Goal: Task Accomplishment & Management: Manage account settings

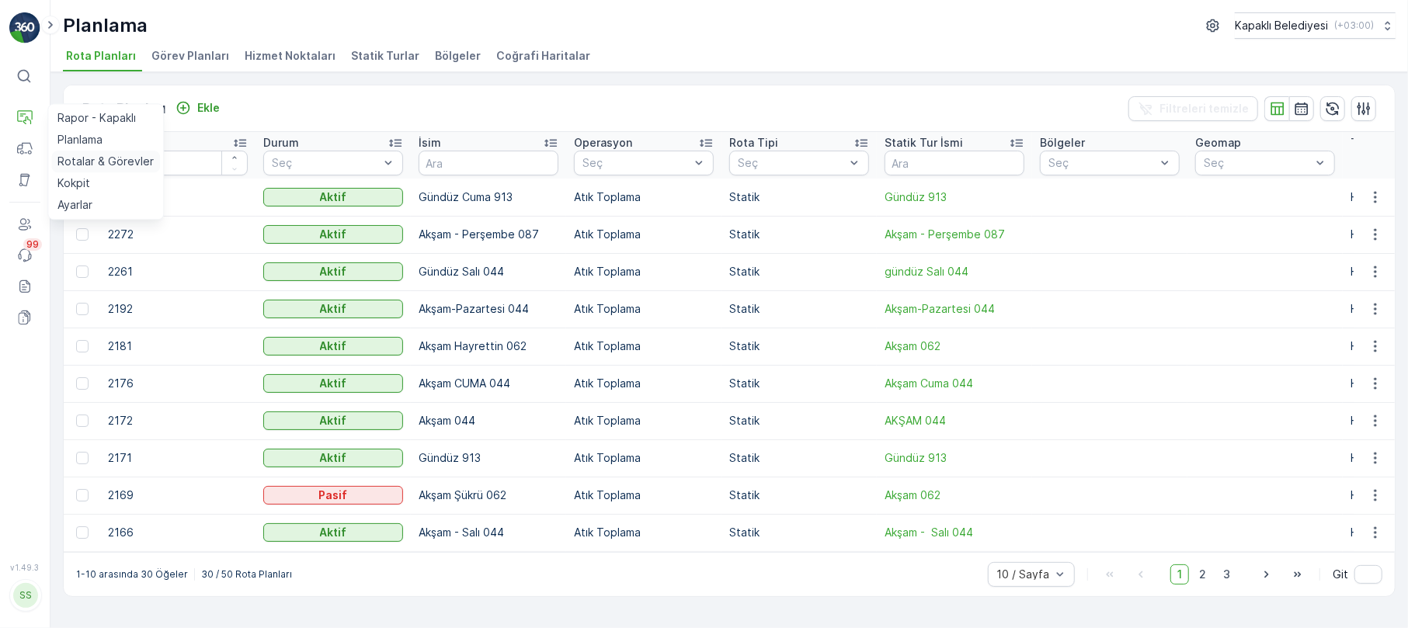
click at [92, 155] on p "Rotalar & Görevler" at bounding box center [105, 162] width 96 height 16
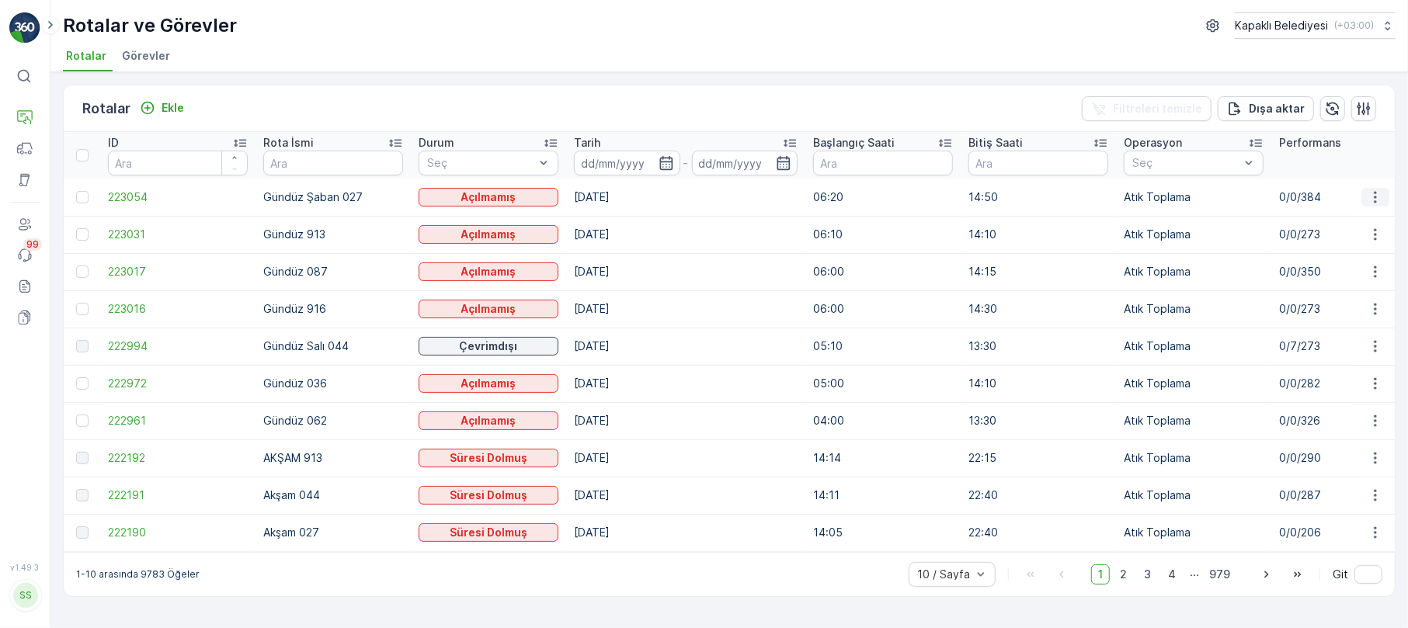
click at [1376, 193] on icon "button" at bounding box center [1375, 197] width 16 height 16
click at [1362, 242] on span "Rota Takibini Görüntüle" at bounding box center [1338, 242] width 122 height 16
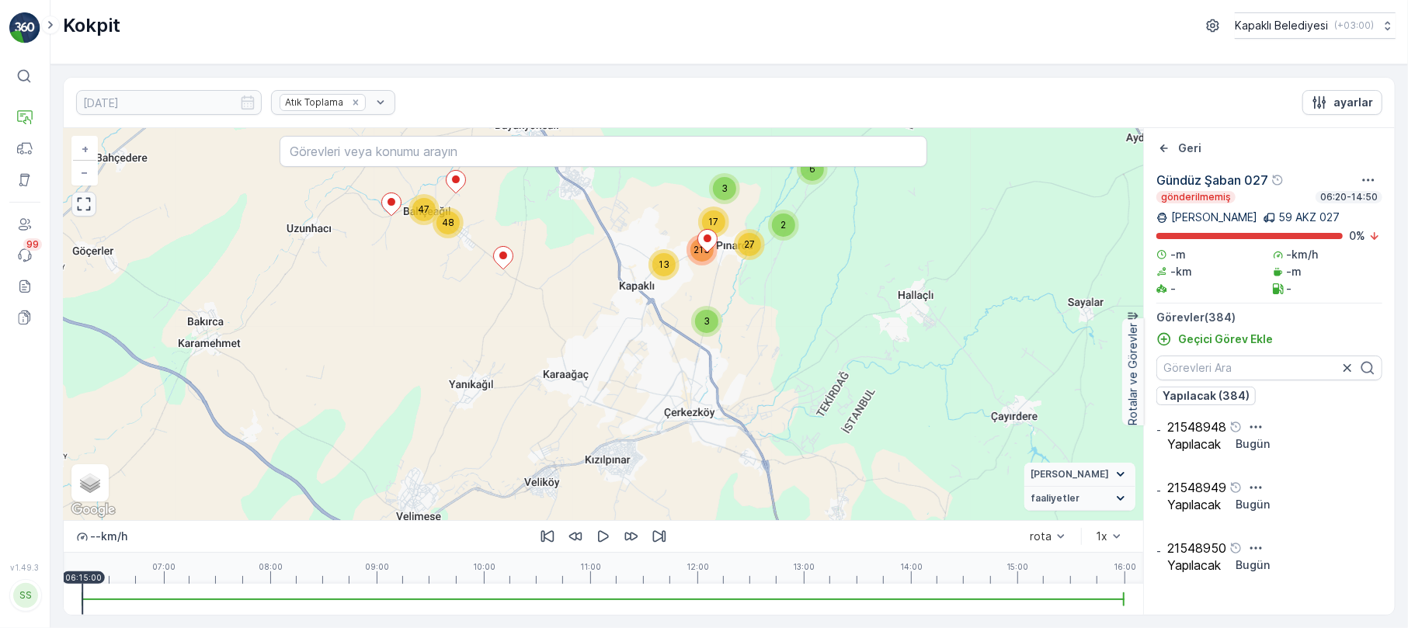
click at [89, 209] on icon "button" at bounding box center [84, 204] width 16 height 16
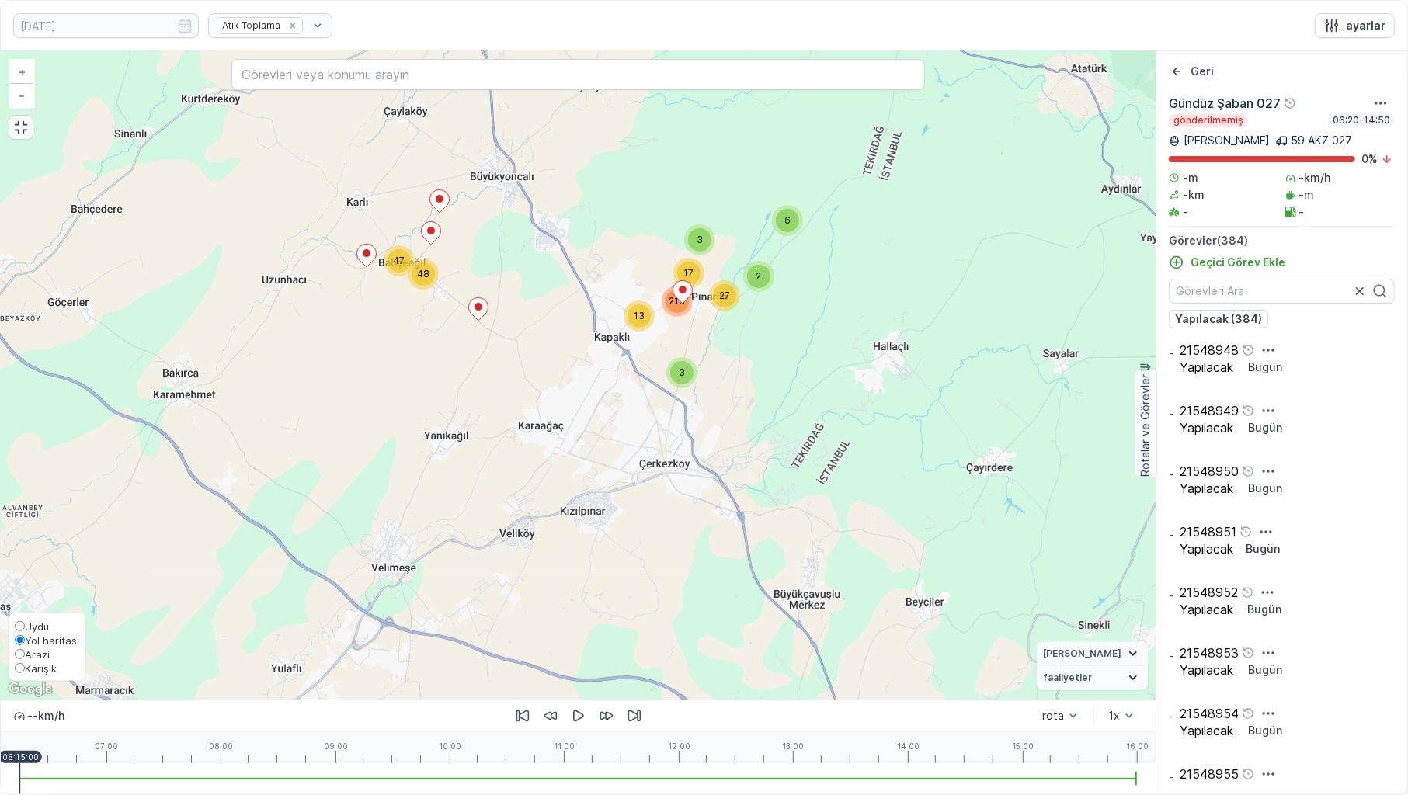
click at [16, 627] on input "Karışık" at bounding box center [20, 668] width 10 height 10
radio input "true"
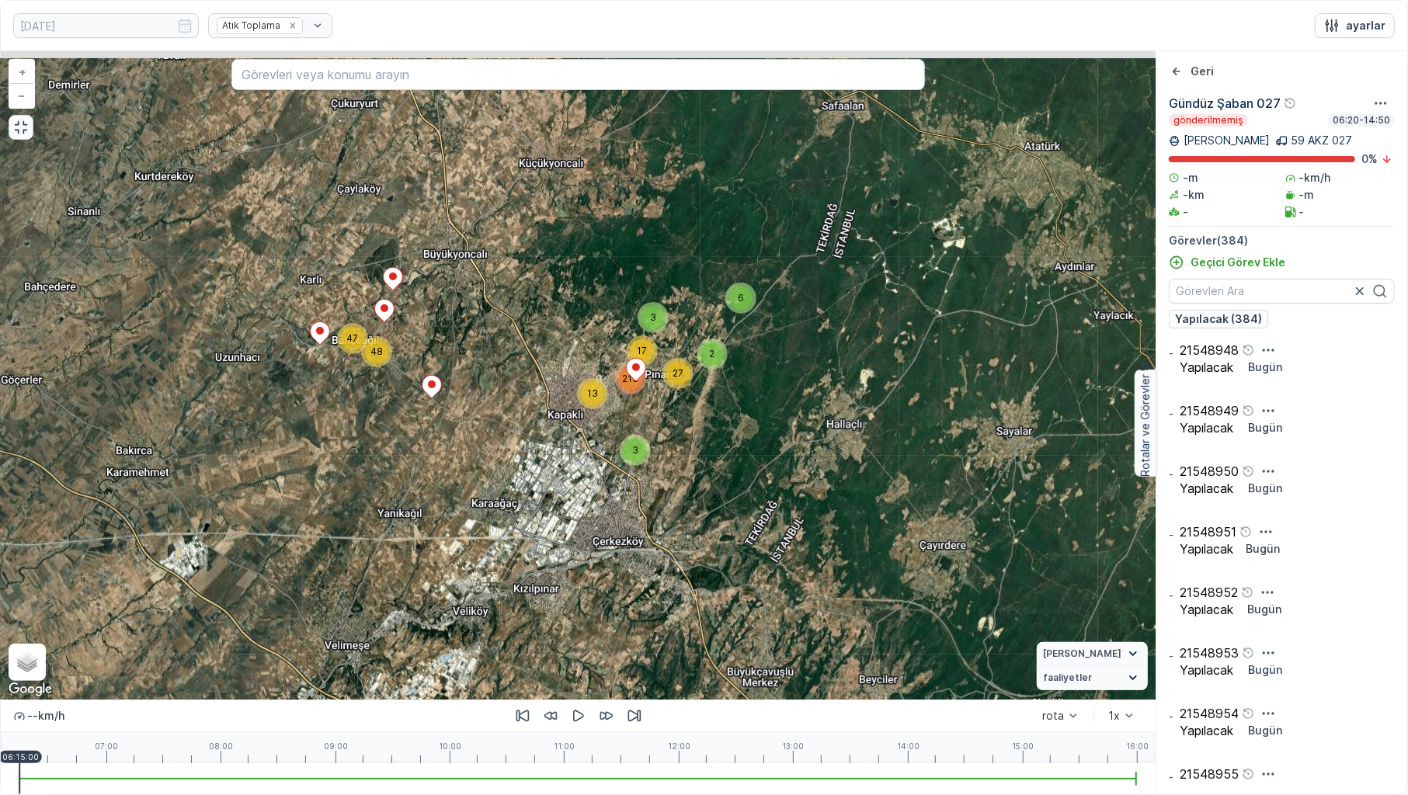
drag, startPoint x: 358, startPoint y: 367, endPoint x: 308, endPoint y: 449, distance: 95.5
click at [308, 449] on div "3 3 17 6 48 27 2 47 213 13 + − Uydu Yol haritası Arazi Karışık Leaflet Klavye k…" at bounding box center [578, 375] width 1154 height 648
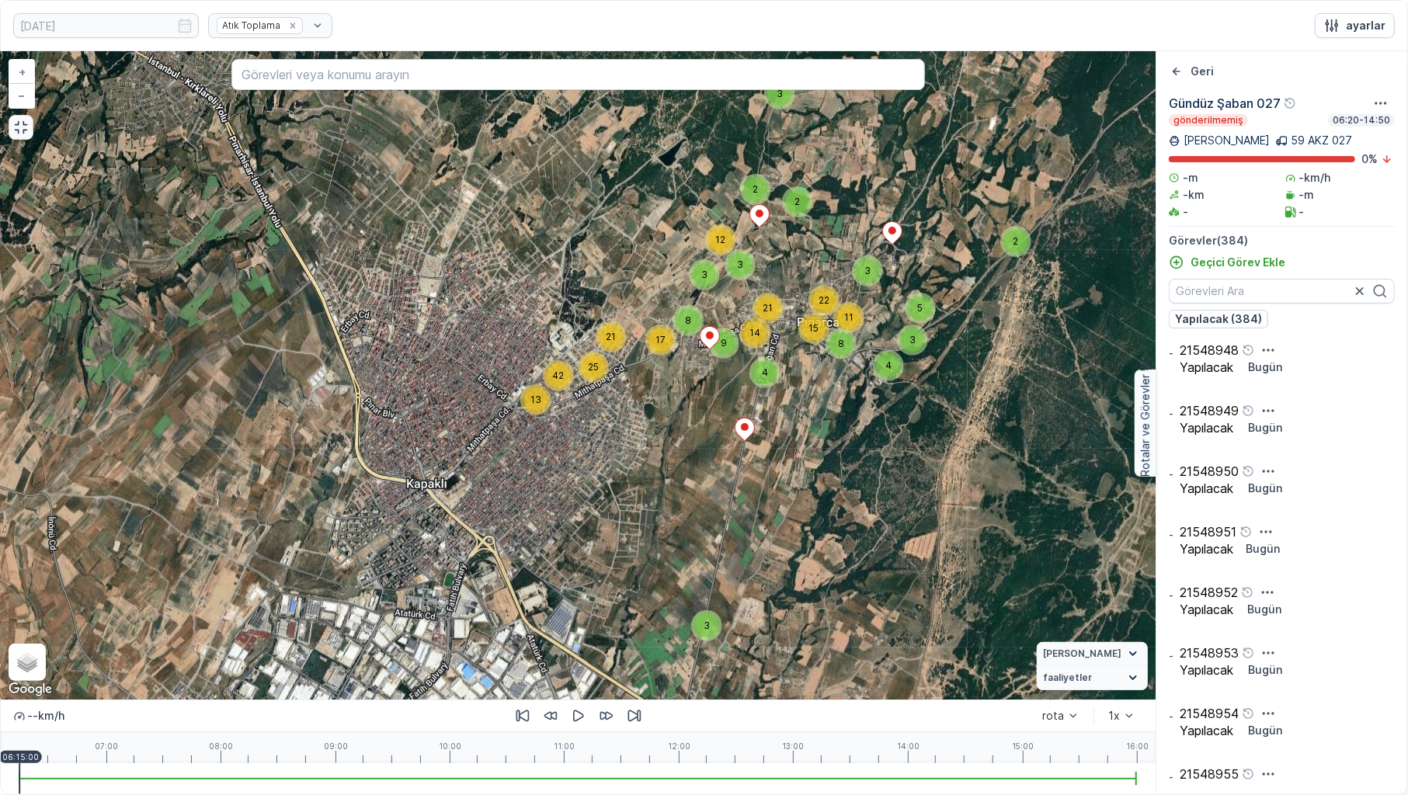
click at [13, 124] on icon "button" at bounding box center [21, 128] width 16 height 16
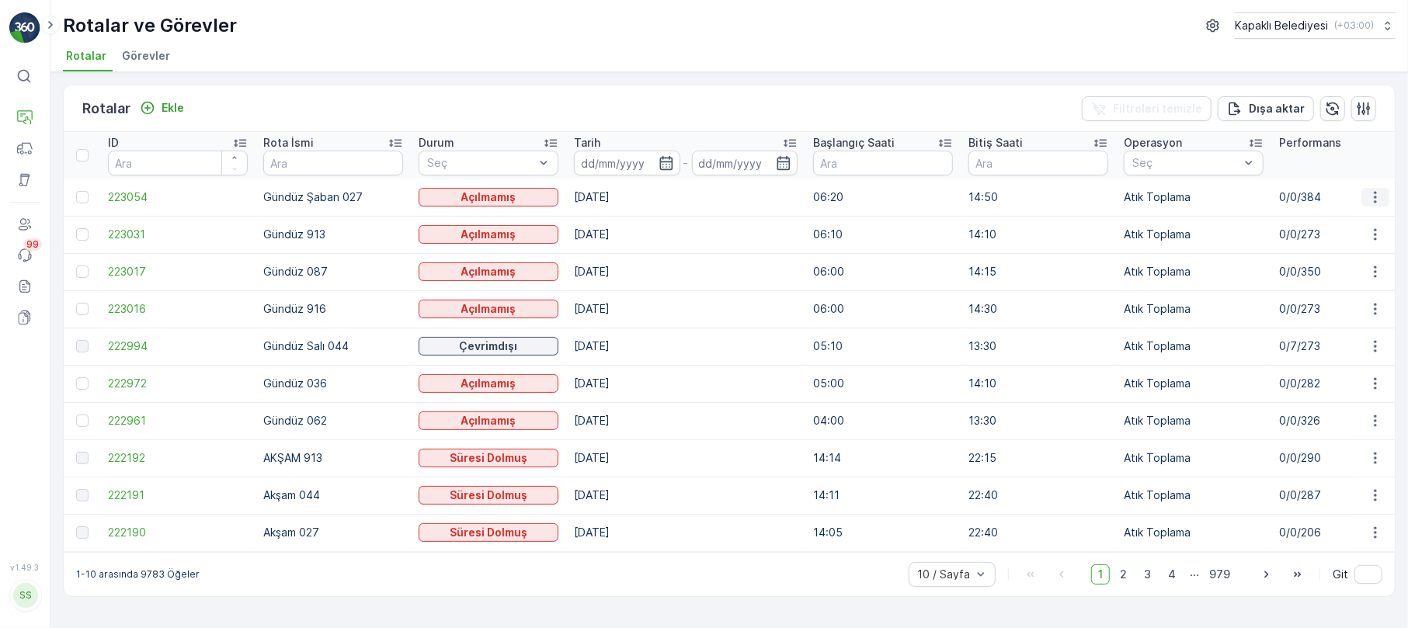
click at [1376, 196] on icon "button" at bounding box center [1375, 197] width 16 height 16
click at [1339, 247] on span "Rota Takibini Görüntüle" at bounding box center [1338, 242] width 122 height 16
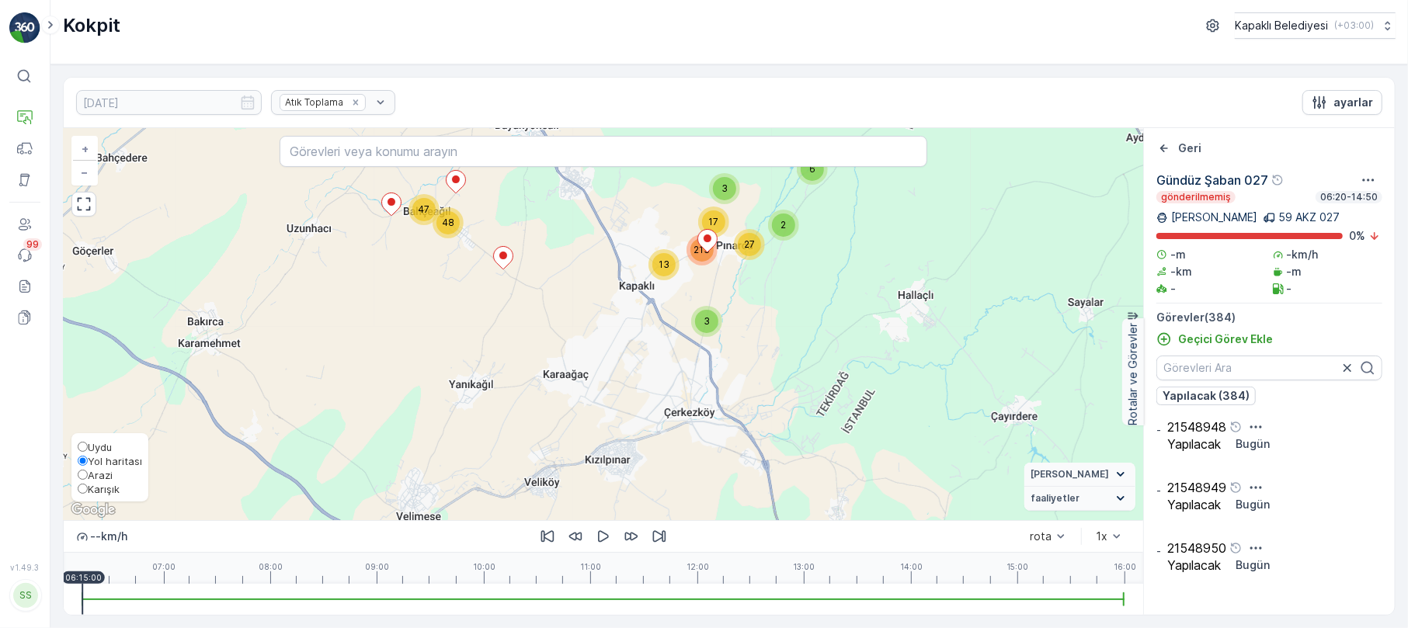
click at [88, 489] on span "Karışık" at bounding box center [104, 489] width 32 height 12
click at [88, 489] on input "Karışık" at bounding box center [83, 489] width 10 height 10
radio input "true"
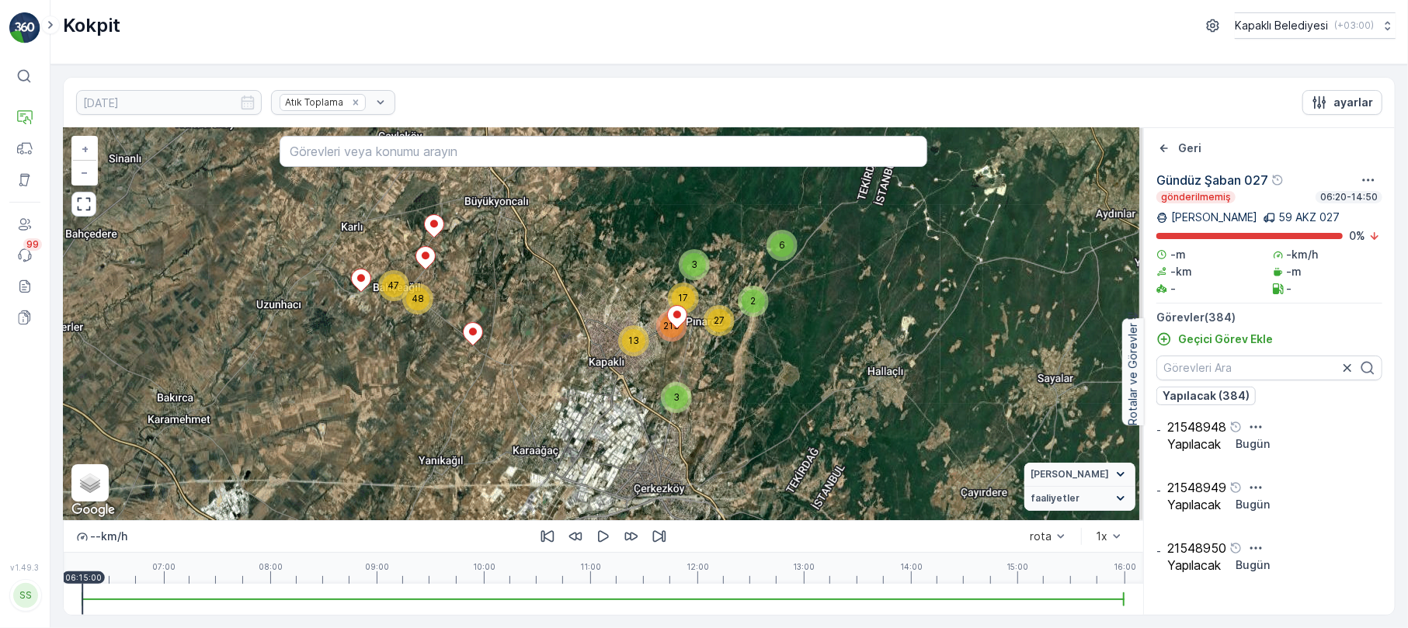
drag, startPoint x: 457, startPoint y: 284, endPoint x: 418, endPoint y: 379, distance: 102.4
click at [418, 379] on div "3 3 17 6 48 27 2 47 213 13 + − Uydu Yol haritası Arazi Karışık Leaflet Klavye k…" at bounding box center [603, 324] width 1079 height 392
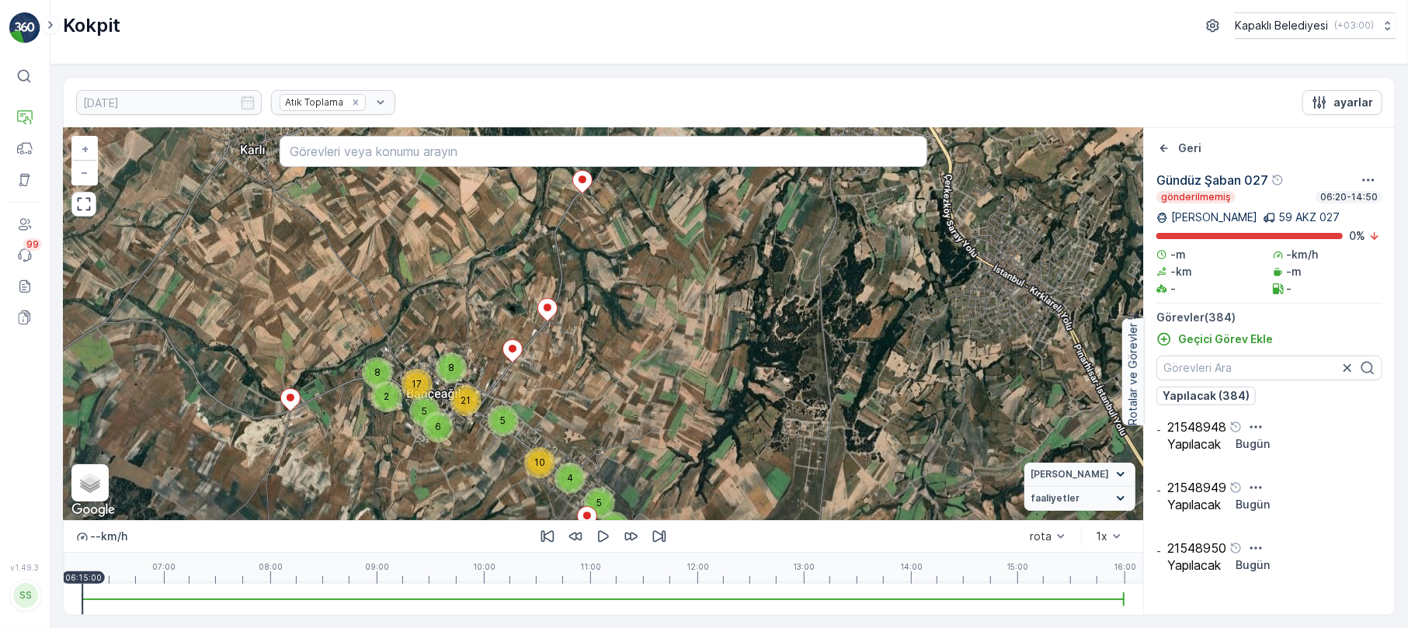
drag, startPoint x: 522, startPoint y: 505, endPoint x: 520, endPoint y: 430, distance: 74.5
click at [520, 430] on div "2 6 6 2 8 5 17 8 21 5 2 5 10 4 3 3 13 2 12 2 5 3 11 3 4 21 42 25 3 3 21 22 8 15…" at bounding box center [603, 324] width 1079 height 392
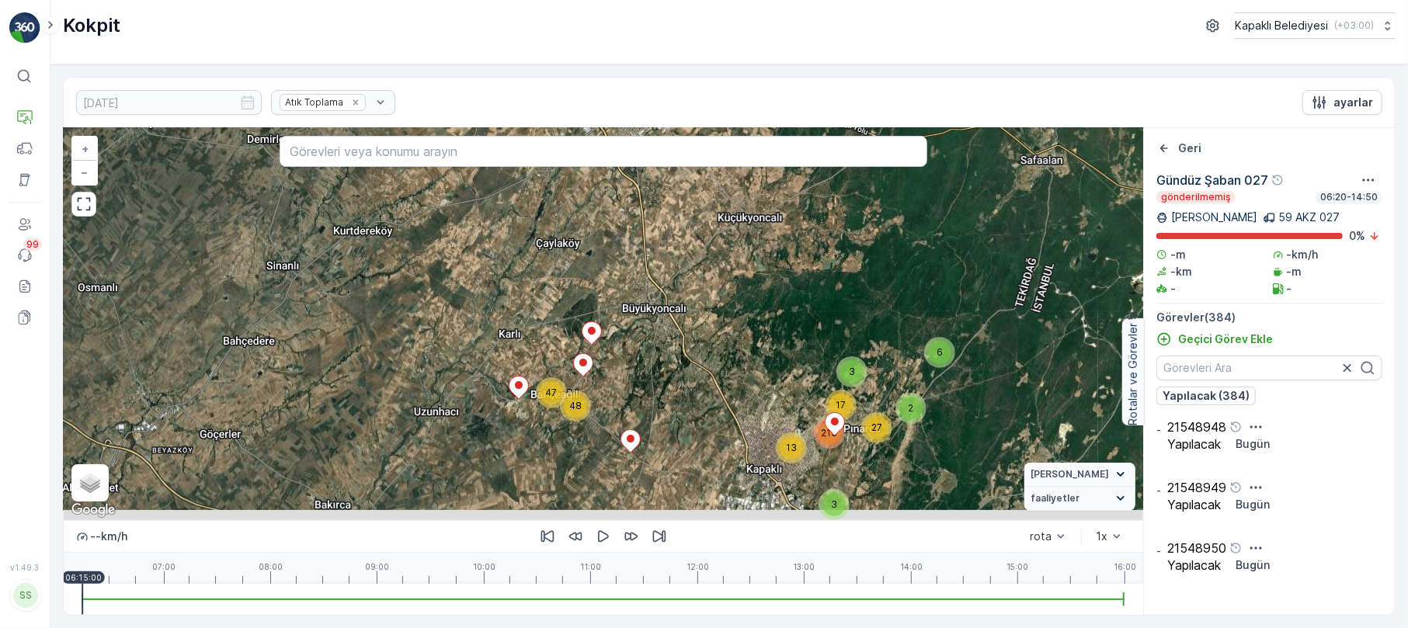
drag, startPoint x: 432, startPoint y: 435, endPoint x: 446, endPoint y: 384, distance: 52.9
click at [446, 384] on div "2 6 47 48 3 3 13 17 27 213 + − Uydu Yol haritası Arazi Karışık Leaflet Klavye k…" at bounding box center [603, 324] width 1079 height 392
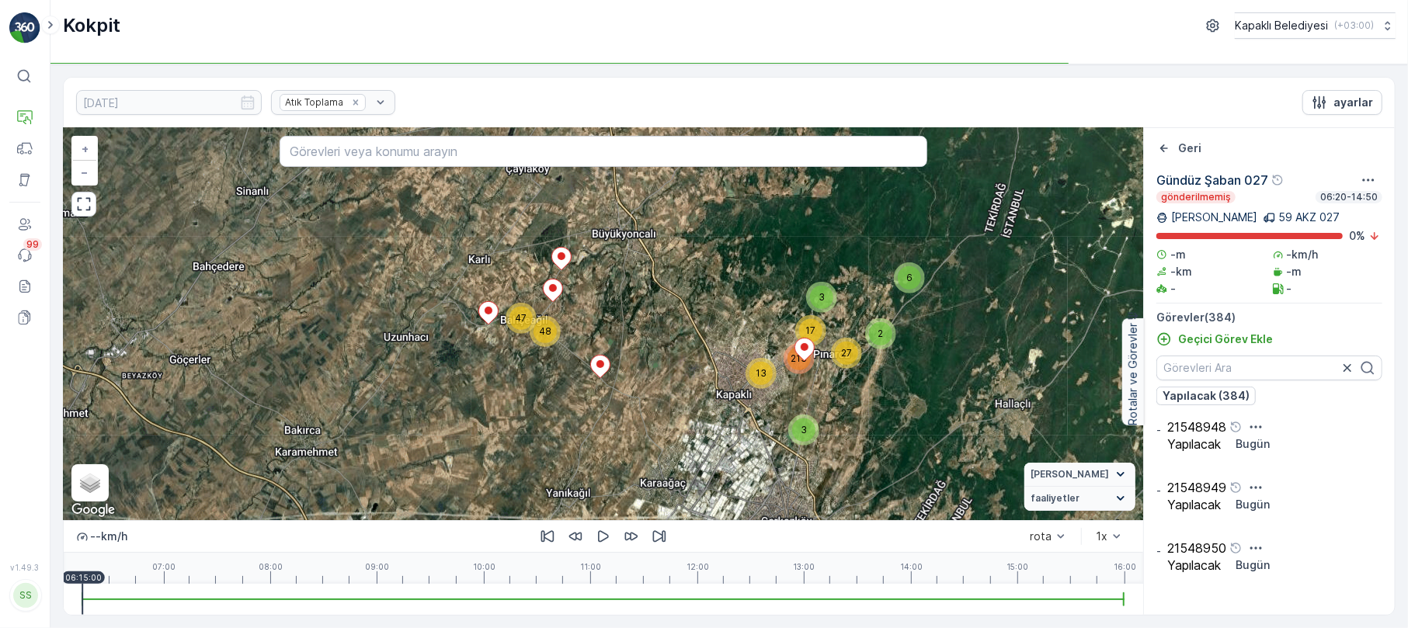
drag, startPoint x: 581, startPoint y: 397, endPoint x: 551, endPoint y: 334, distance: 70.5
click at [551, 334] on div "48" at bounding box center [544, 331] width 23 height 23
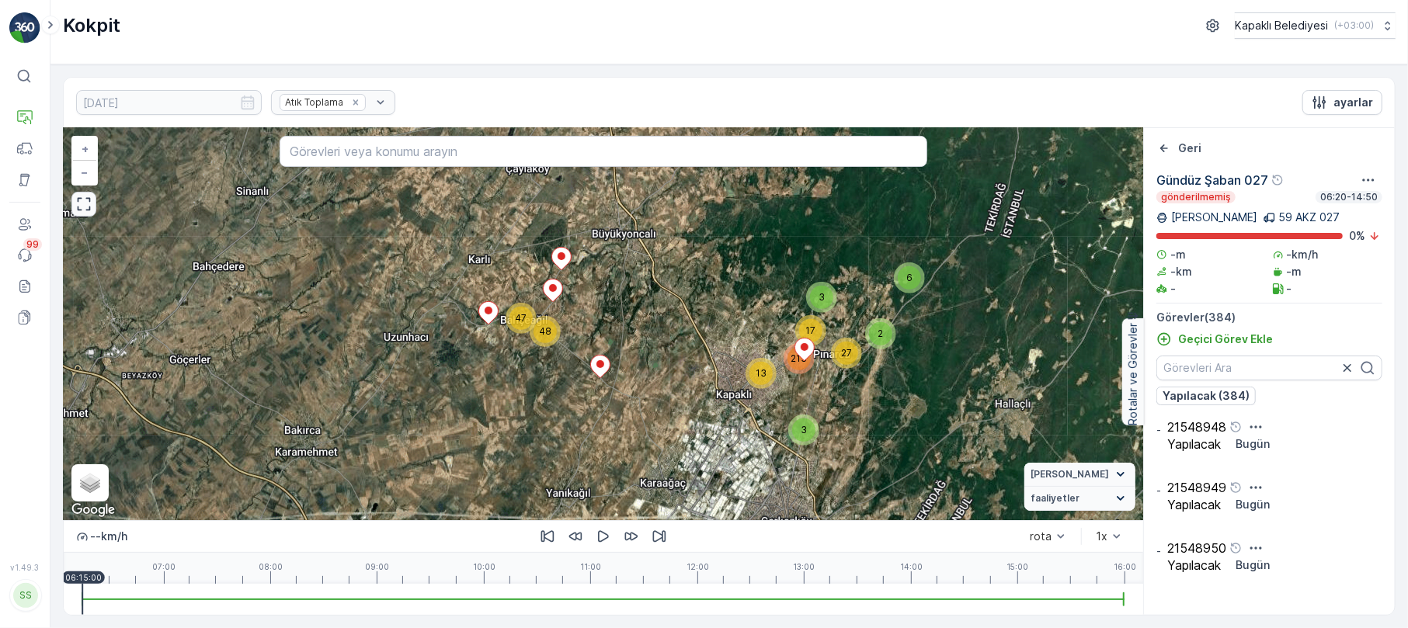
click at [94, 213] on button "button" at bounding box center [83, 204] width 25 height 25
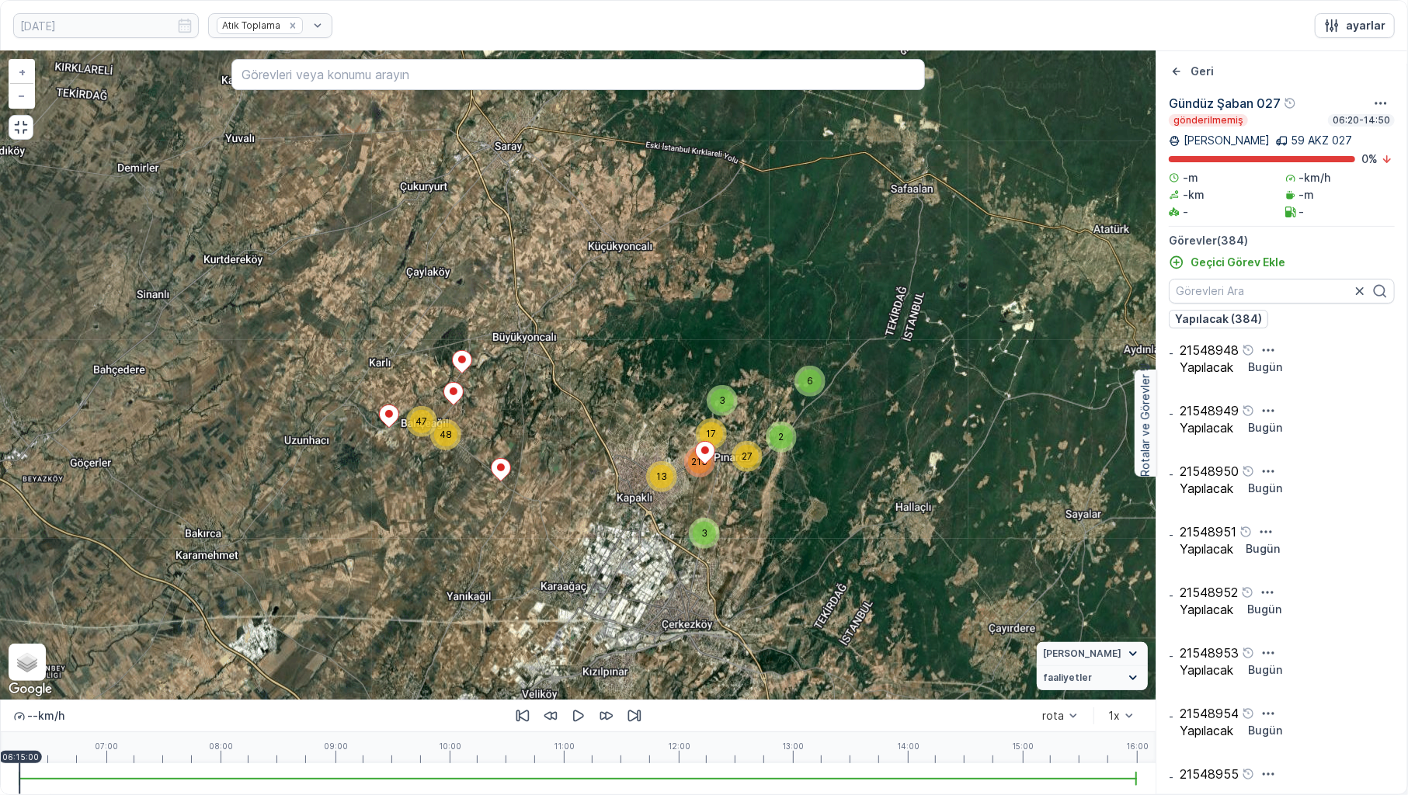
drag, startPoint x: 703, startPoint y: 474, endPoint x: 628, endPoint y: 526, distance: 90.9
click at [628, 526] on div "2 6 47 48 3 3 13 17 27 213 + − Uydu Yol haritası Arazi Karışık Leaflet Klavye k…" at bounding box center [578, 375] width 1154 height 648
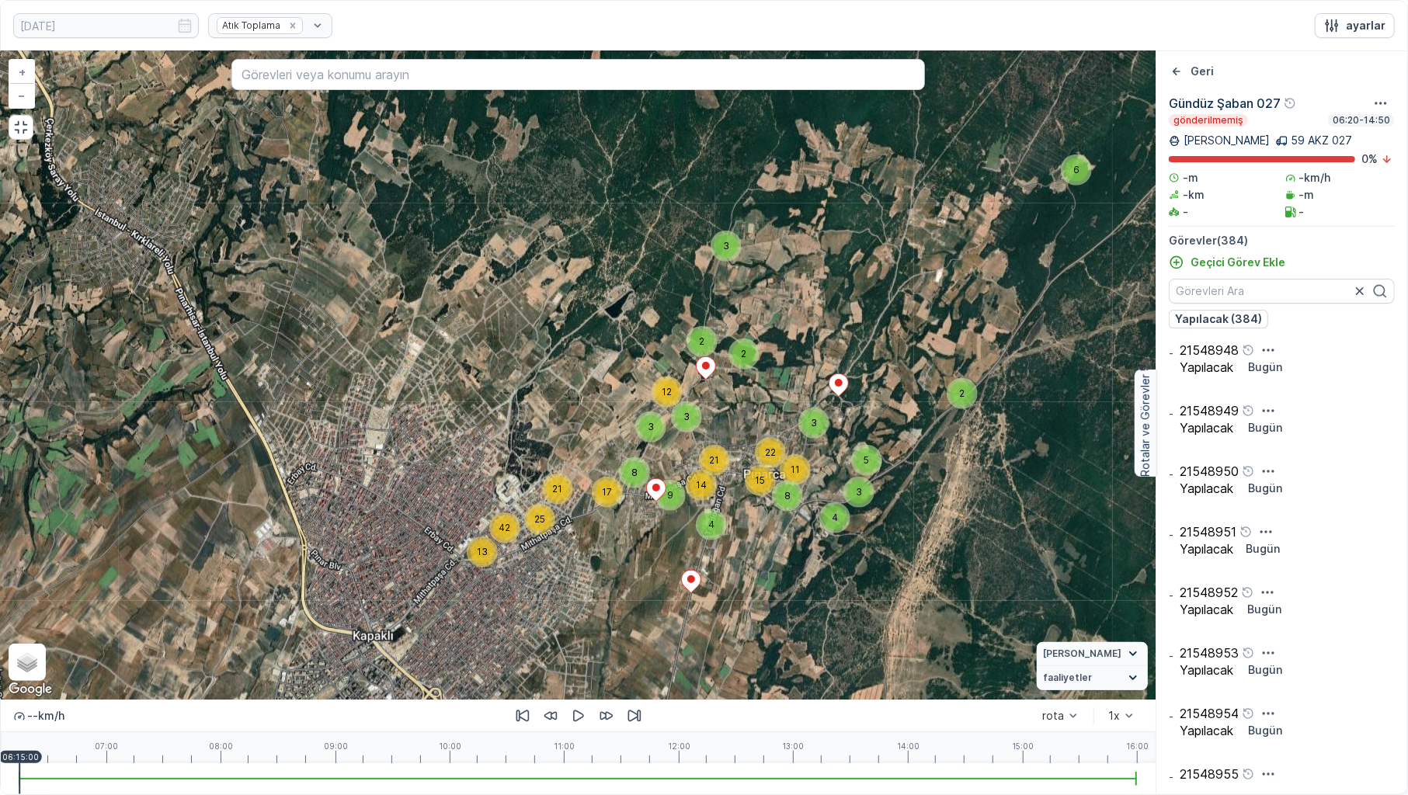
drag, startPoint x: 796, startPoint y: 413, endPoint x: 688, endPoint y: 567, distance: 187.8
click at [688, 567] on div "2 6 6 2 8 5 17 8 21 5 2 5 10 4 3 3 13 2 12 2 5 3 11 3 4 21 42 25 3 3 21 22 8 15…" at bounding box center [578, 375] width 1154 height 648
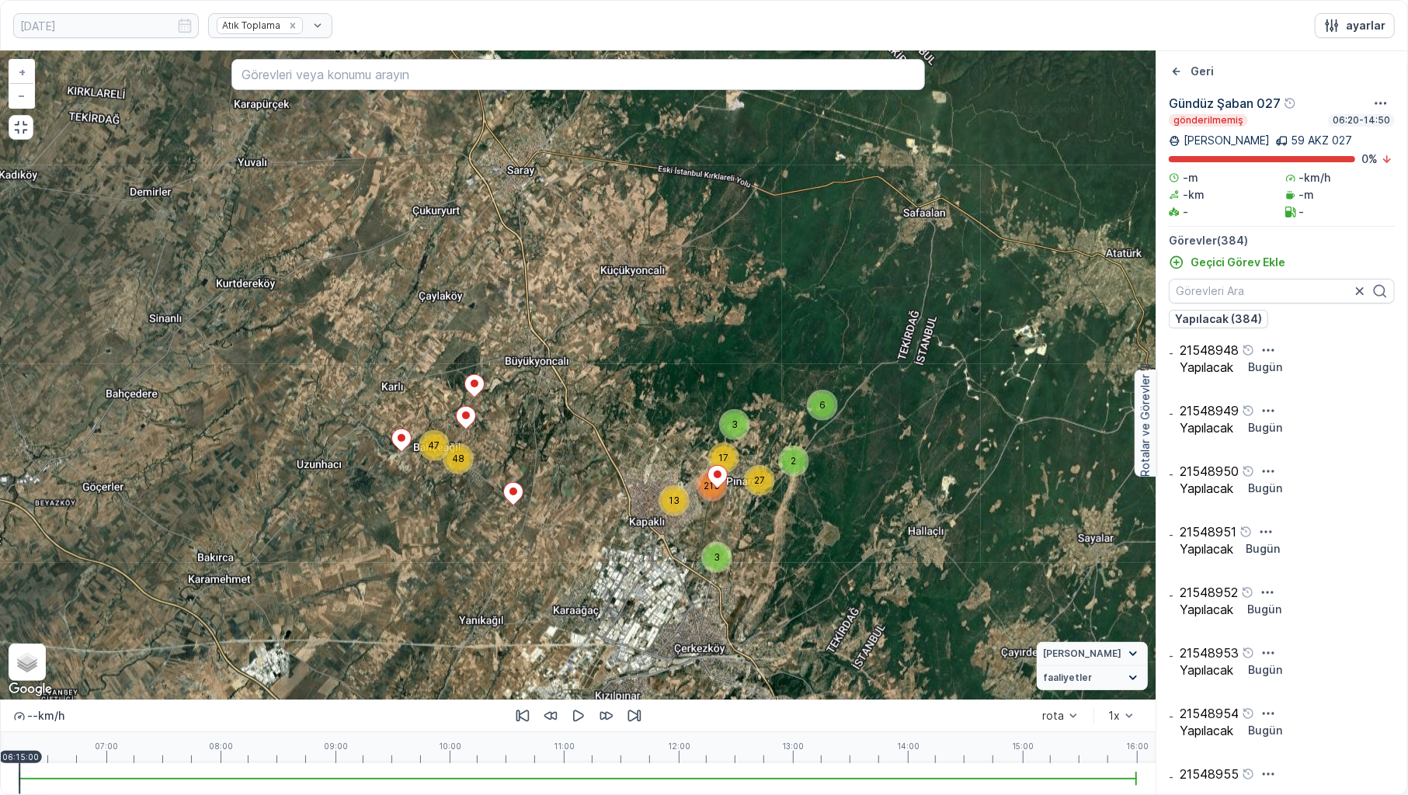
drag, startPoint x: 501, startPoint y: 565, endPoint x: 672, endPoint y: 512, distance: 179.5
click at [672, 512] on div "13" at bounding box center [673, 500] width 23 height 23
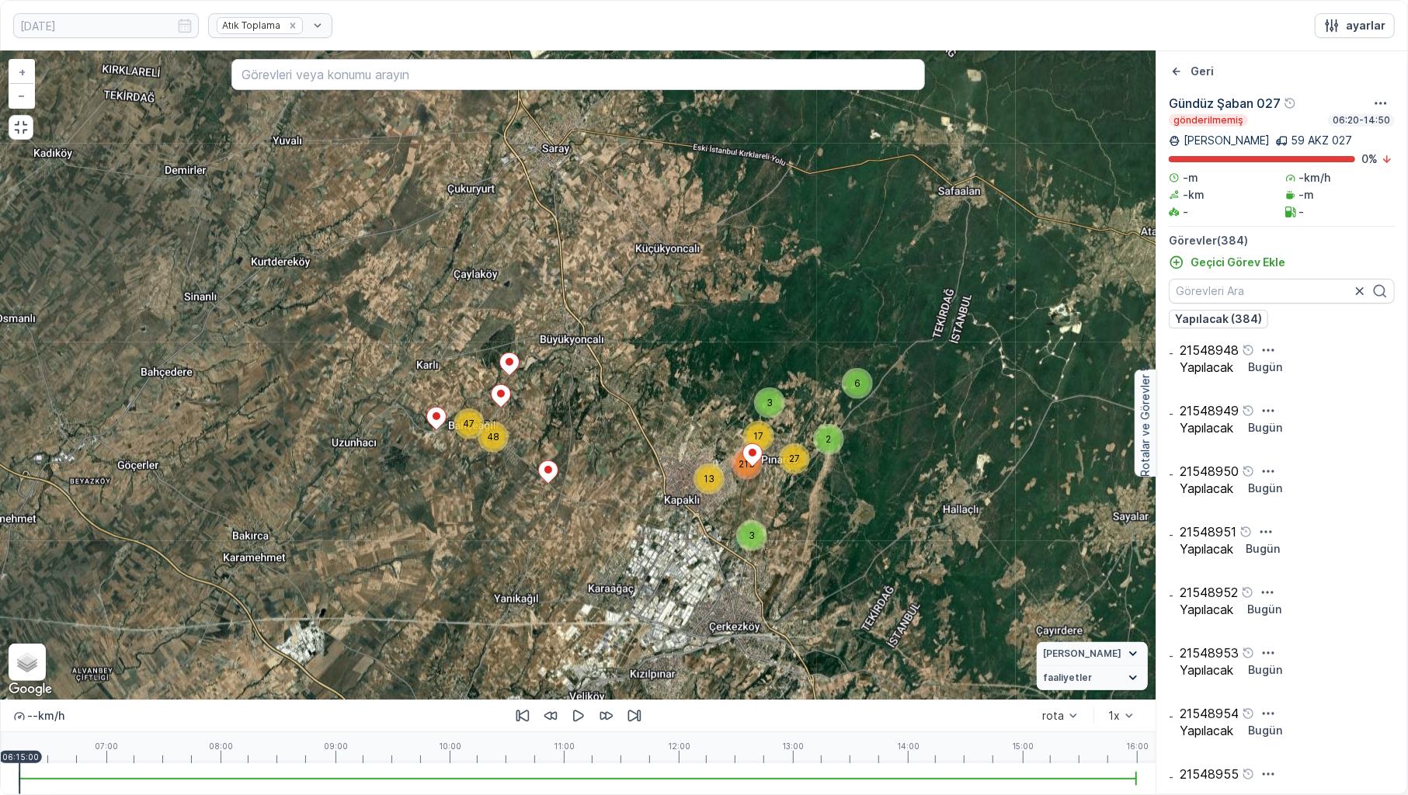
drag, startPoint x: 531, startPoint y: 467, endPoint x: 613, endPoint y: 505, distance: 90.7
click at [613, 505] on div "2 6 47 48 3 3 13 17 27 213 + − Uydu Yol haritası Arazi Karışık Leaflet Klavye k…" at bounding box center [578, 375] width 1154 height 648
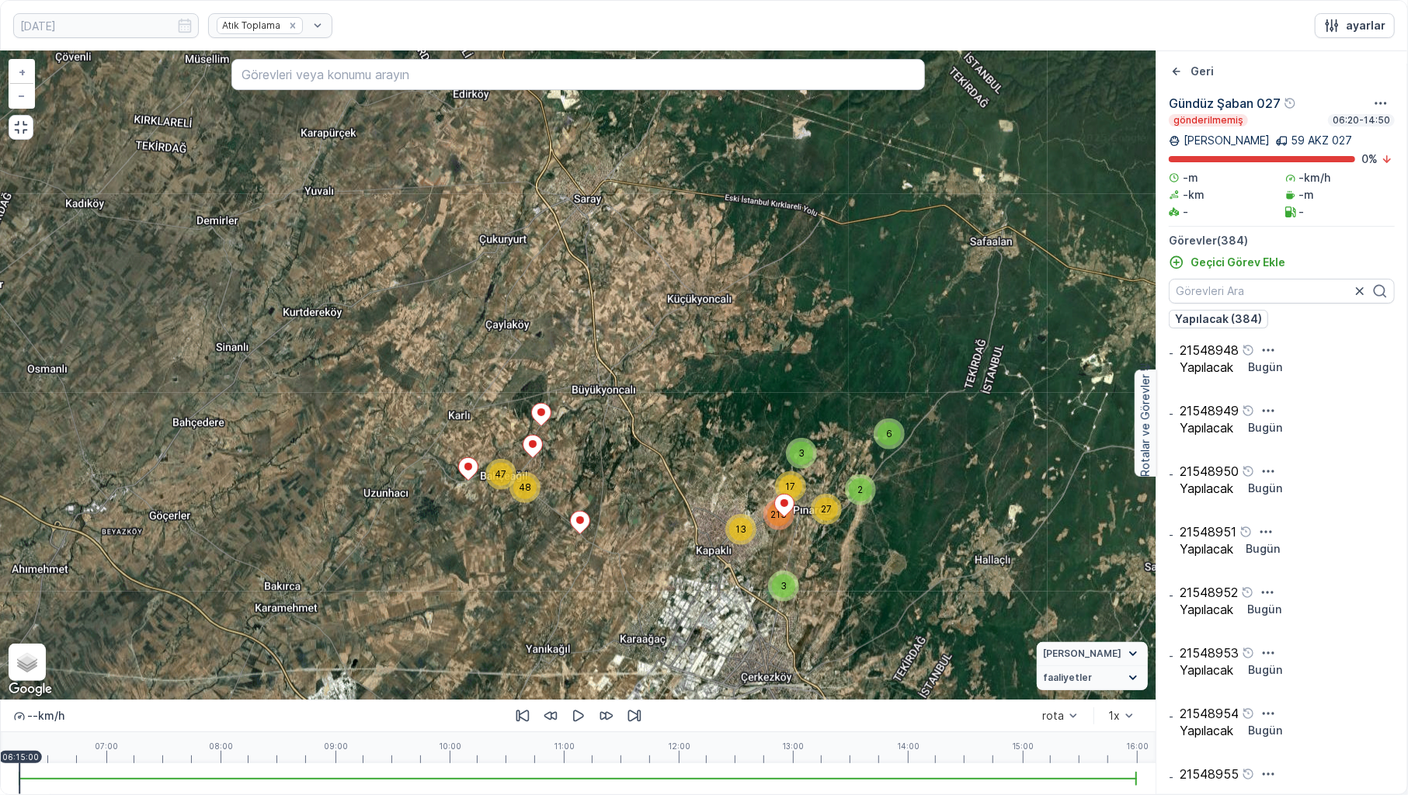
drag, startPoint x: 426, startPoint y: 436, endPoint x: 472, endPoint y: 492, distance: 72.9
click at [472, 492] on div "2 6 47 48 3 3 13 17 27 213 + − Uydu Yol haritası Arazi Karışık Leaflet Klavye k…" at bounding box center [578, 375] width 1154 height 648
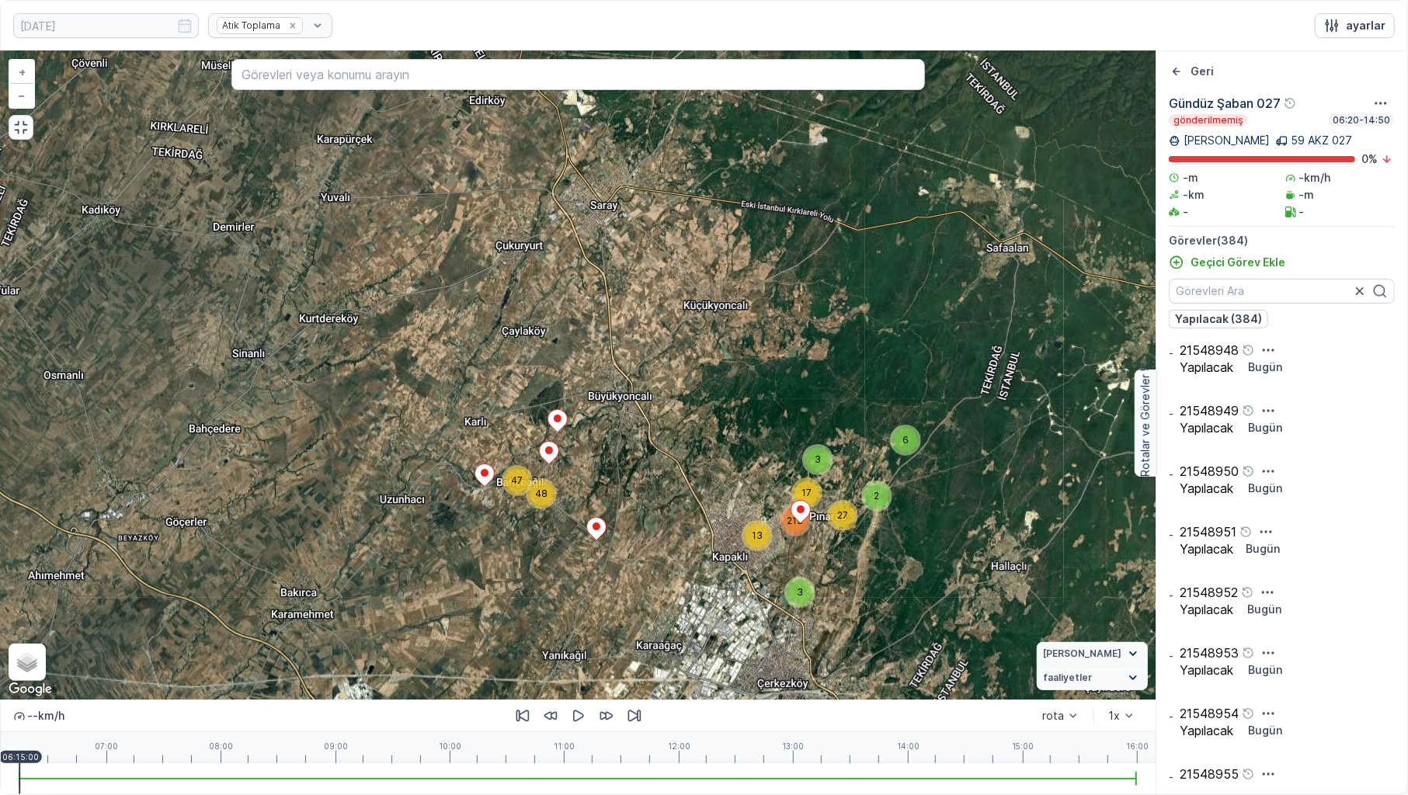
click at [14, 134] on icon "button" at bounding box center [21, 128] width 16 height 16
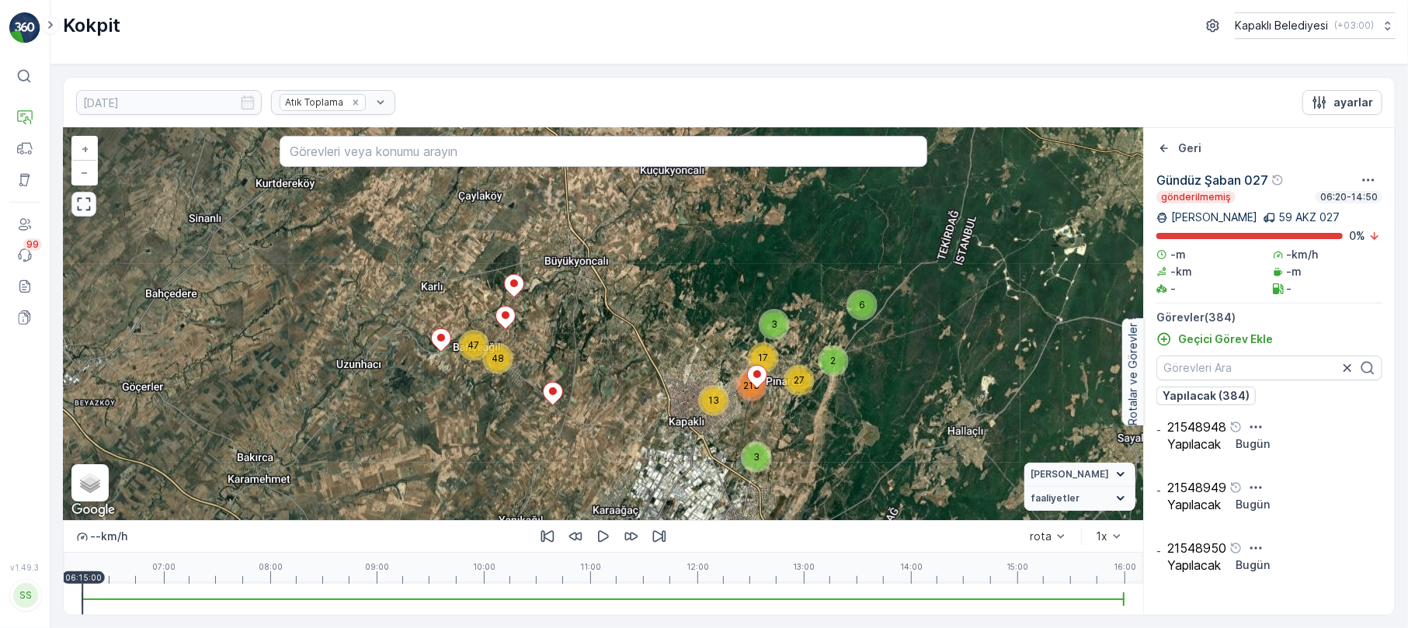
drag, startPoint x: 536, startPoint y: 388, endPoint x: 467, endPoint y: 304, distance: 108.2
click at [467, 304] on div "2 6 47 48 3 3 13 17 27 213 + − Uydu Yol haritası Arazi Karışık Leaflet Klavye k…" at bounding box center [603, 324] width 1079 height 392
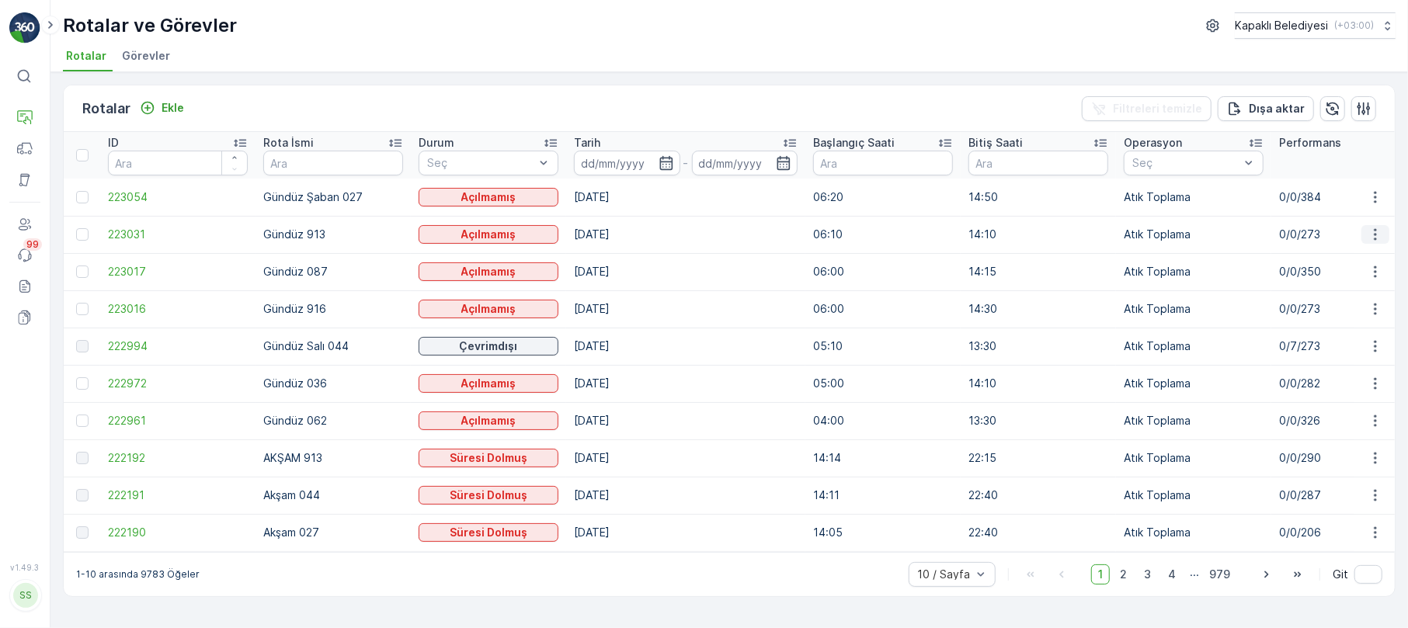
click at [1379, 231] on icon "button" at bounding box center [1375, 235] width 16 height 16
click at [1327, 280] on span "Rota Takibini Görüntüle" at bounding box center [1338, 280] width 122 height 16
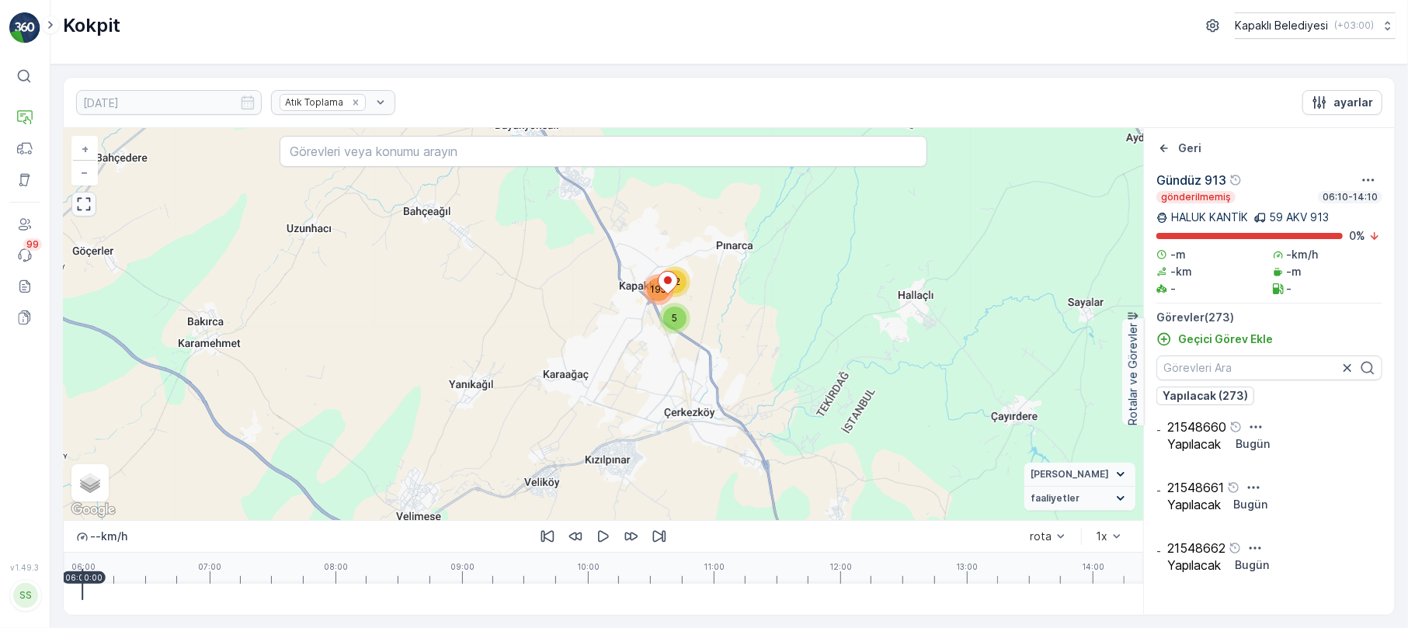
click at [85, 203] on icon "button" at bounding box center [84, 204] width 16 height 16
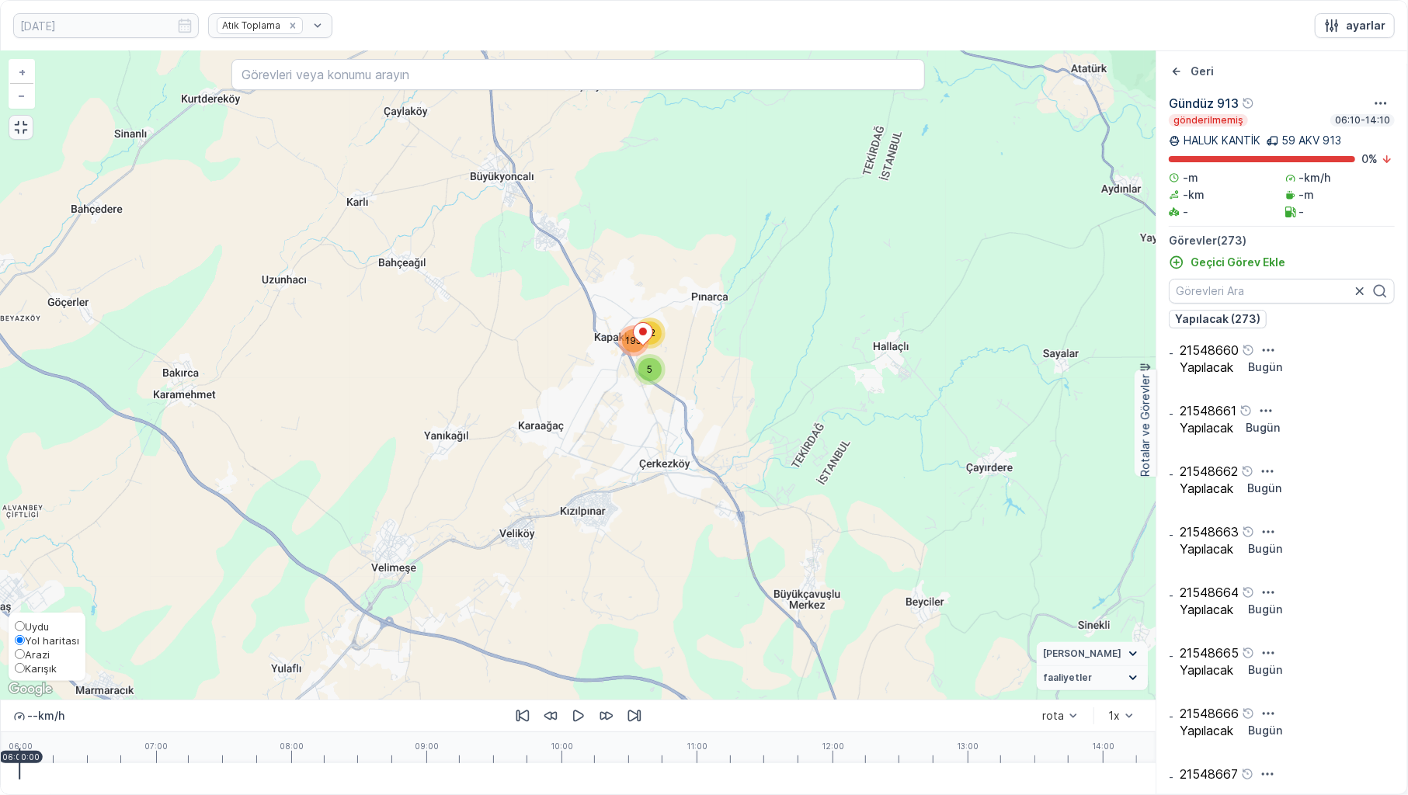
click at [16, 627] on input "Karışık" at bounding box center [20, 668] width 10 height 10
radio input "true"
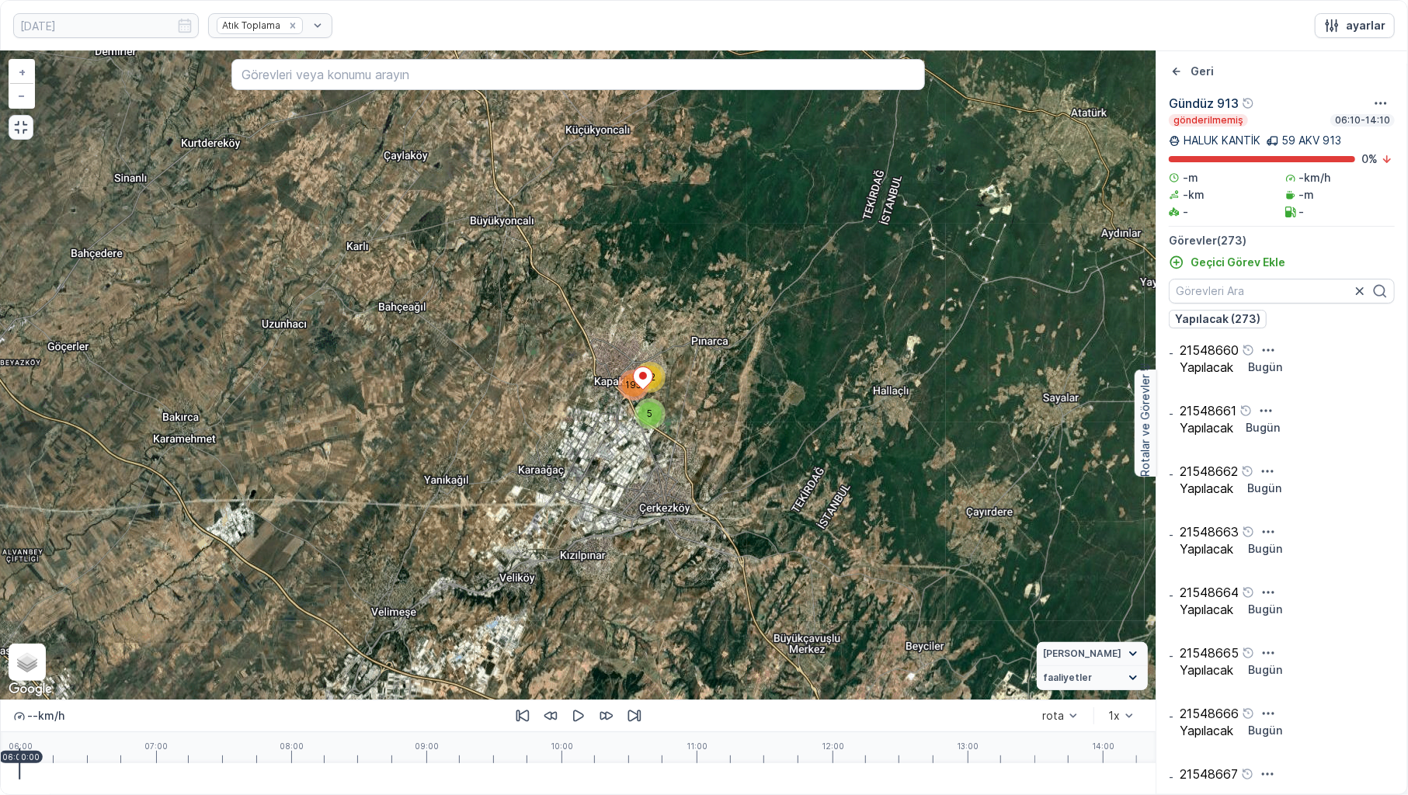
drag, startPoint x: 699, startPoint y: 401, endPoint x: 699, endPoint y: 445, distance: 44.3
click at [699, 445] on div "5 72 195 + − Uydu Yol haritası Arazi Karışık Leaflet Klavye kısayolları Harita …" at bounding box center [578, 375] width 1154 height 648
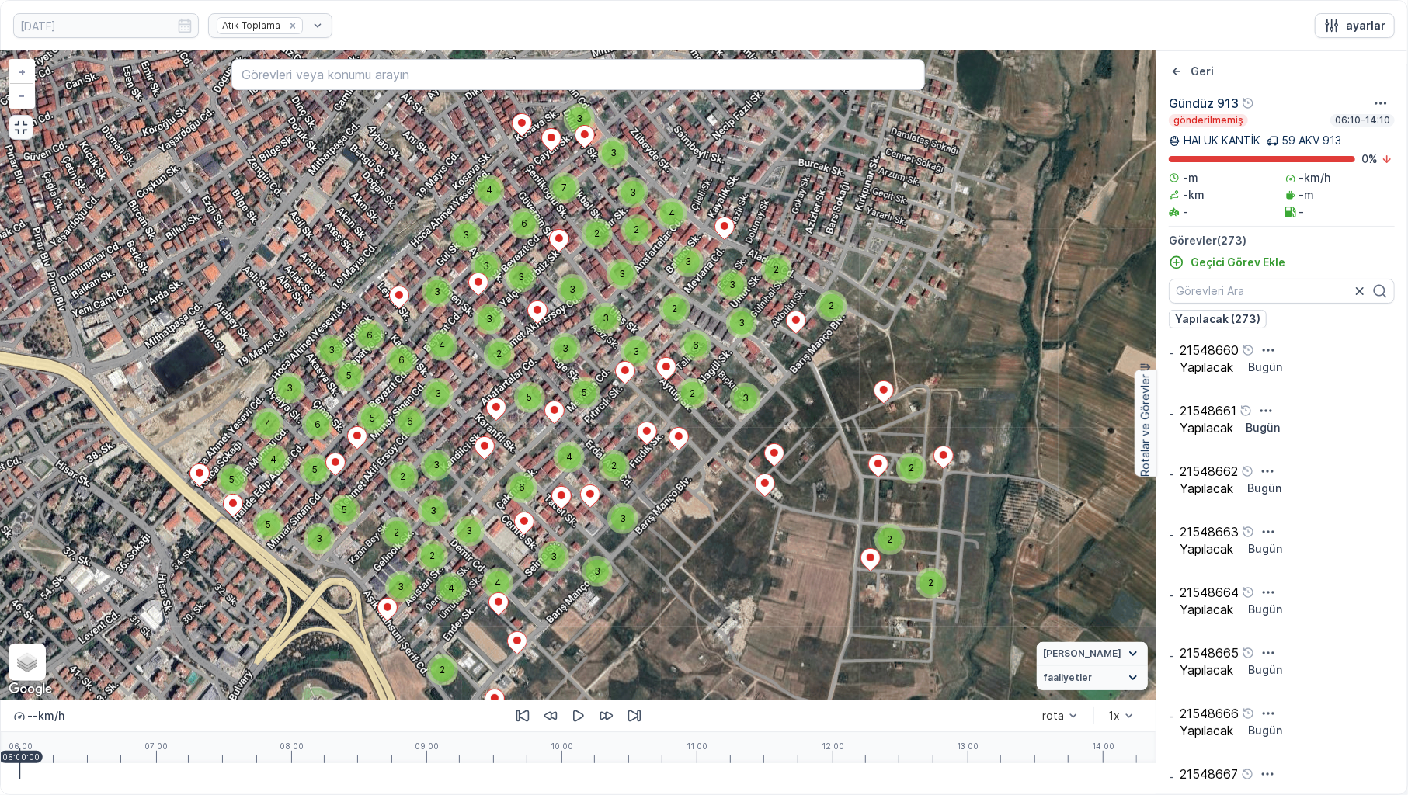
drag, startPoint x: 724, startPoint y: 314, endPoint x: 588, endPoint y: 390, distance: 155.3
click at [588, 390] on div "5" at bounding box center [584, 392] width 23 height 23
click at [19, 128] on icon "button" at bounding box center [21, 128] width 16 height 16
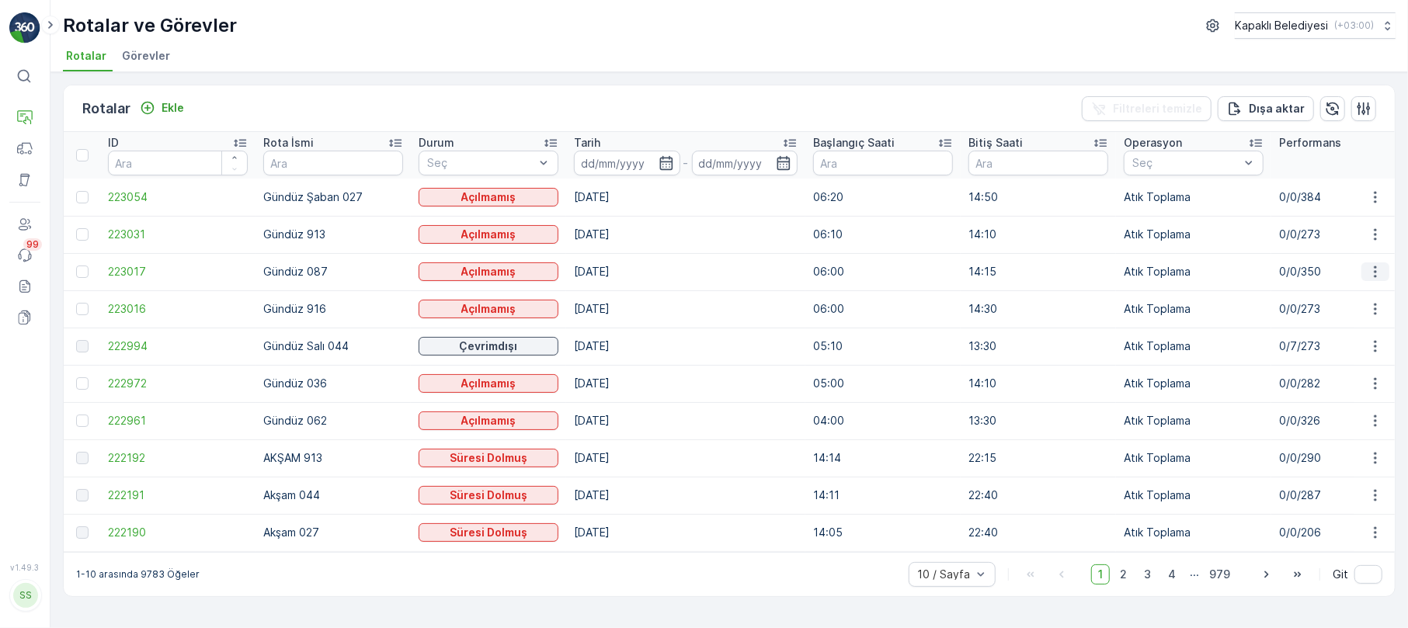
click at [1373, 265] on icon "button" at bounding box center [1375, 272] width 16 height 16
click at [1340, 311] on span "Rota Takibini Görüntüle" at bounding box center [1338, 317] width 122 height 16
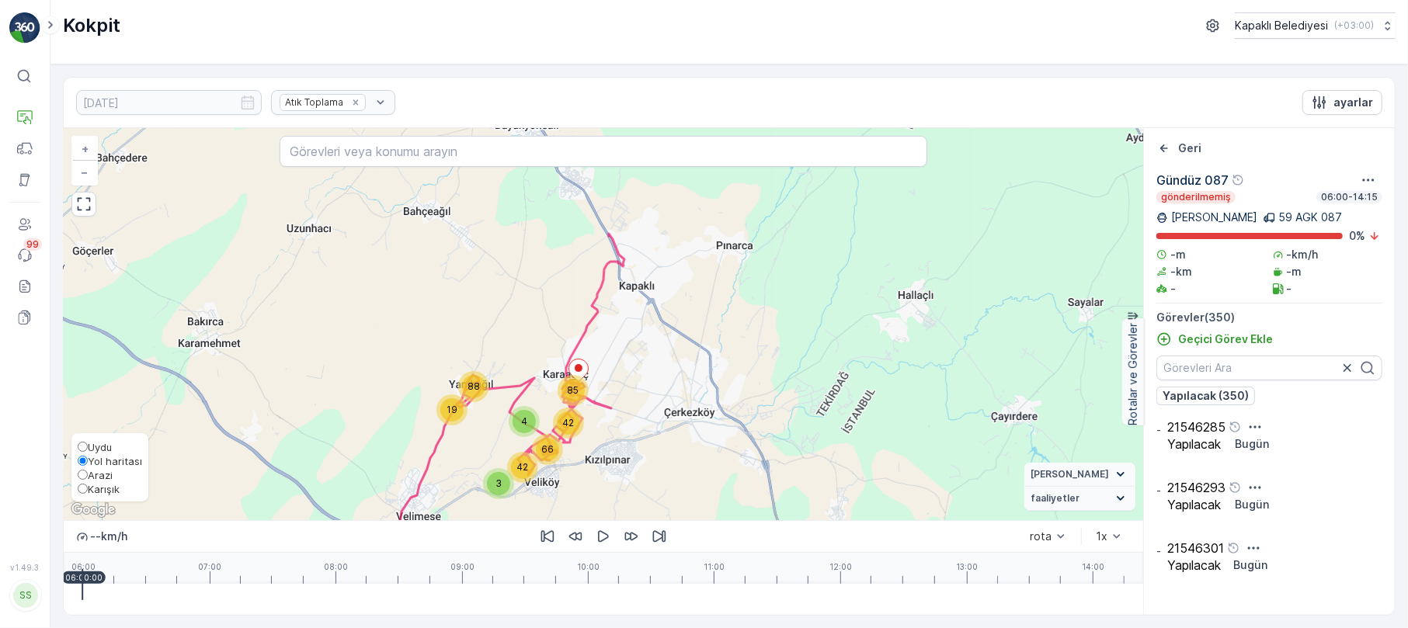
click at [88, 483] on span "Karışık" at bounding box center [104, 489] width 32 height 12
click at [88, 484] on input "Karışık" at bounding box center [83, 489] width 10 height 10
radio input "true"
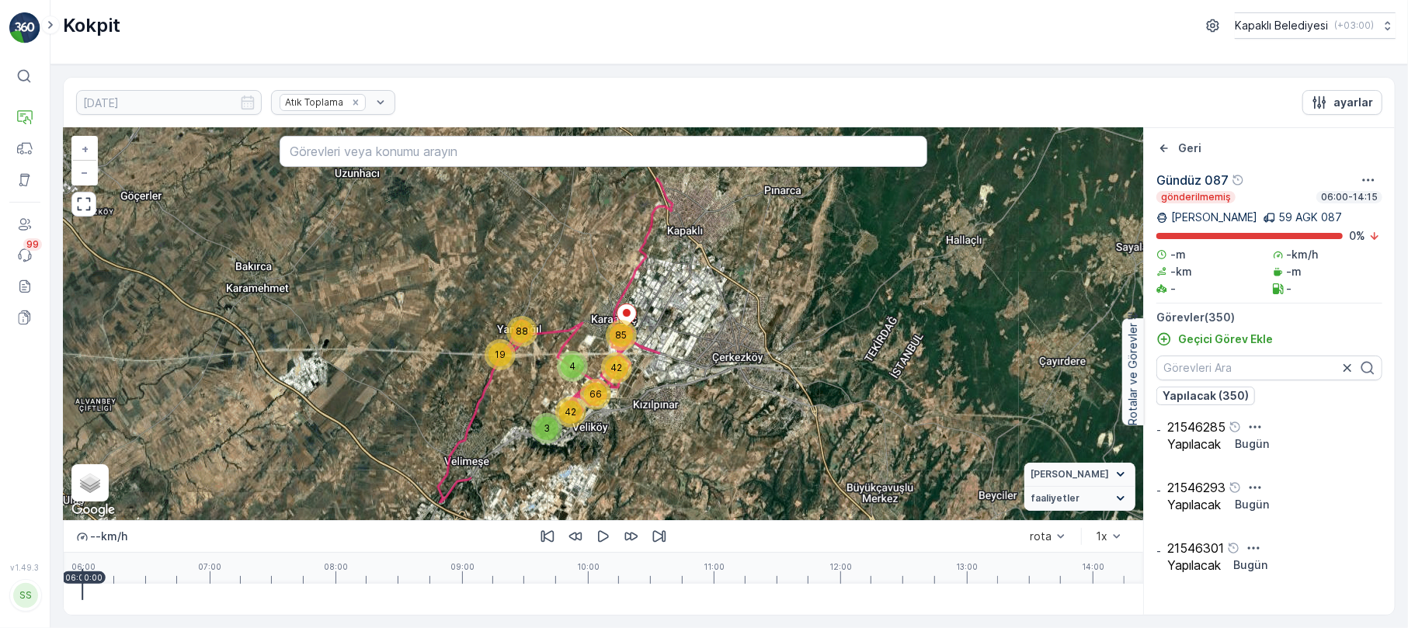
drag, startPoint x: 517, startPoint y: 404, endPoint x: 565, endPoint y: 349, distance: 73.2
click at [565, 349] on div "3 4 42 42 85 88 19 66 + − Uydu Yol haritası Arazi Karışık Leaflet Klavye kısayo…" at bounding box center [603, 324] width 1079 height 392
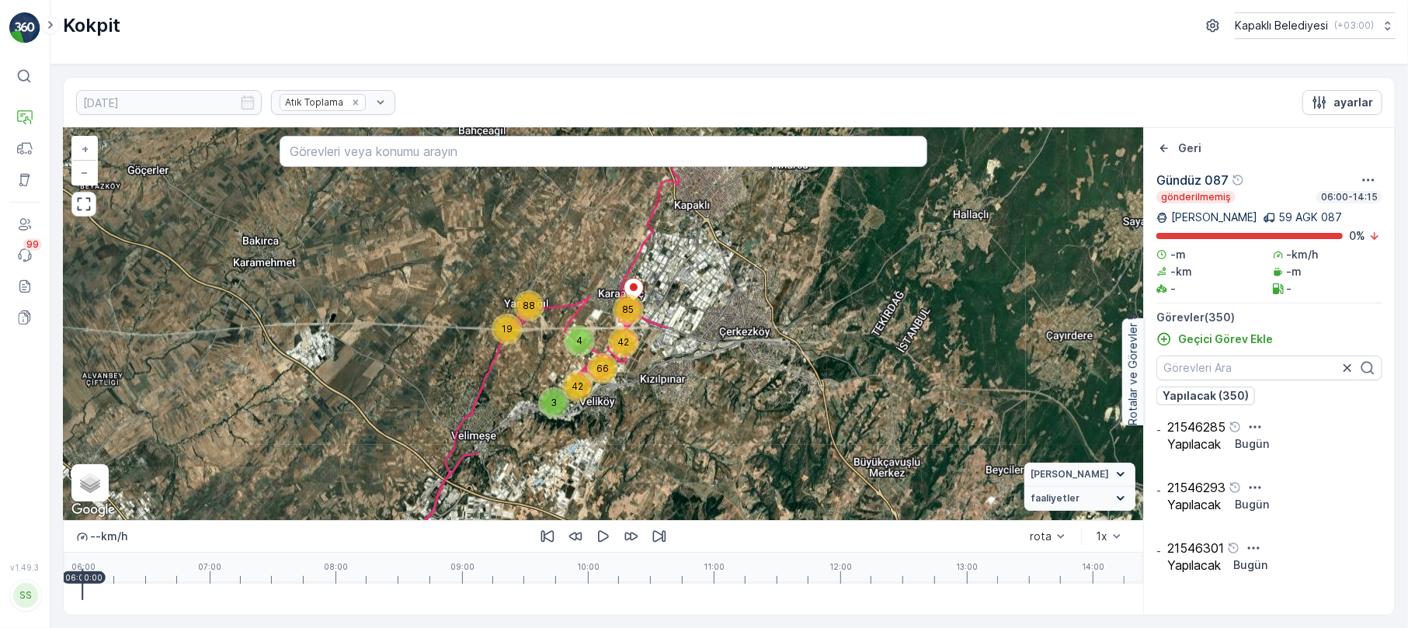
drag, startPoint x: 540, startPoint y: 368, endPoint x: 553, endPoint y: 339, distance: 31.3
click at [553, 339] on div "3 42 66 4 19 88 42 85 + − Uydu Yol haritası Arazi Karışık Leaflet Klavye kısayo…" at bounding box center [603, 324] width 1079 height 392
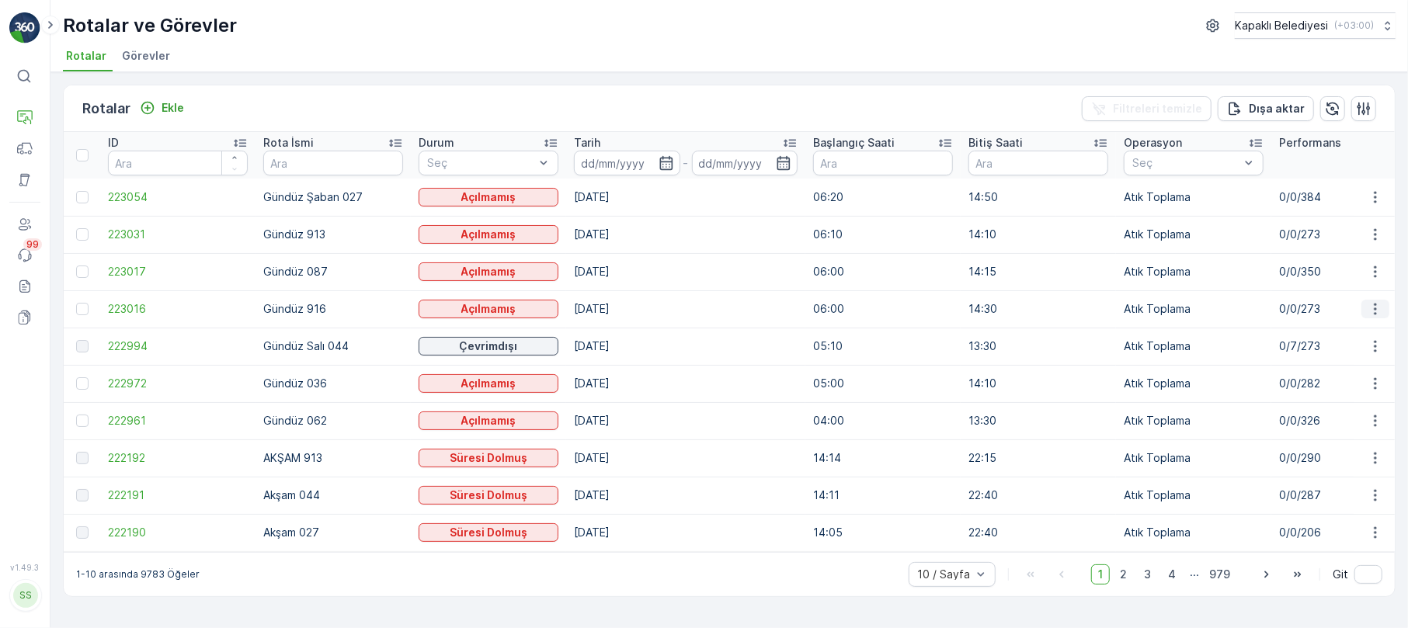
click at [1383, 307] on button "button" at bounding box center [1375, 309] width 28 height 19
click at [1362, 349] on span "Rota Takibini Görüntüle" at bounding box center [1338, 354] width 122 height 16
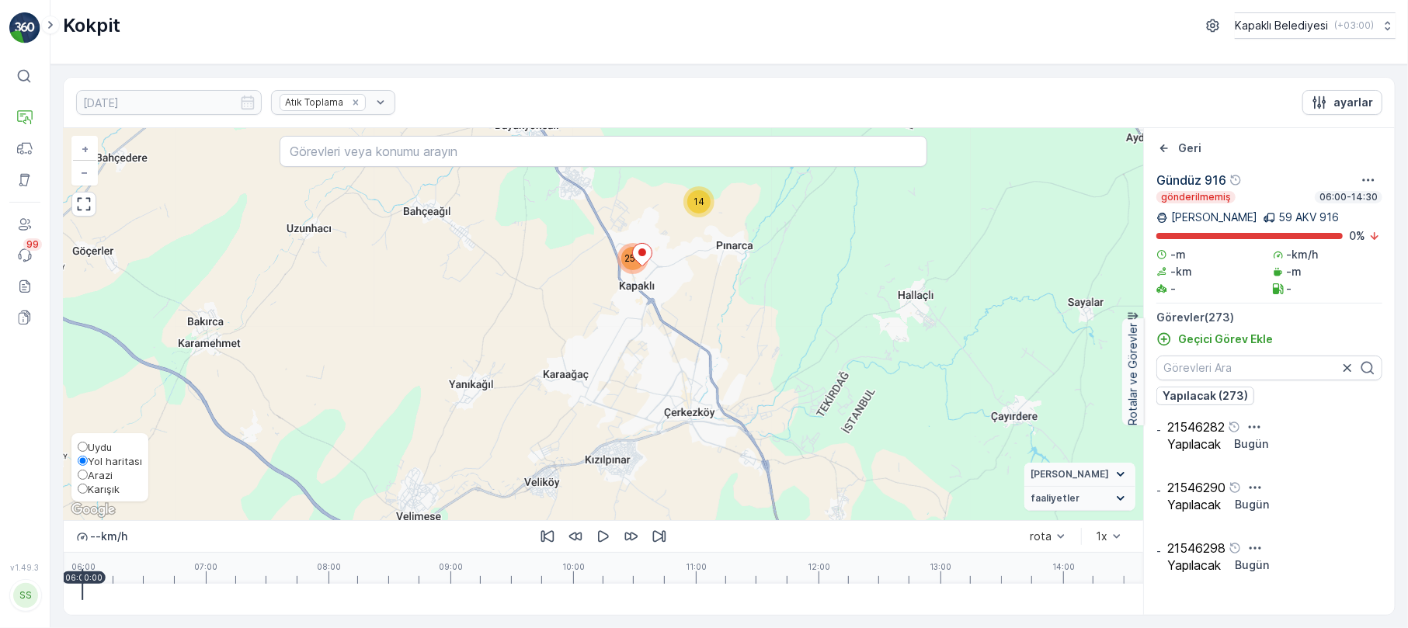
click at [87, 491] on input "Karışık" at bounding box center [83, 489] width 10 height 10
radio input "true"
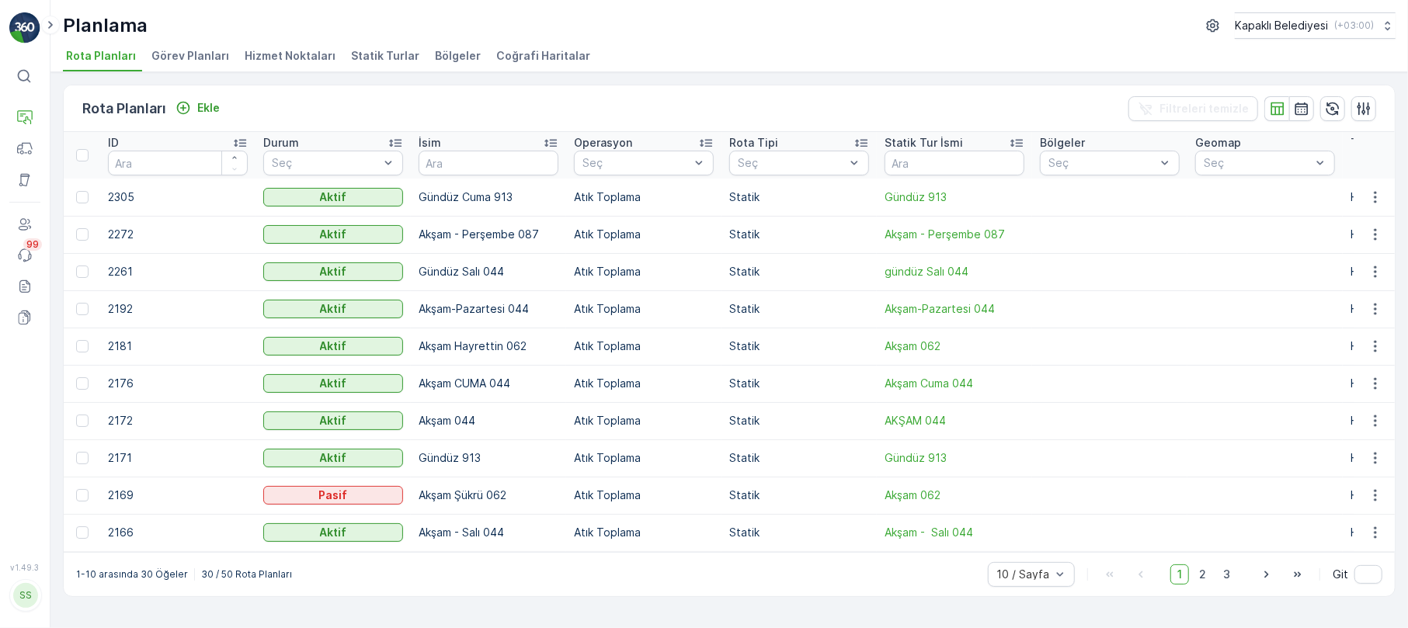
click at [371, 50] on span "Statik Turlar" at bounding box center [385, 56] width 68 height 16
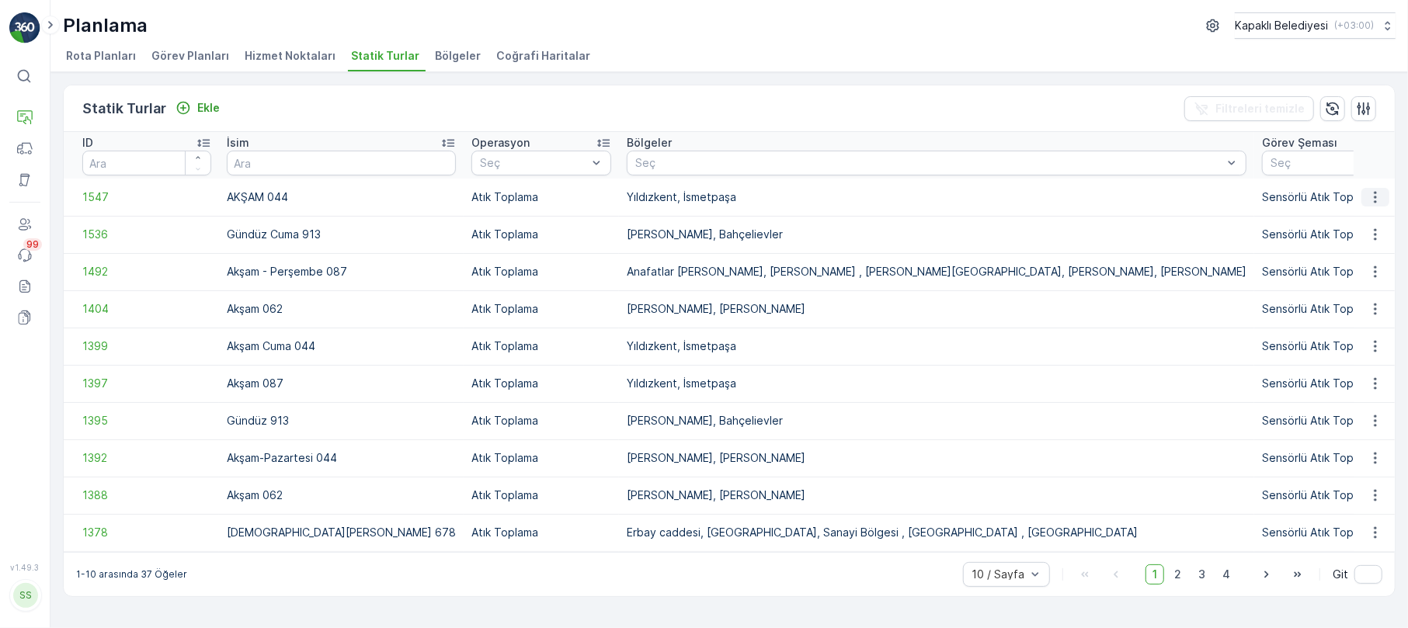
click at [1368, 193] on icon "button" at bounding box center [1375, 197] width 16 height 16
click at [1352, 234] on span "Statik Turu Düzenle" at bounding box center [1328, 242] width 102 height 16
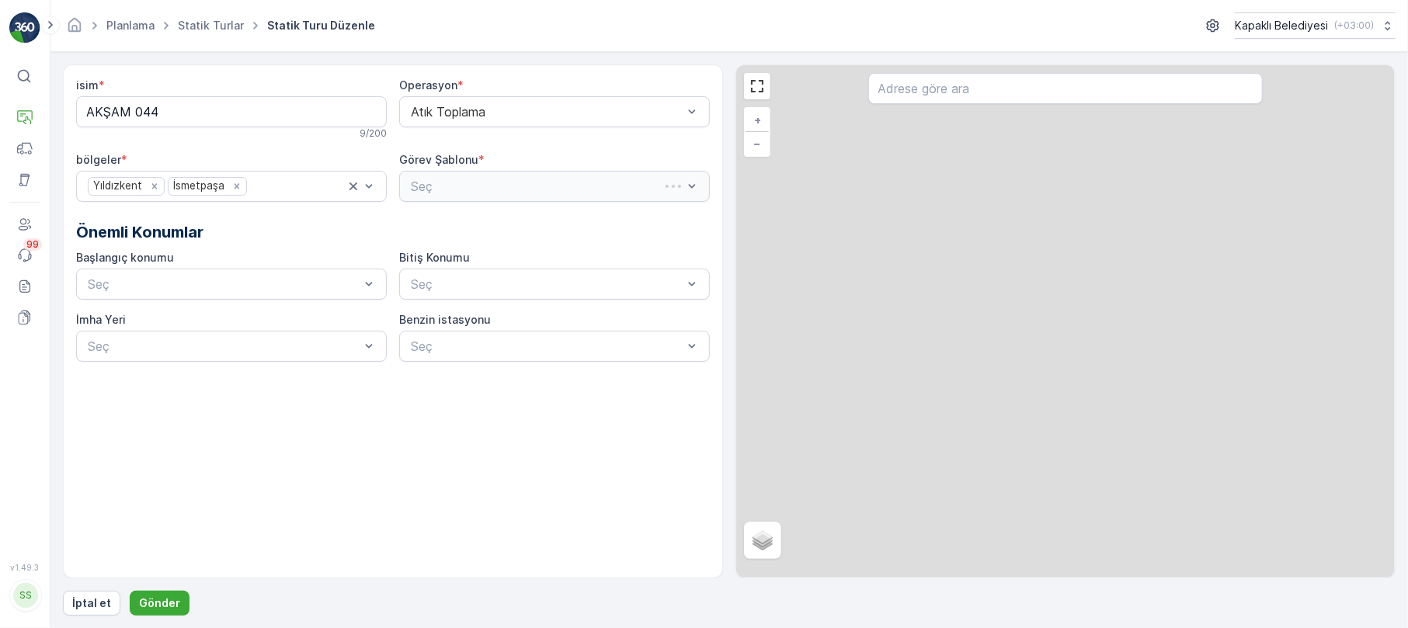
type input "AKŞAM 044"
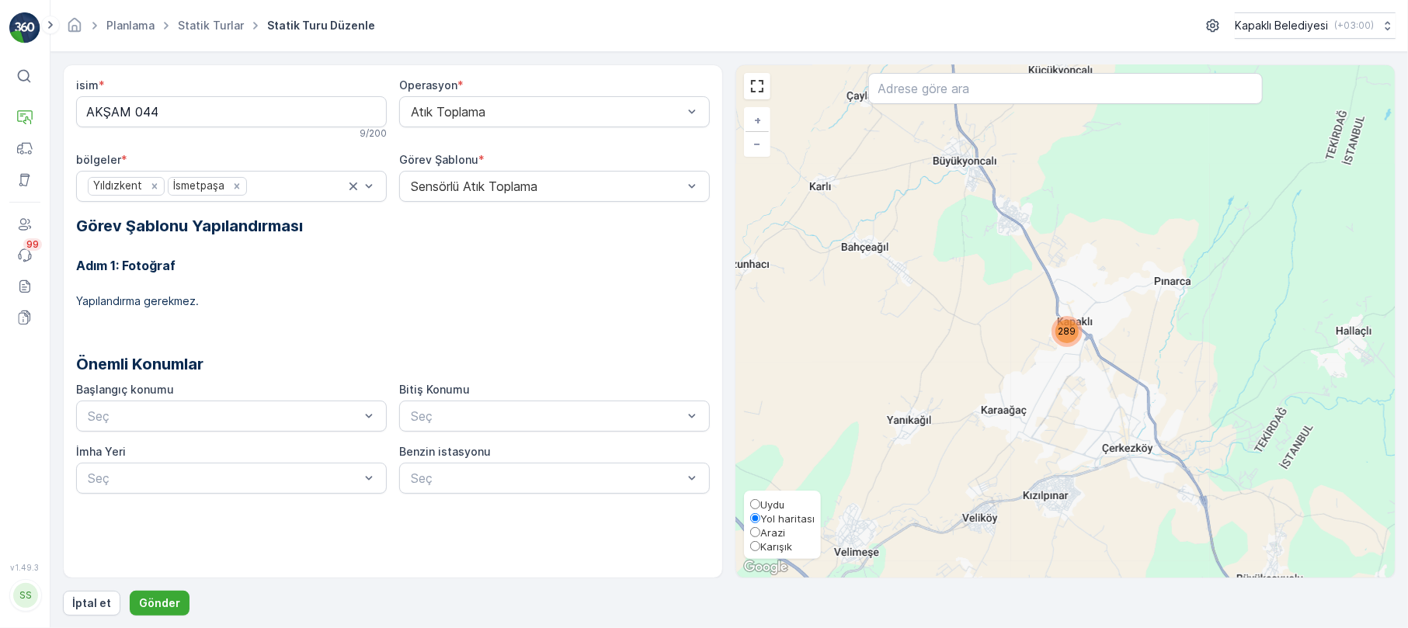
click at [759, 542] on input "Karışık" at bounding box center [755, 546] width 10 height 10
radio input "true"
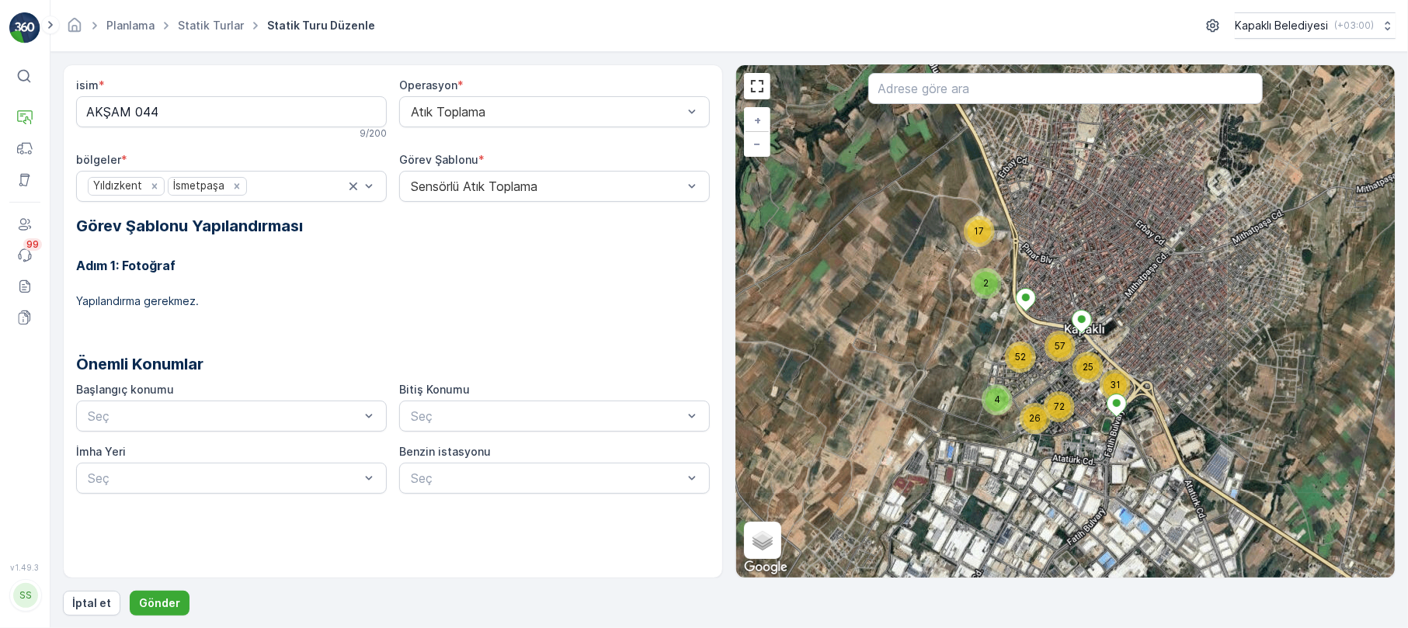
drag, startPoint x: 1138, startPoint y: 371, endPoint x: 1097, endPoint y: 420, distance: 63.9
click at [1097, 420] on div "72 25 31 17 2 26 4 57 52 + − Uydu Yol haritası Arazi Karışık Leaflet Klavye kıs…" at bounding box center [1065, 321] width 658 height 512
click at [153, 606] on p "Gönder" at bounding box center [159, 603] width 41 height 16
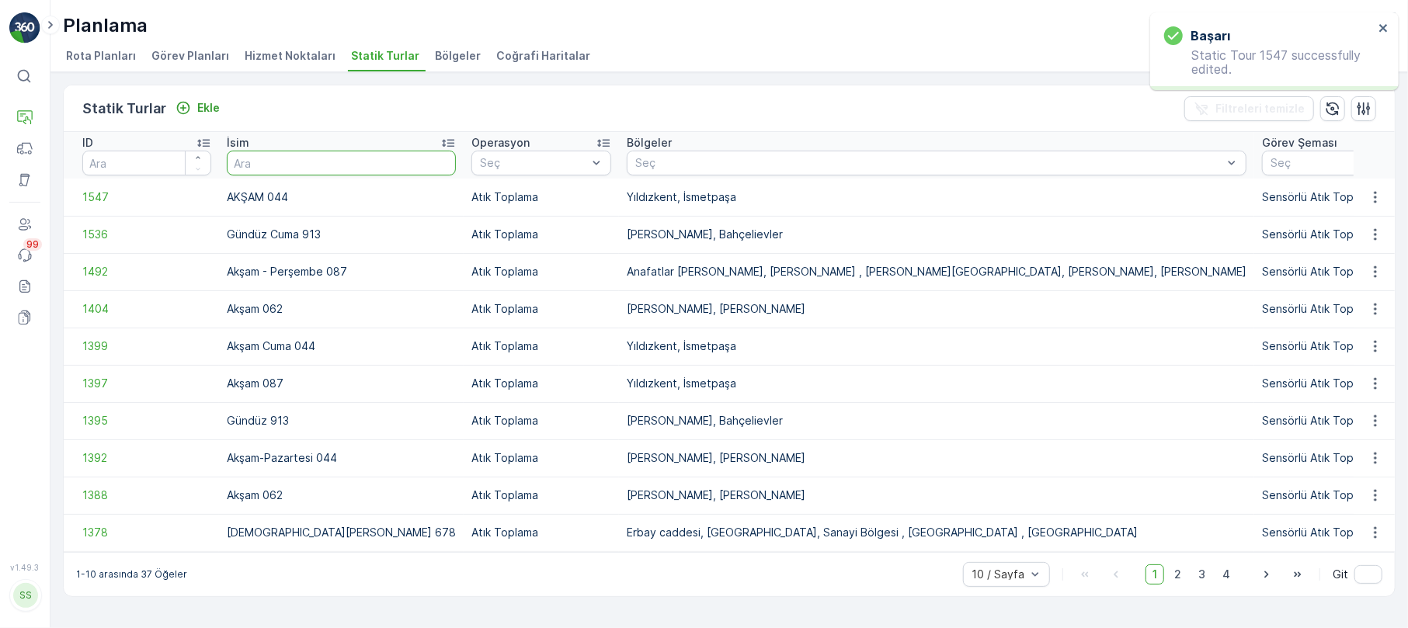
click at [277, 165] on input "text" at bounding box center [341, 163] width 229 height 25
type input "913"
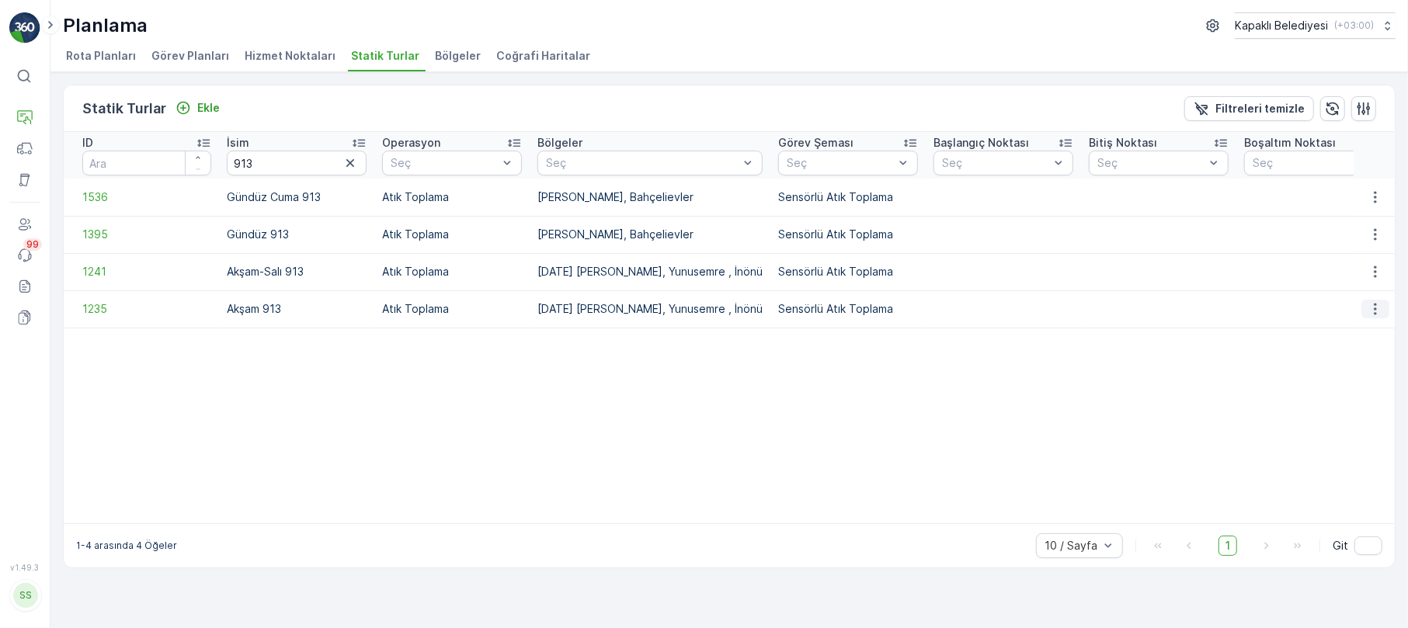
click at [1377, 307] on icon "button" at bounding box center [1375, 309] width 16 height 16
click at [1365, 355] on span "Statik Turu Düzenle" at bounding box center [1328, 354] width 102 height 16
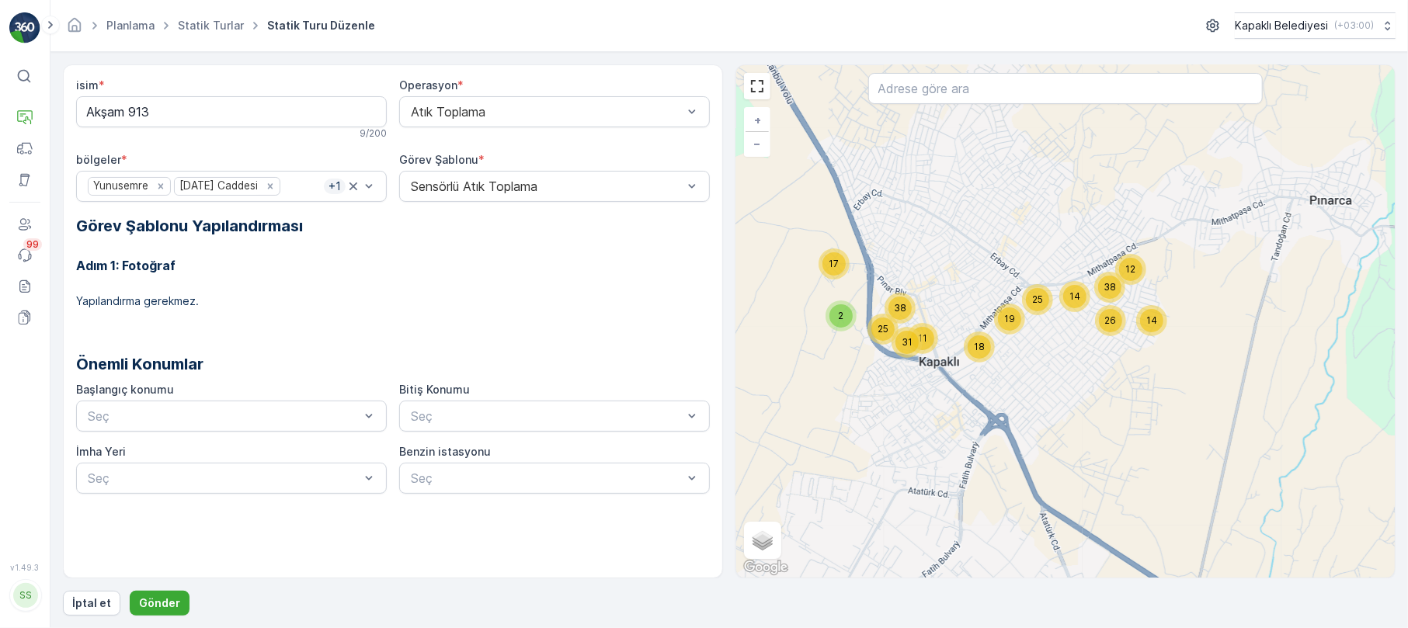
drag, startPoint x: 879, startPoint y: 379, endPoint x: 950, endPoint y: 337, distance: 82.8
click at [950, 337] on div "25 12 14 14 38 26 19 18 2 17 11 31 25 38 + − Uydu Yol haritası Arazi Karışık Le…" at bounding box center [1065, 321] width 658 height 512
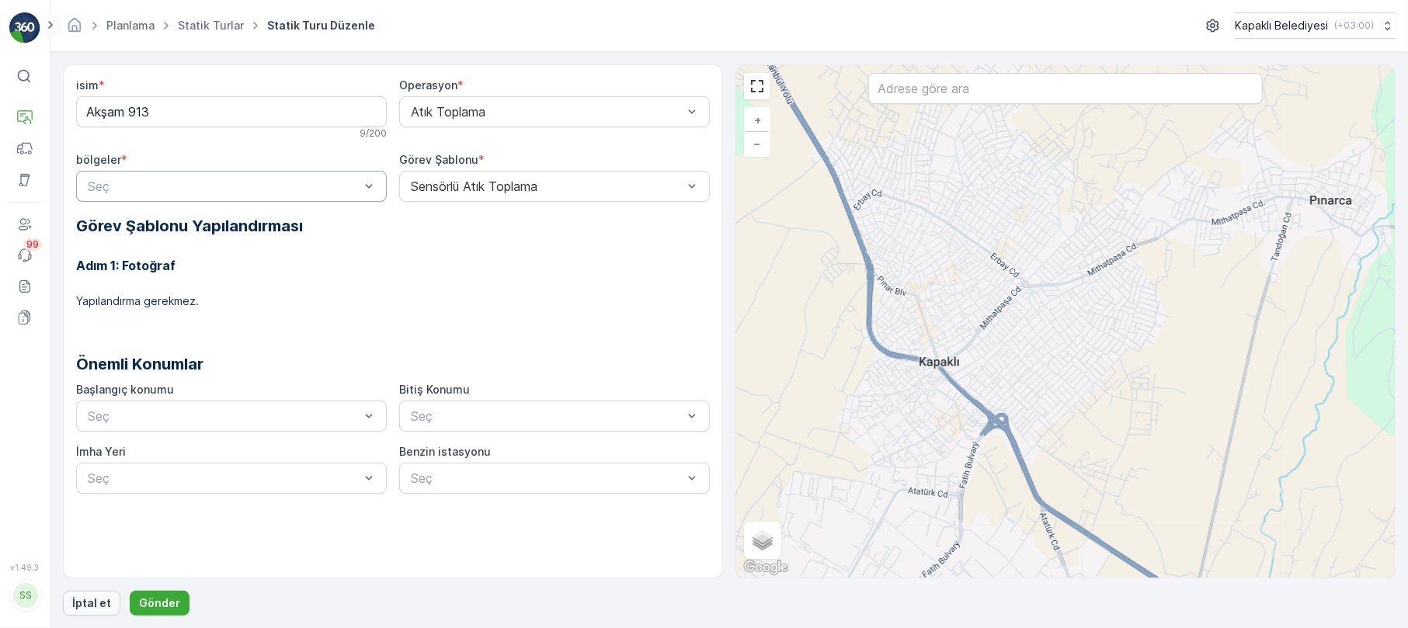
click at [91, 601] on p "İptal et" at bounding box center [91, 603] width 39 height 16
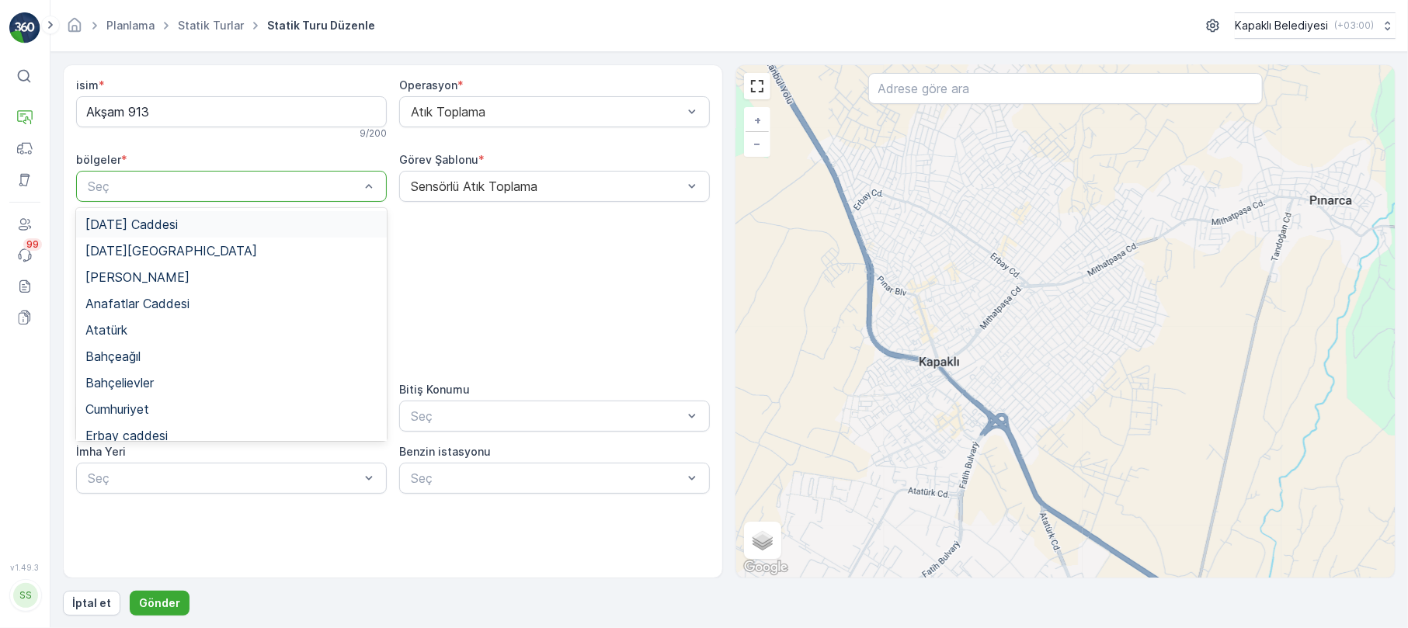
click at [377, 178] on div "Seç" at bounding box center [231, 186] width 311 height 31
click at [129, 219] on span "19 Mayıs Caddesi" at bounding box center [131, 224] width 92 height 14
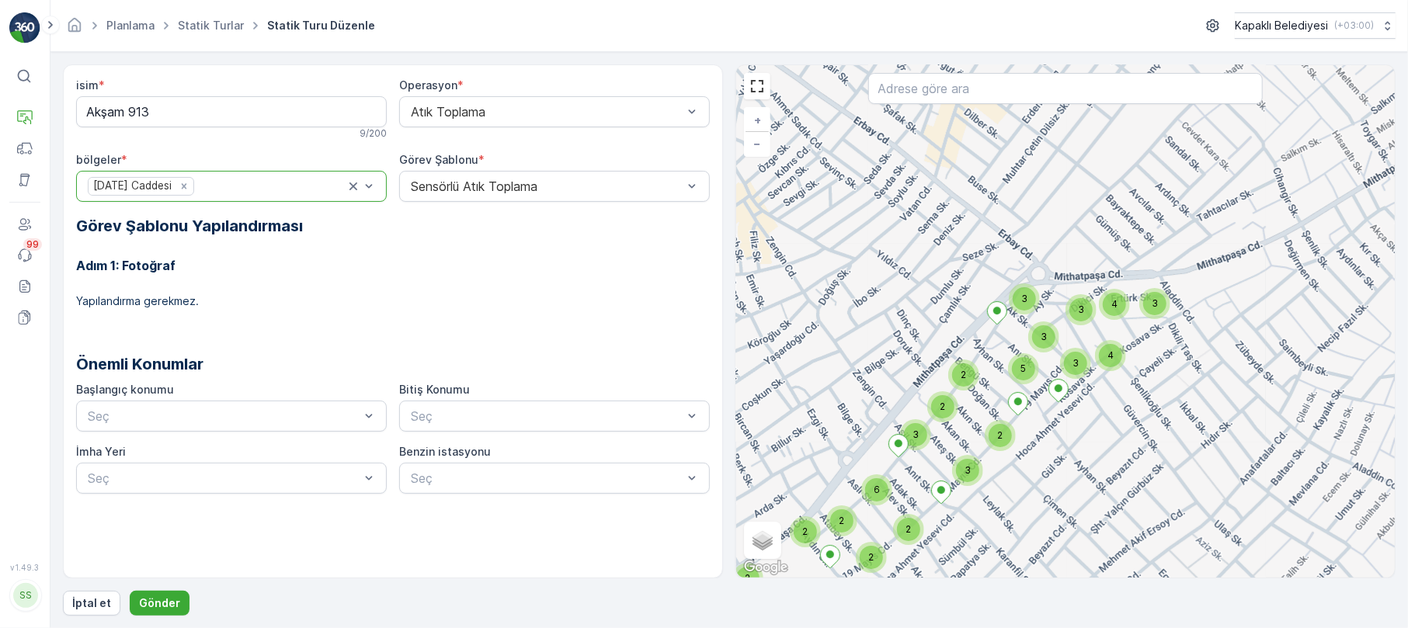
drag, startPoint x: 969, startPoint y: 289, endPoint x: 947, endPoint y: 411, distance: 124.6
click at [947, 411] on div "4 3 4 3 3 3 3 2 3 3 5 2 2 2 2 2 6 2 2 + − Uydu Yol haritası Arazi Karışık Leafl…" at bounding box center [1065, 321] width 658 height 512
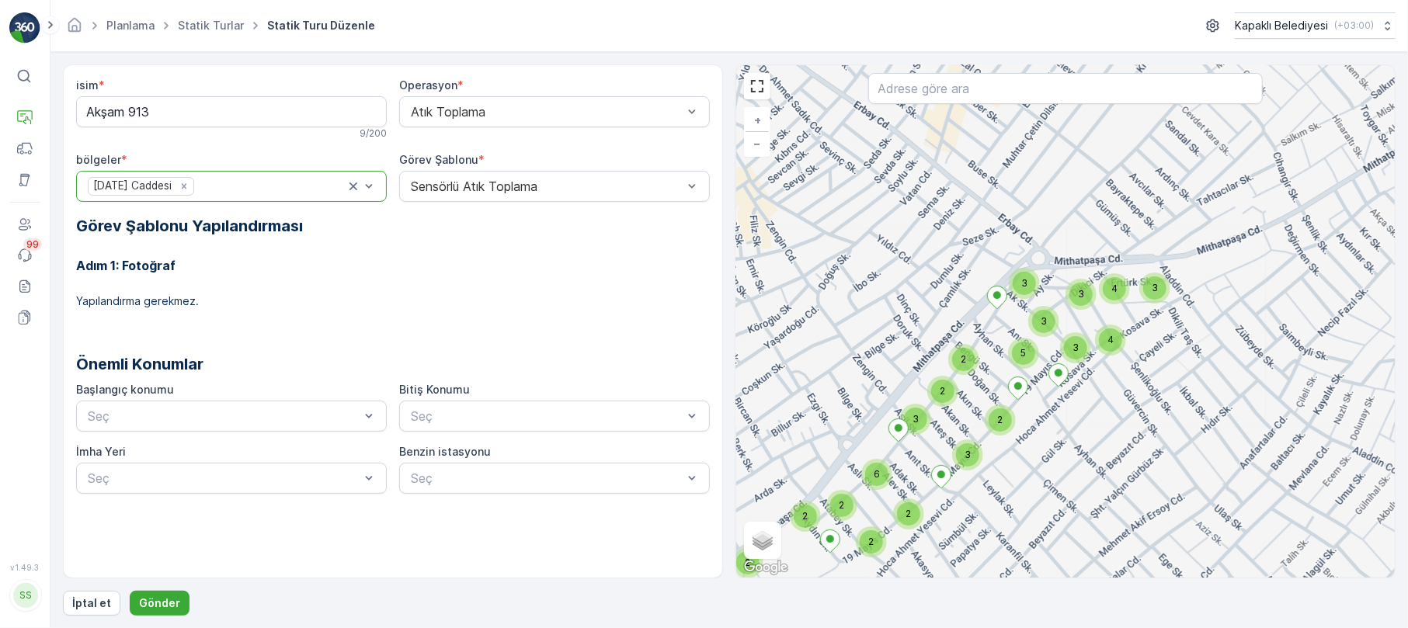
click at [371, 175] on div at bounding box center [360, 187] width 31 height 30
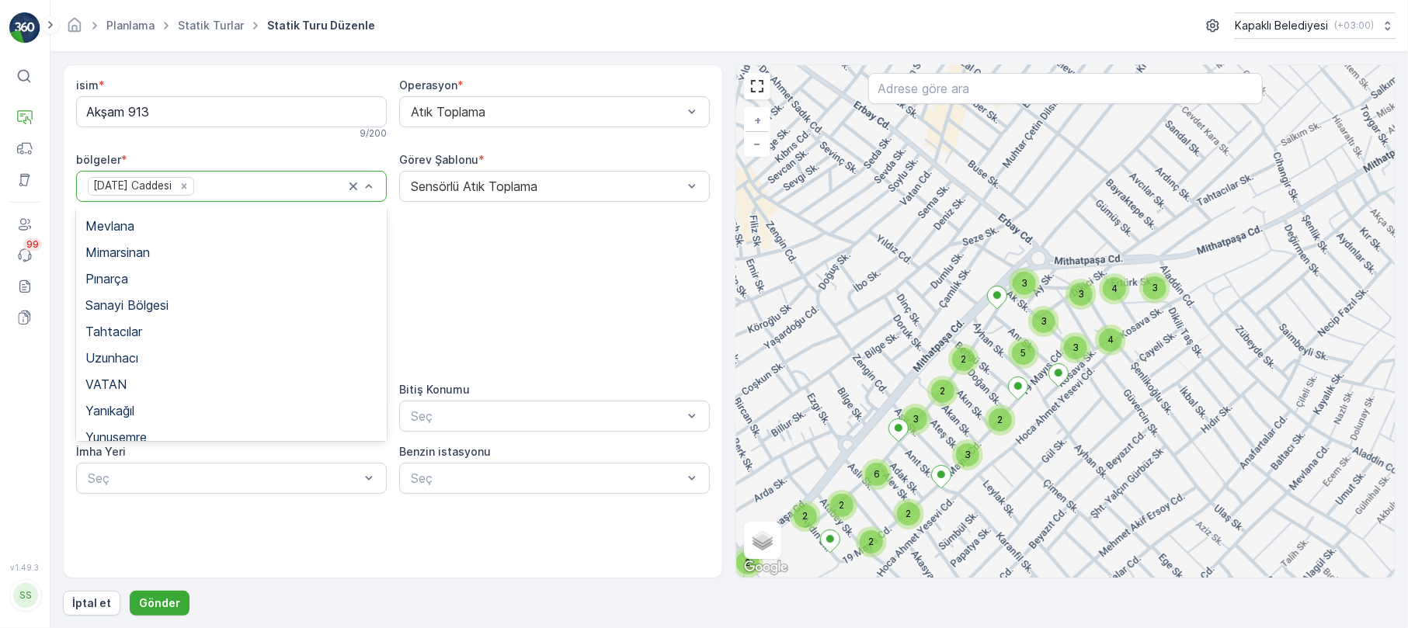
scroll to position [517, 0]
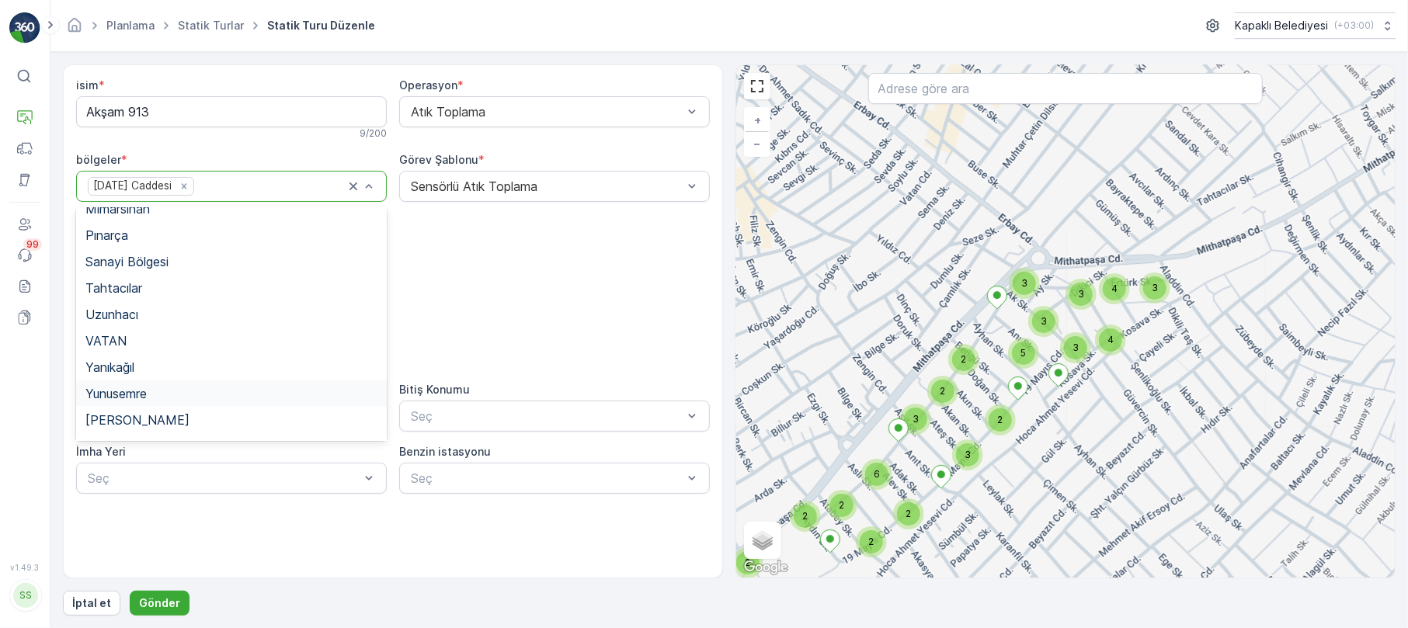
click at [113, 391] on span "Yunusemre" at bounding box center [115, 394] width 61 height 14
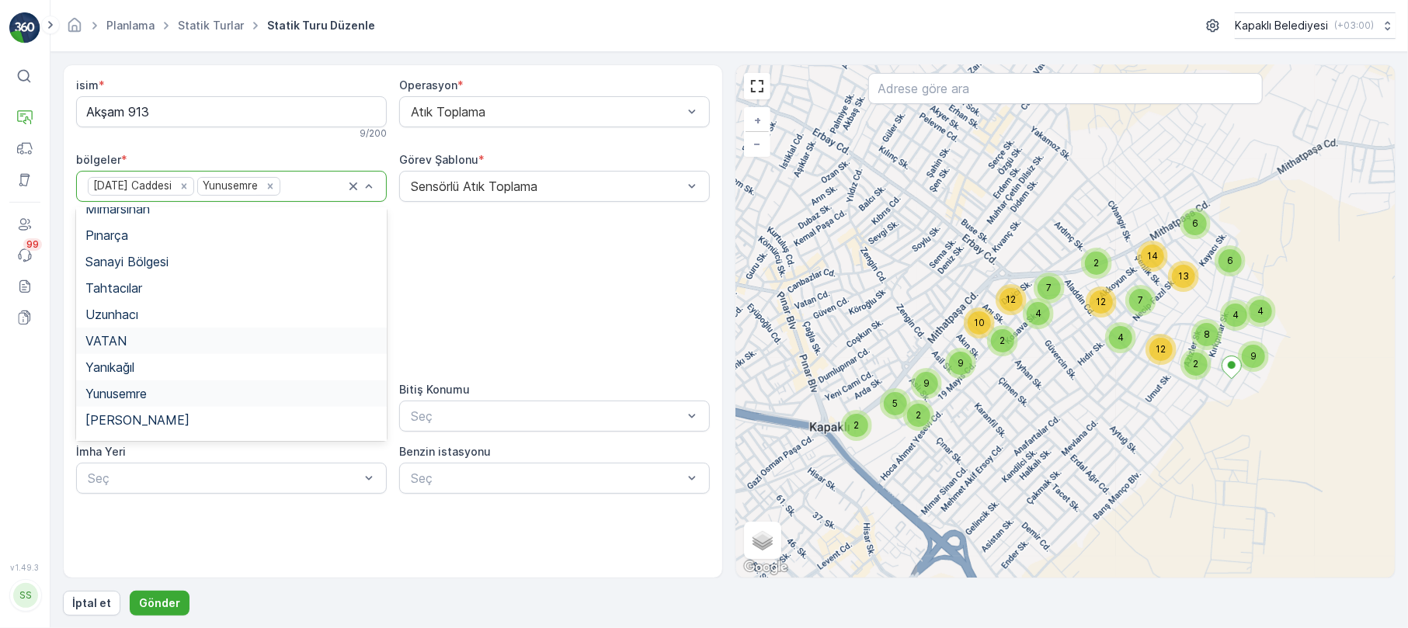
scroll to position [671, 0]
click at [102, 370] on span "İnönü" at bounding box center [100, 372] width 30 height 14
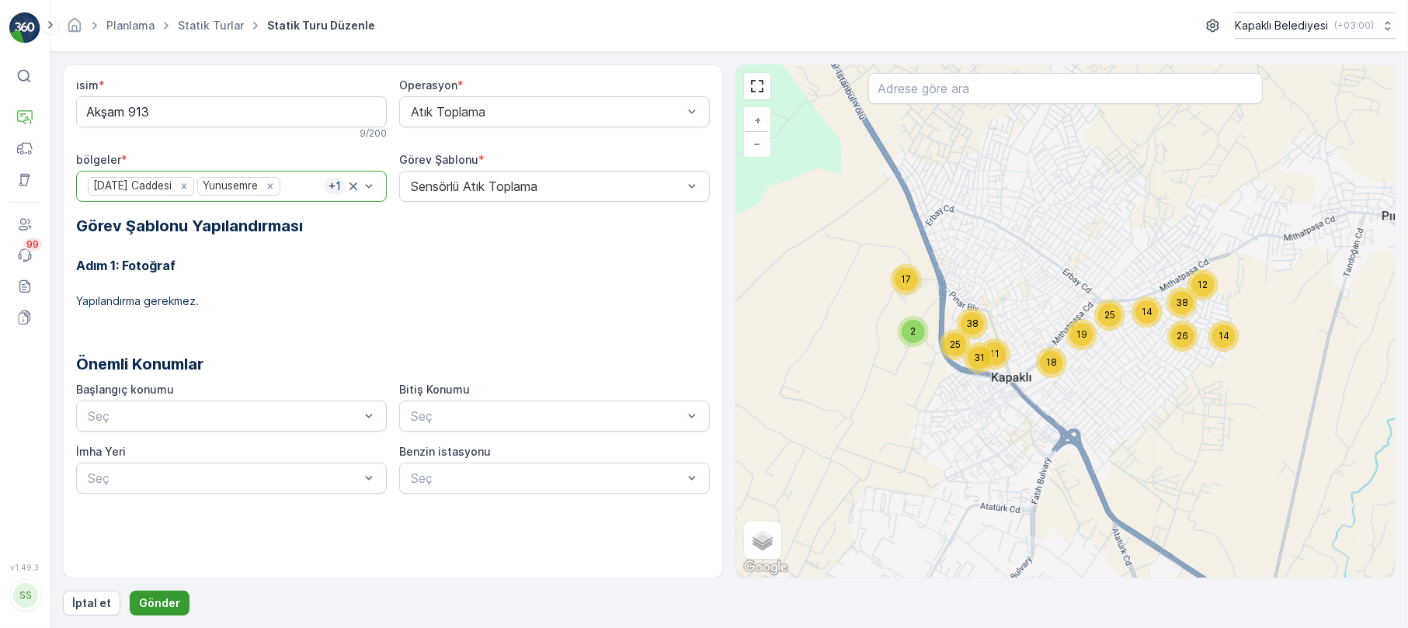
click at [168, 600] on p "Gönder" at bounding box center [159, 603] width 41 height 16
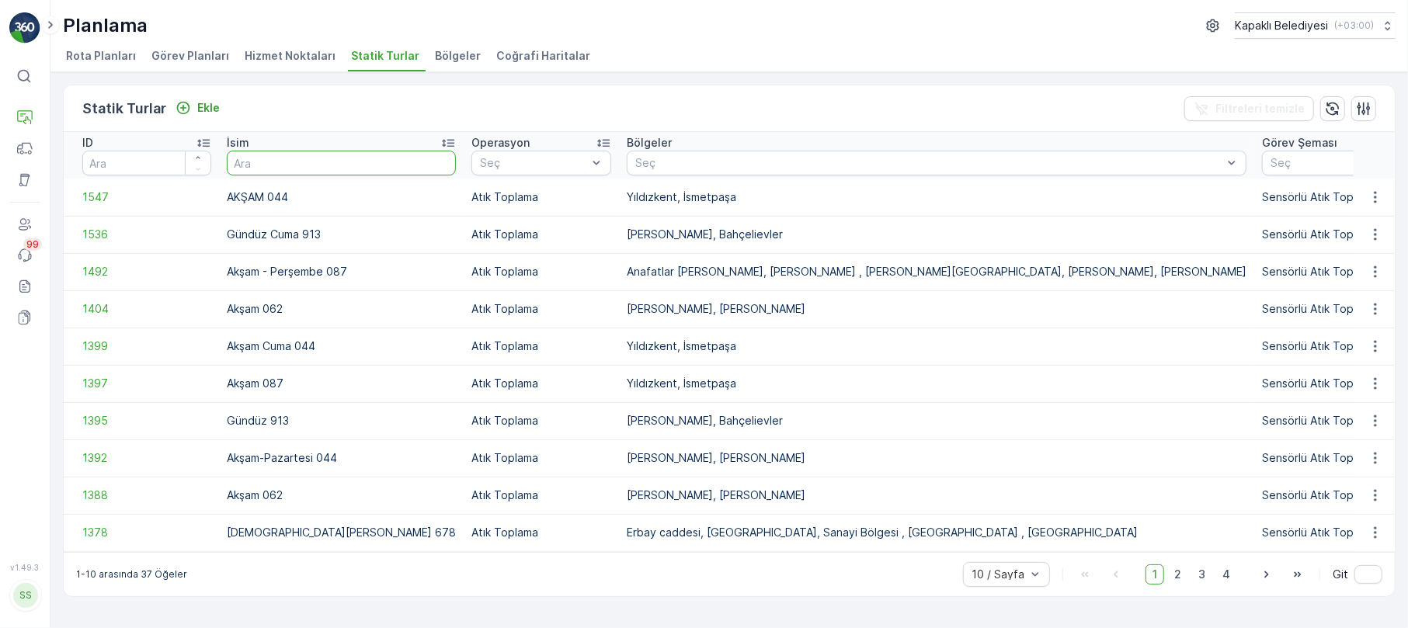
click at [314, 151] on input "text" at bounding box center [341, 163] width 229 height 25
type input "678"
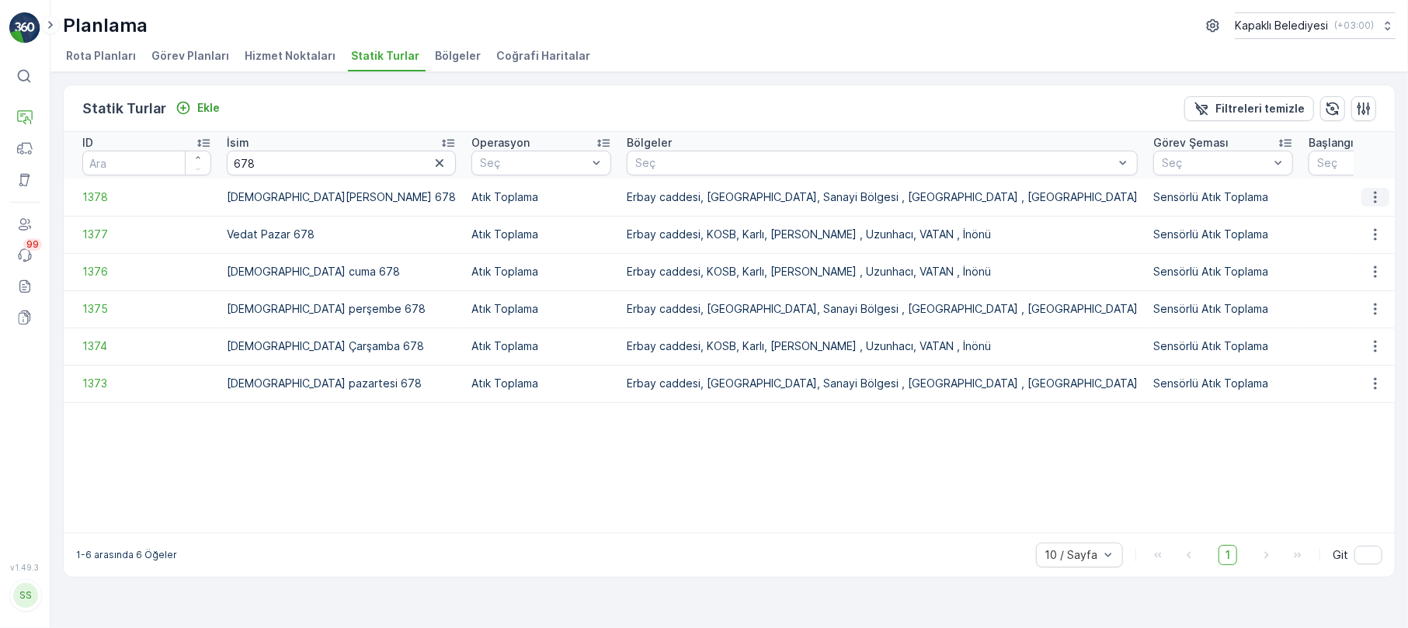
click at [1379, 196] on icon "button" at bounding box center [1375, 197] width 16 height 16
click at [1355, 243] on span "Statik Turu Düzenle" at bounding box center [1328, 242] width 102 height 16
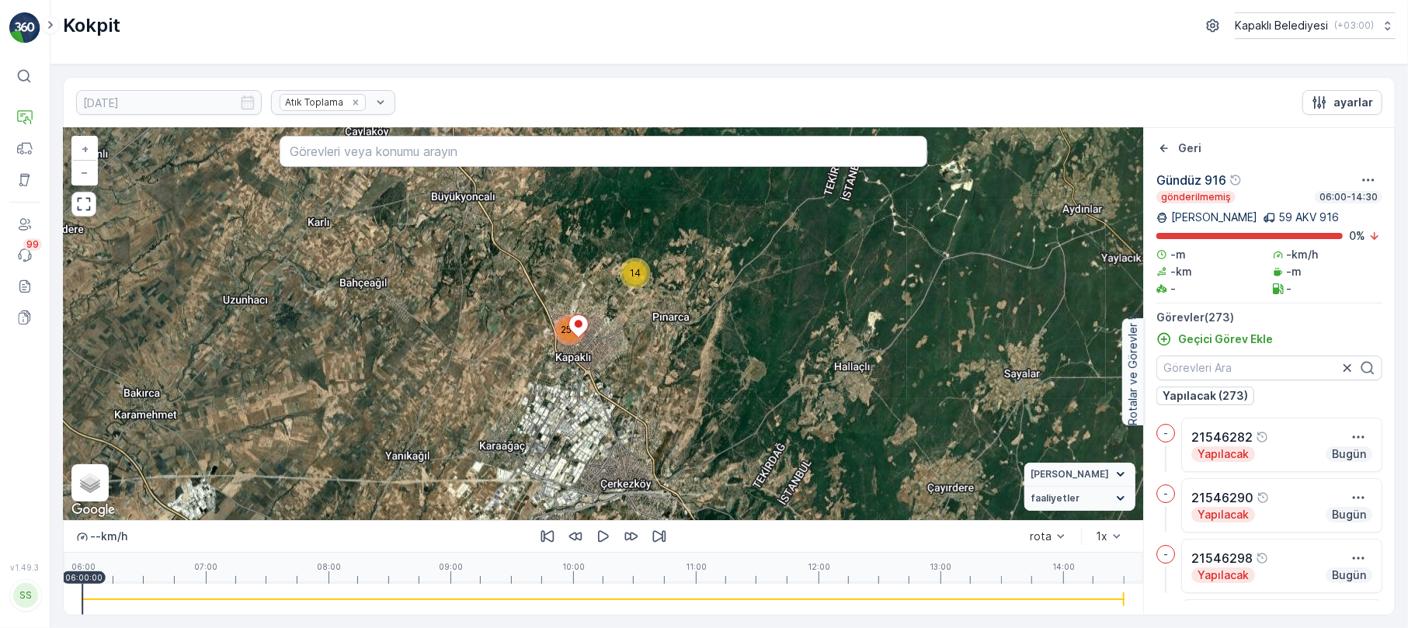
drag, startPoint x: 647, startPoint y: 234, endPoint x: 584, endPoint y: 305, distance: 95.7
click at [584, 305] on div "14 258 + − Uydu Yol haritası Arazi Karışık Leaflet Klavye kısayolları Harita Ve…" at bounding box center [603, 324] width 1079 height 392
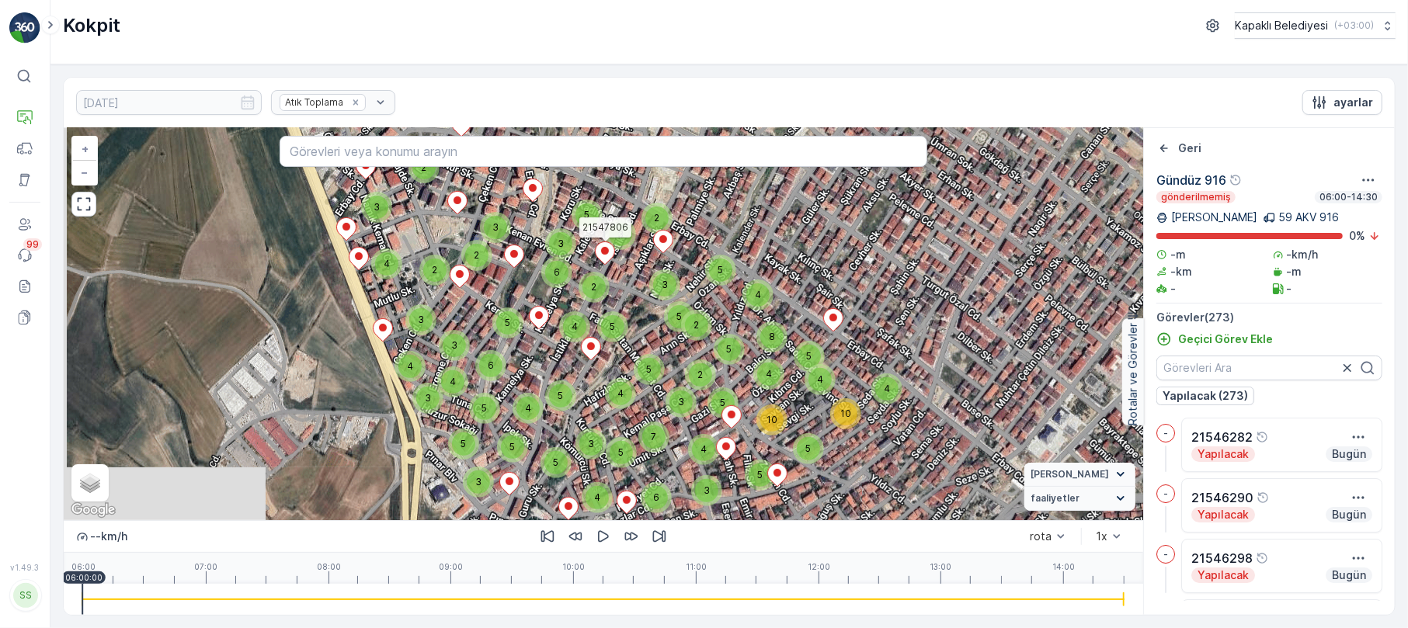
drag, startPoint x: 520, startPoint y: 383, endPoint x: 625, endPoint y: 255, distance: 164.9
click at [615, 255] on icon at bounding box center [605, 252] width 20 height 23
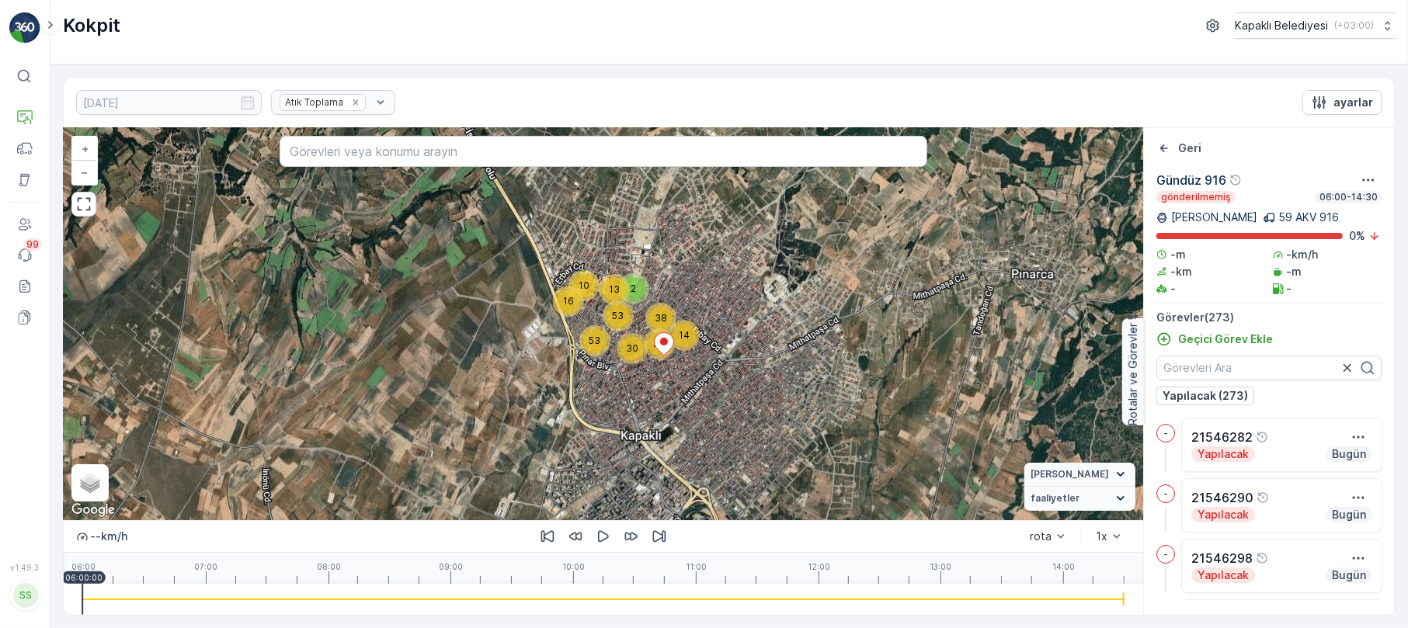
drag, startPoint x: 625, startPoint y: 255, endPoint x: 623, endPoint y: 300, distance: 44.3
click at [623, 300] on div "13" at bounding box center [614, 289] width 31 height 31
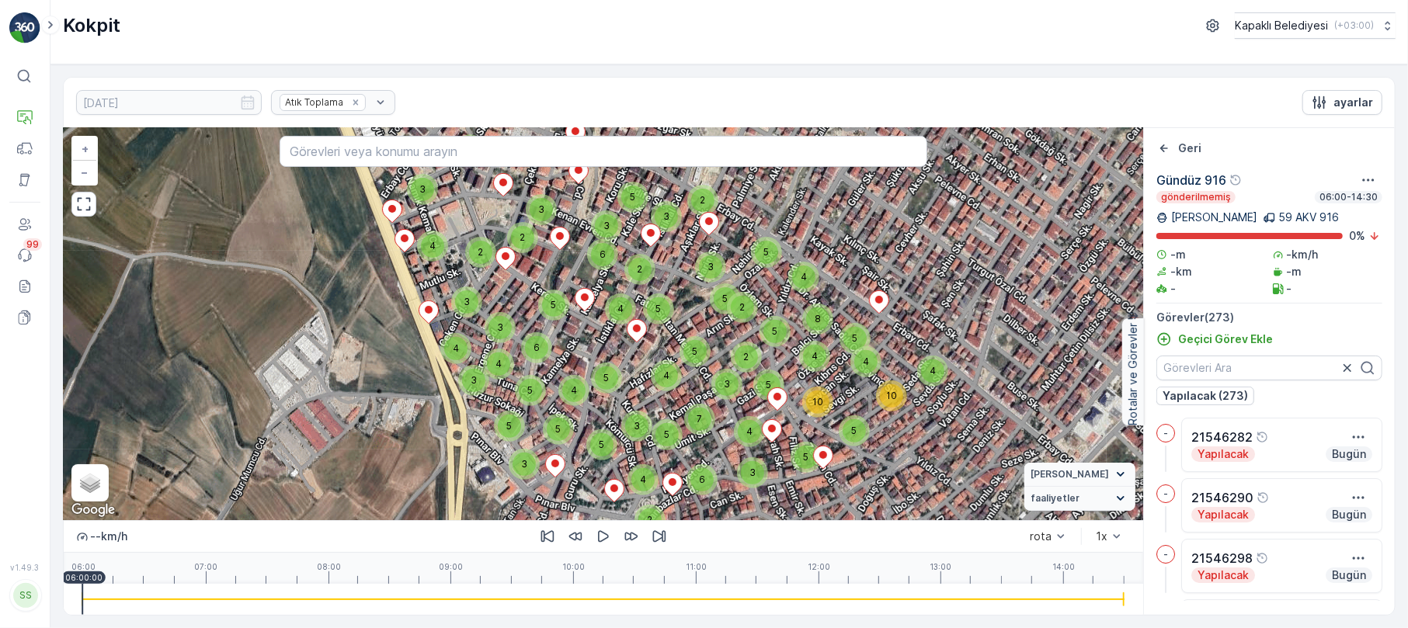
drag, startPoint x: 622, startPoint y: 356, endPoint x: 655, endPoint y: 301, distance: 63.8
click at [655, 301] on div "5" at bounding box center [658, 308] width 23 height 23
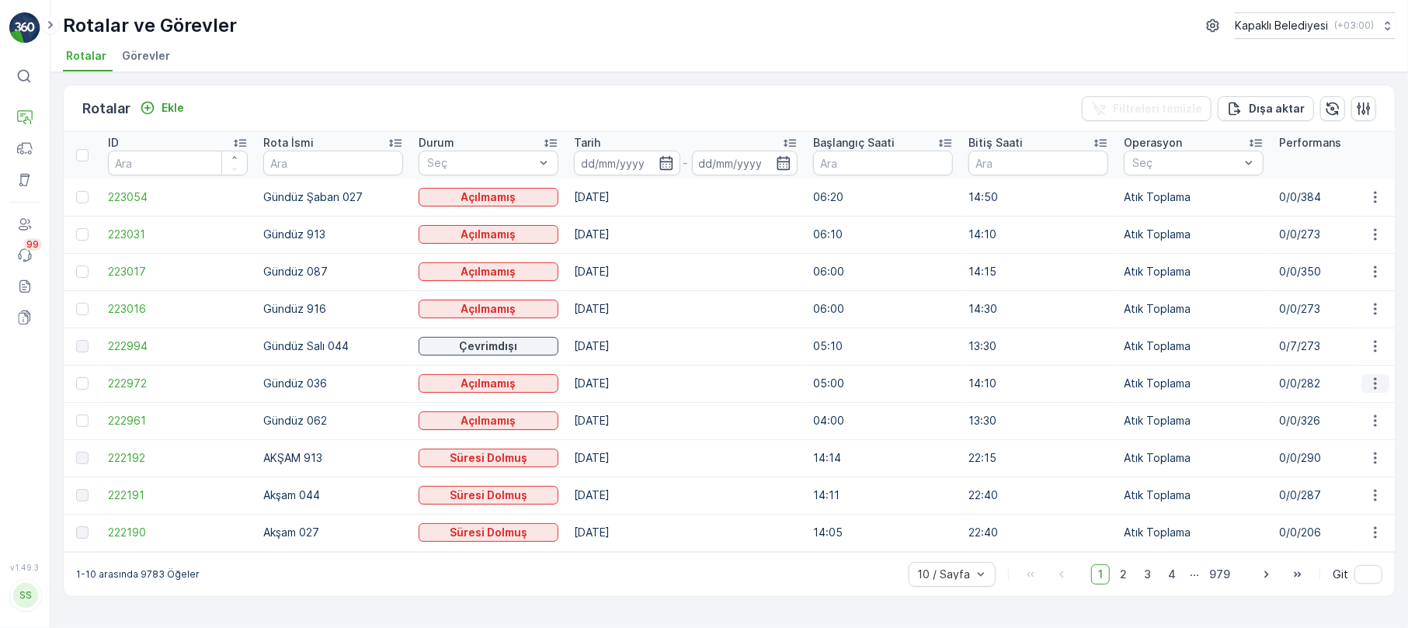
click at [1376, 379] on icon "button" at bounding box center [1374, 384] width 2 height 12
click at [1367, 429] on span "Rota Takibini Görüntüle" at bounding box center [1338, 429] width 122 height 16
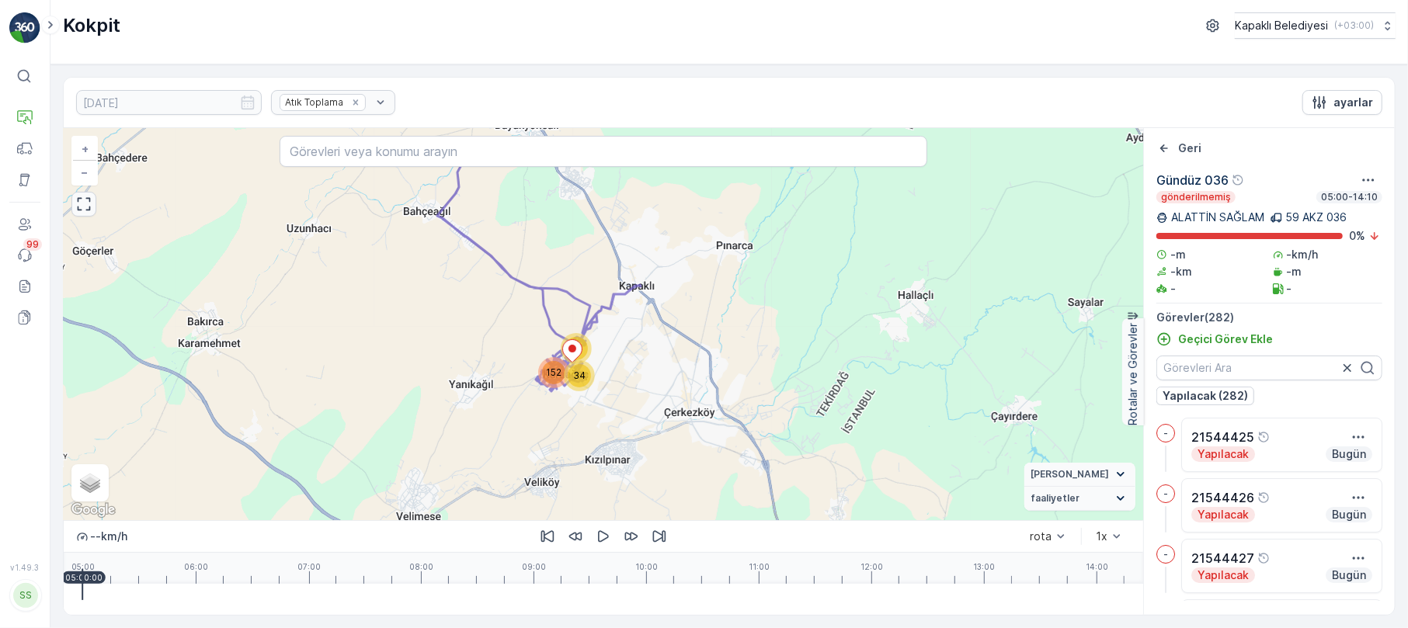
click at [79, 196] on button "button" at bounding box center [83, 204] width 25 height 25
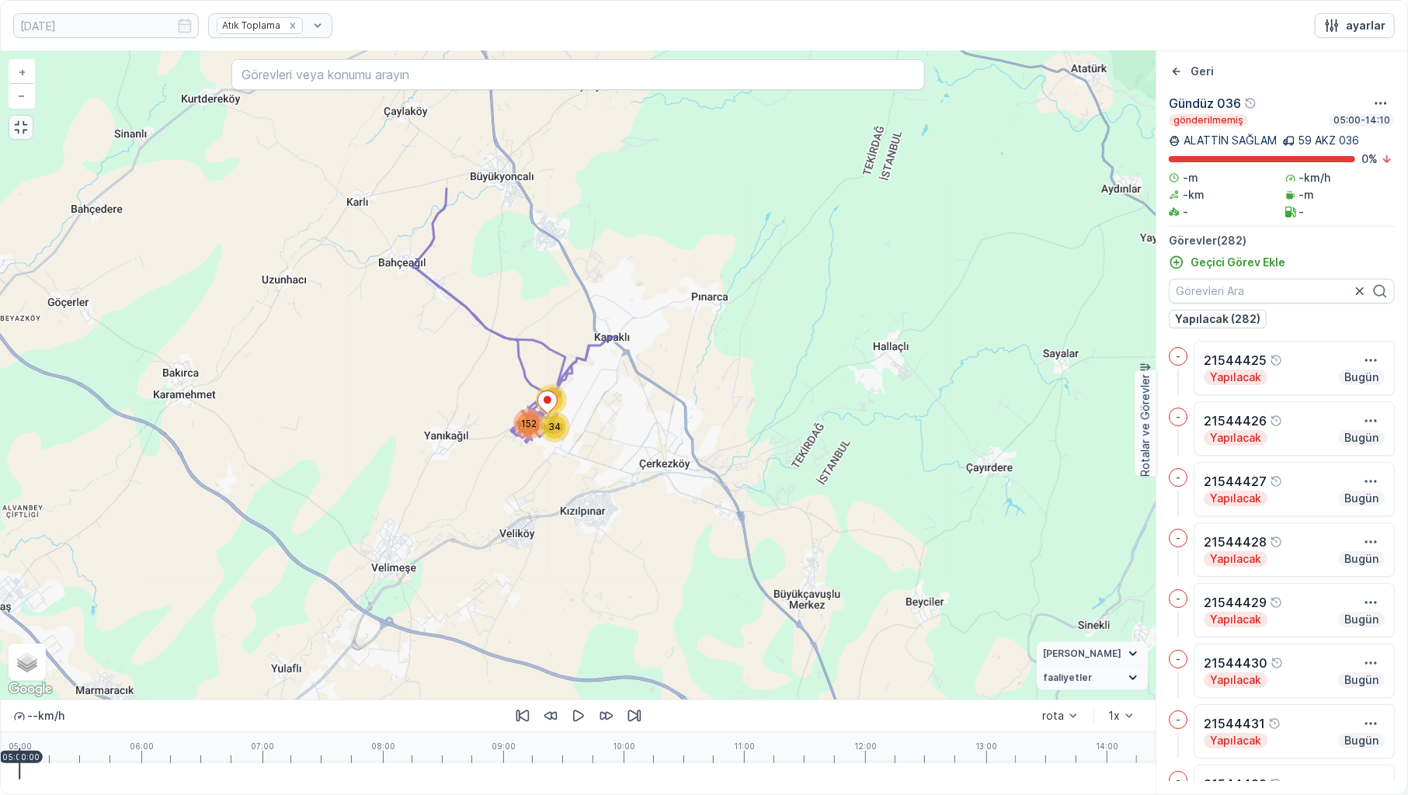
click at [25, 125] on icon "button" at bounding box center [21, 127] width 13 height 13
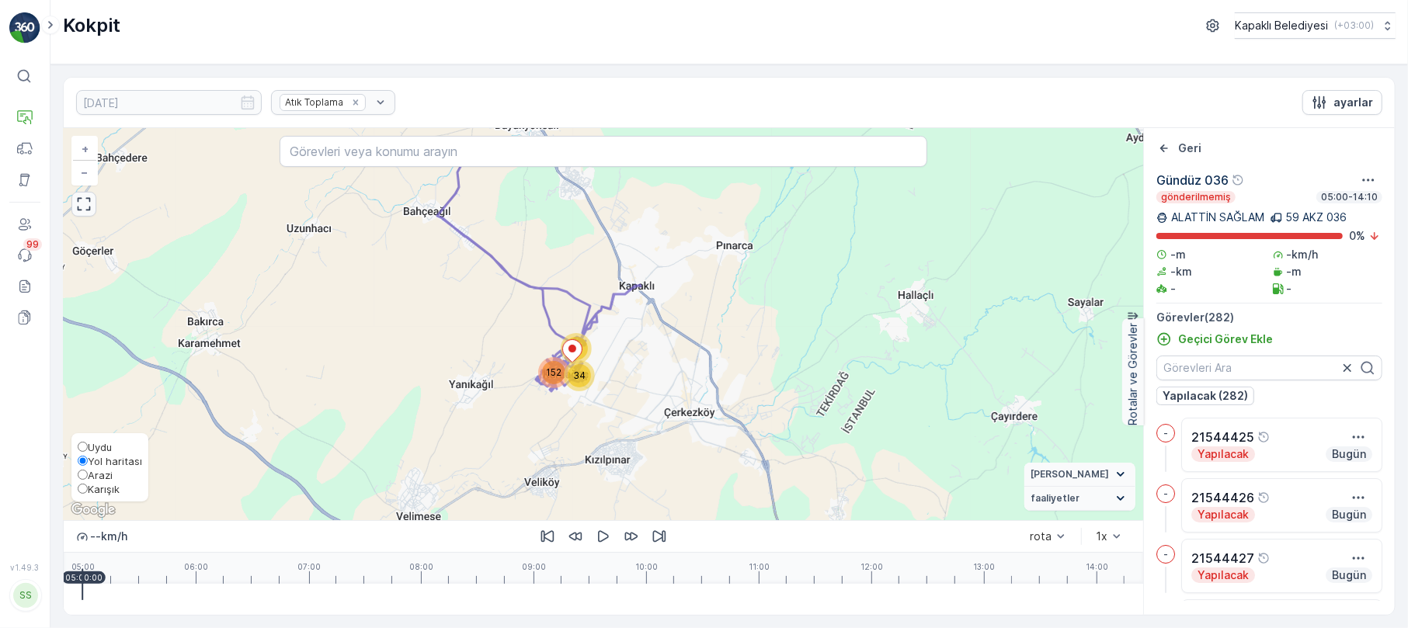
click at [79, 489] on input "Karışık" at bounding box center [83, 489] width 10 height 10
radio input "true"
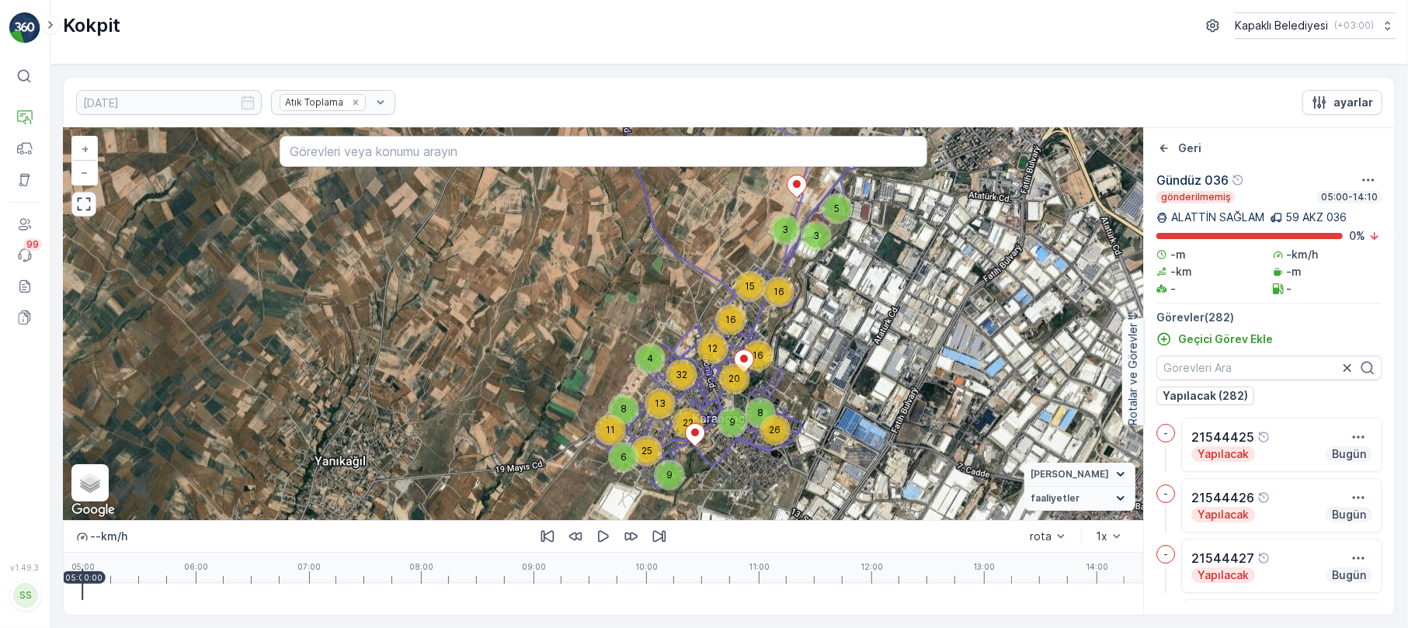
drag, startPoint x: 585, startPoint y: 377, endPoint x: 845, endPoint y: 360, distance: 261.4
click at [845, 360] on div "8 11 6 9 12 4 25 13 32 9 22 3 5 3 16 20 16 15 16 8 26 + − Uydu Yol haritası Ara…" at bounding box center [603, 324] width 1079 height 392
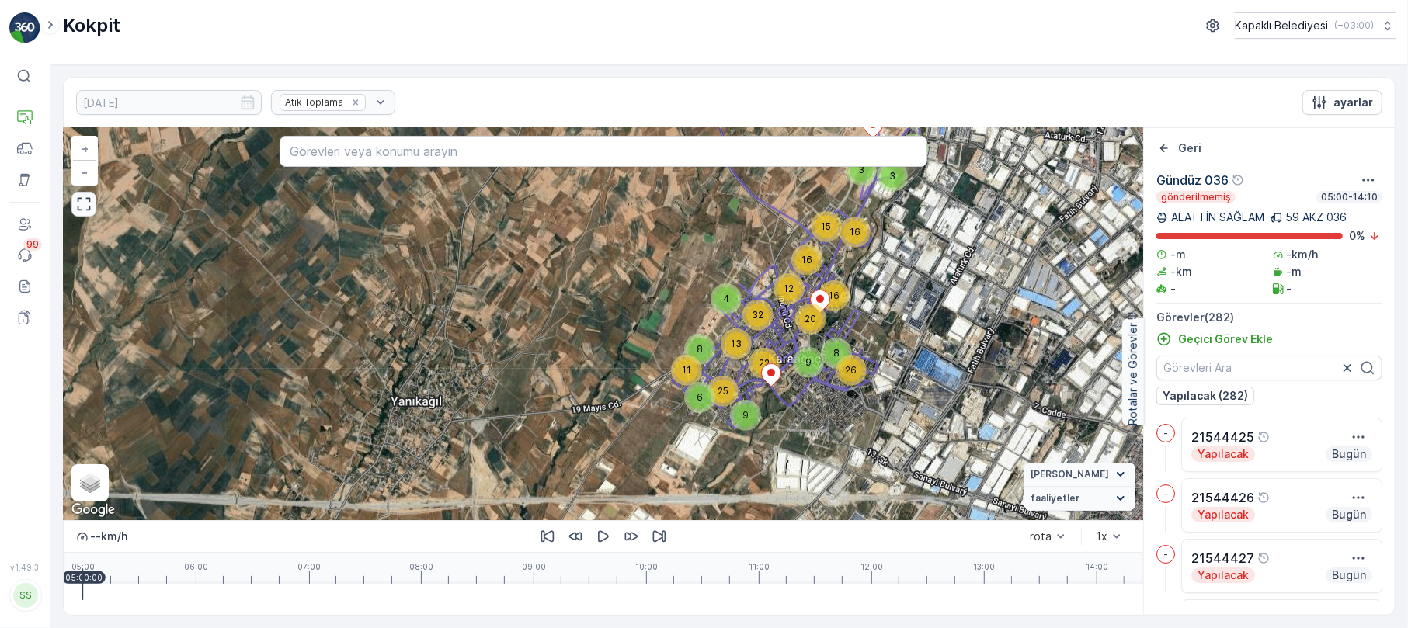
drag, startPoint x: 807, startPoint y: 421, endPoint x: 883, endPoint y: 361, distance: 96.2
click at [883, 361] on div "8 11 6 9 12 4 25 13 32 9 22 3 5 3 16 20 16 15 16 8 26 + − Uydu Yol haritası Ara…" at bounding box center [603, 324] width 1079 height 392
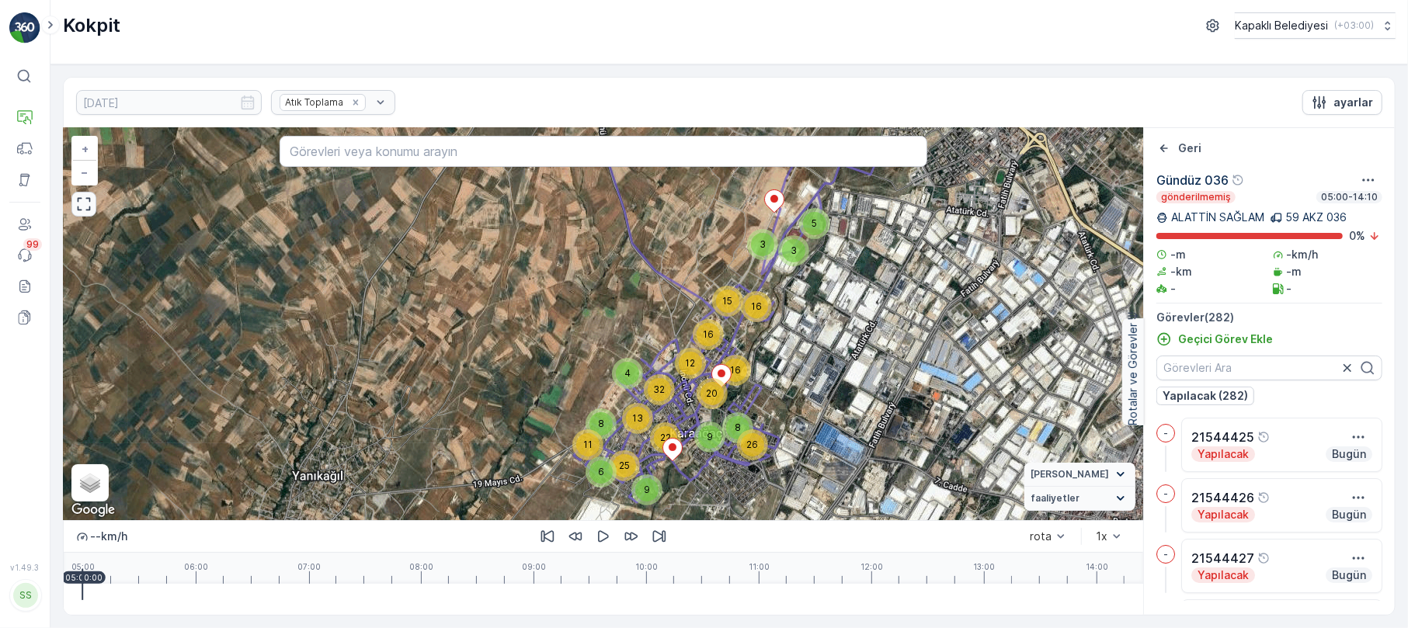
drag, startPoint x: 799, startPoint y: 293, endPoint x: 700, endPoint y: 367, distance: 123.6
click at [700, 367] on div "12" at bounding box center [690, 363] width 23 height 23
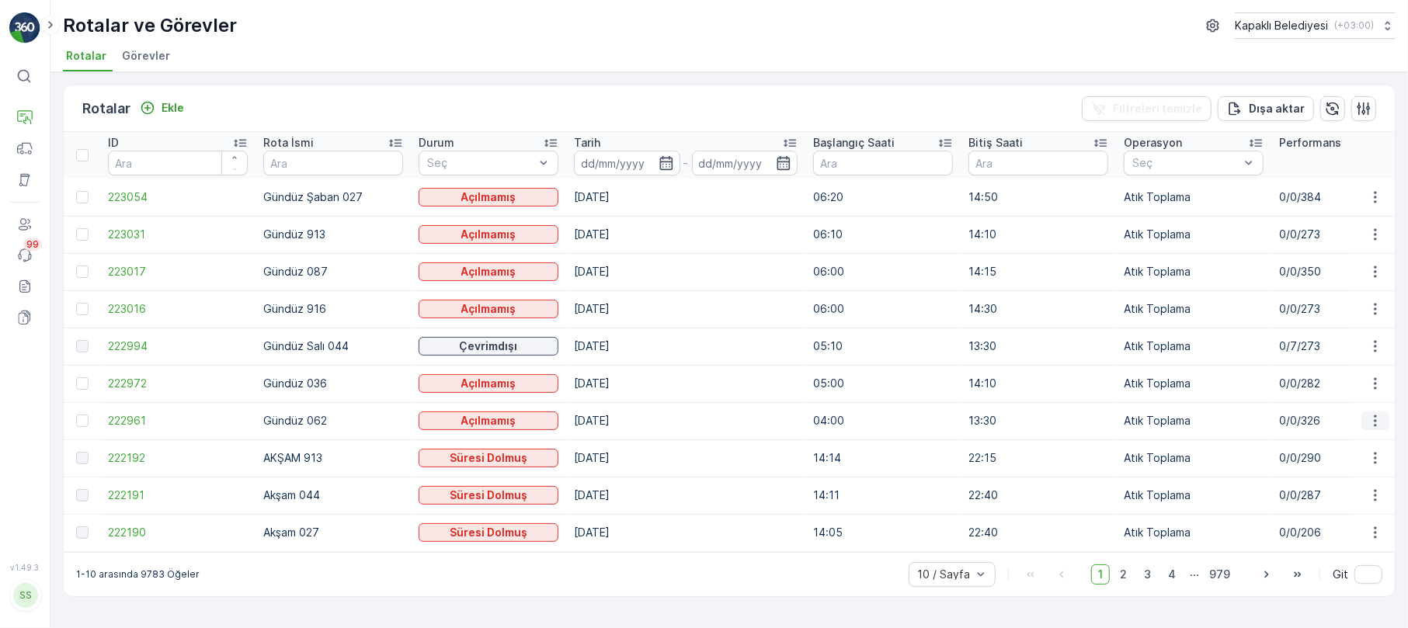
click at [1370, 422] on icon "button" at bounding box center [1375, 421] width 16 height 16
click at [1326, 469] on span "Rota Takibini Görüntüle" at bounding box center [1338, 466] width 122 height 16
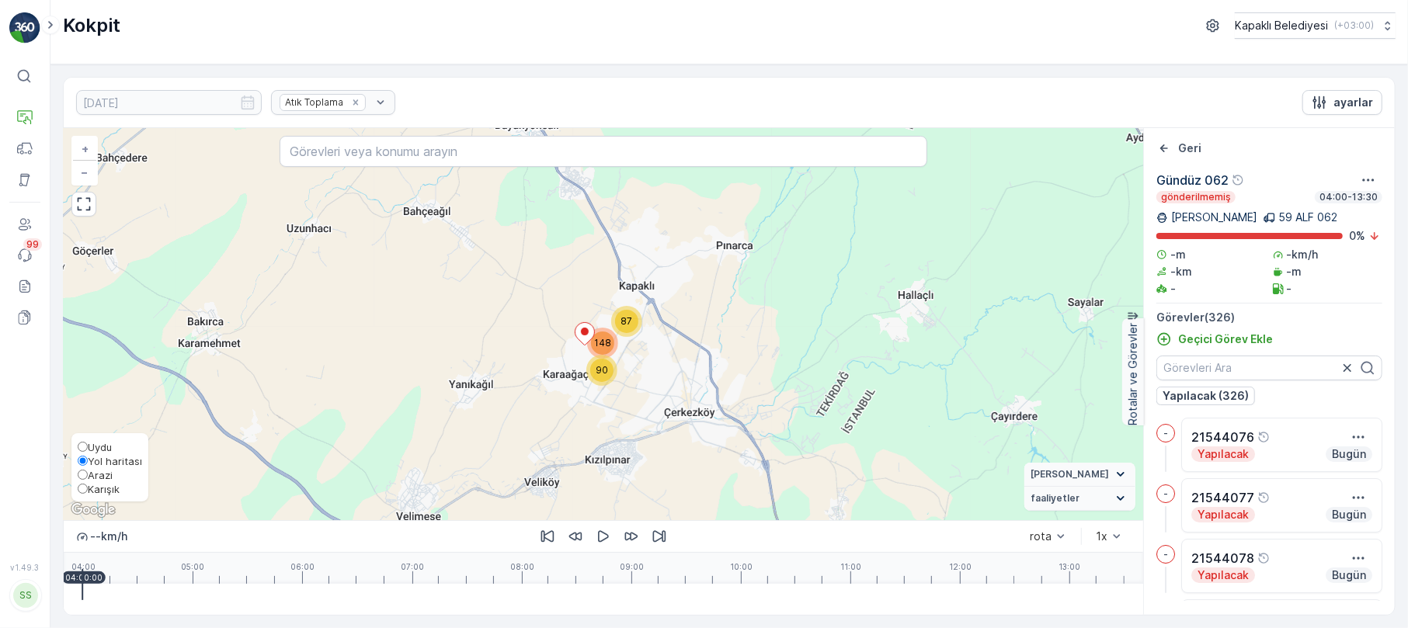
click at [85, 488] on input "Karışık" at bounding box center [83, 489] width 10 height 10
radio input "true"
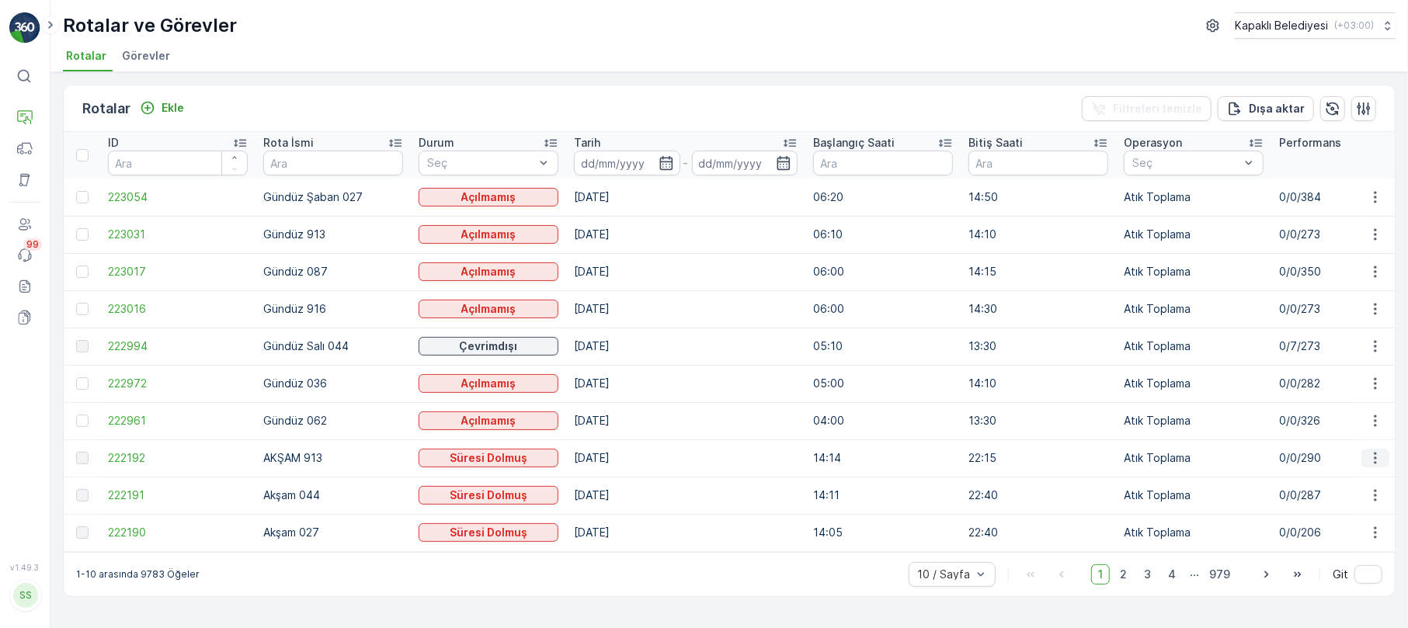
click at [1373, 458] on icon "button" at bounding box center [1374, 459] width 2 height 12
click at [1382, 500] on span "Rota Takibini Görüntüle" at bounding box center [1338, 503] width 122 height 16
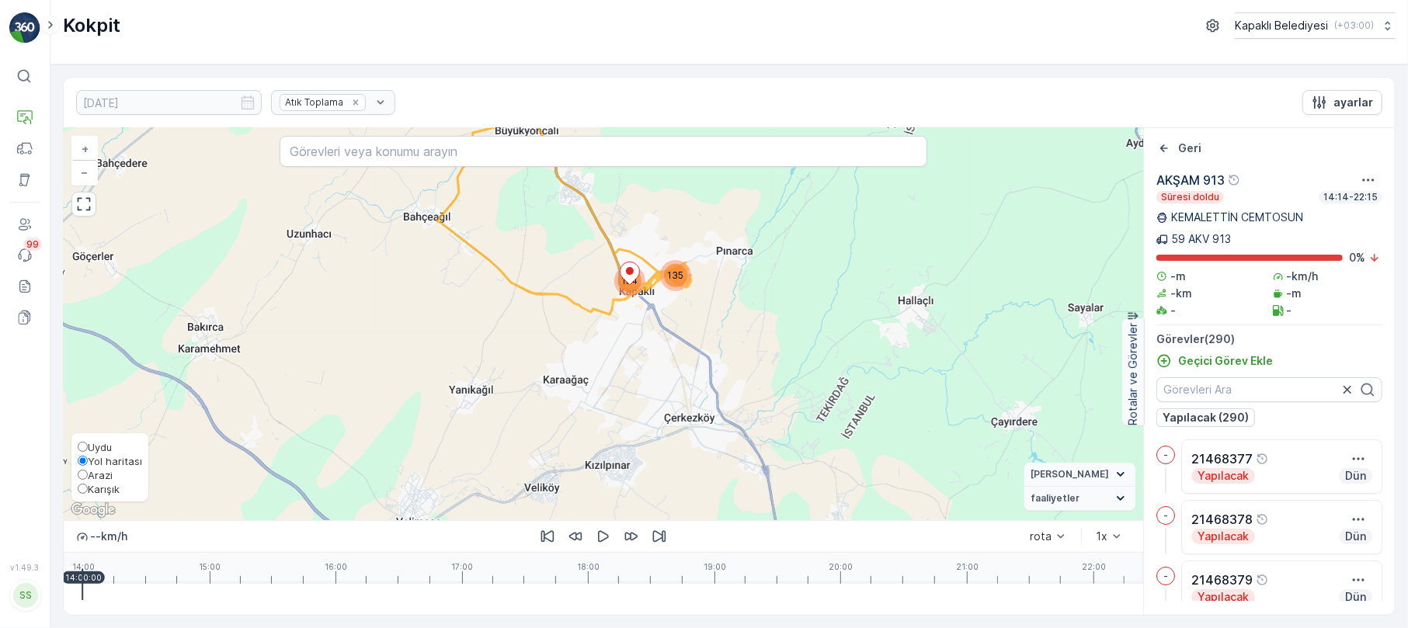
click at [85, 484] on input "Karışık" at bounding box center [83, 489] width 10 height 10
radio input "true"
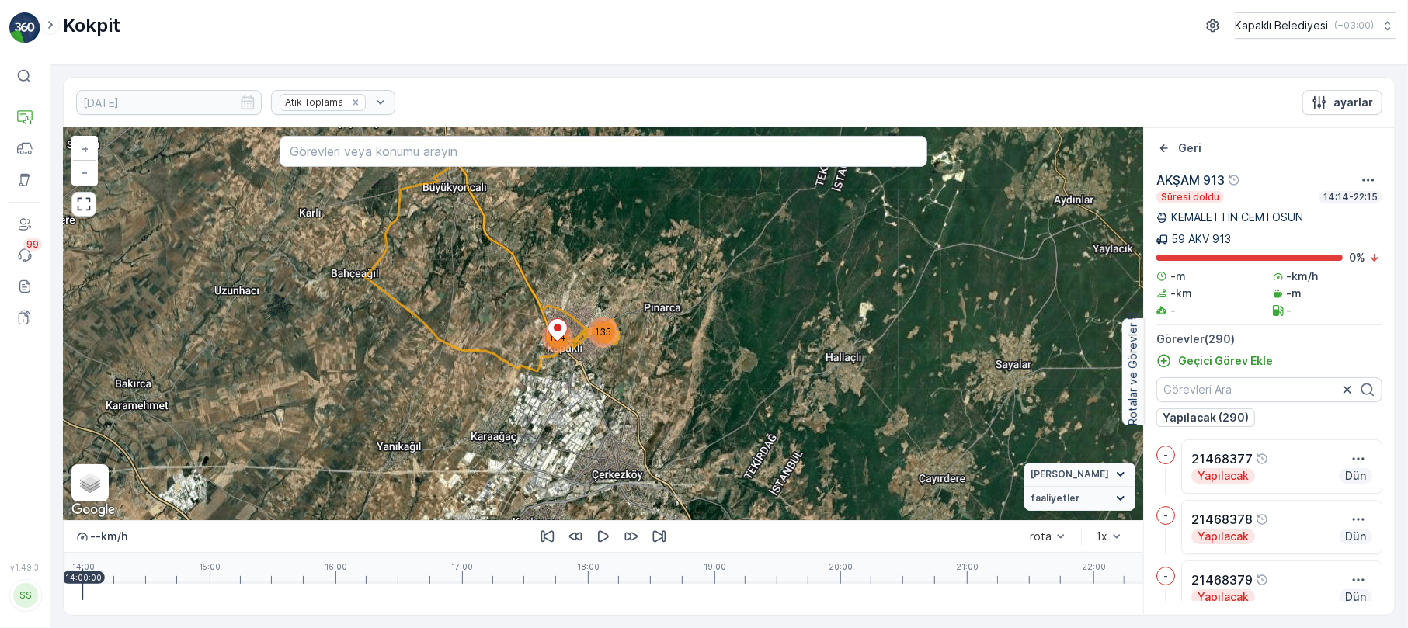
drag, startPoint x: 505, startPoint y: 314, endPoint x: 427, endPoint y: 377, distance: 99.4
click at [427, 377] on div "135 154 + − Uydu Yol haritası Arazi Karışık Leaflet Klavye kısayolları Harita V…" at bounding box center [603, 324] width 1079 height 392
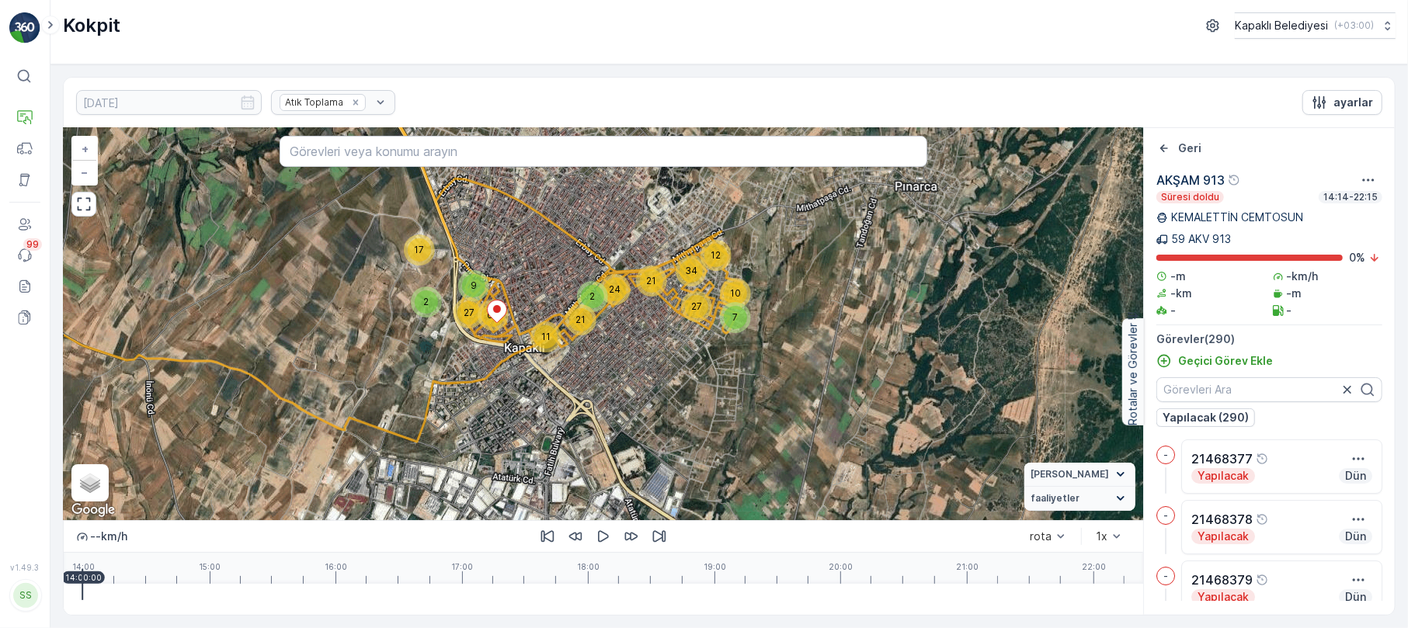
drag, startPoint x: 575, startPoint y: 311, endPoint x: 566, endPoint y: 349, distance: 39.2
click at [569, 332] on div "21" at bounding box center [580, 319] width 23 height 23
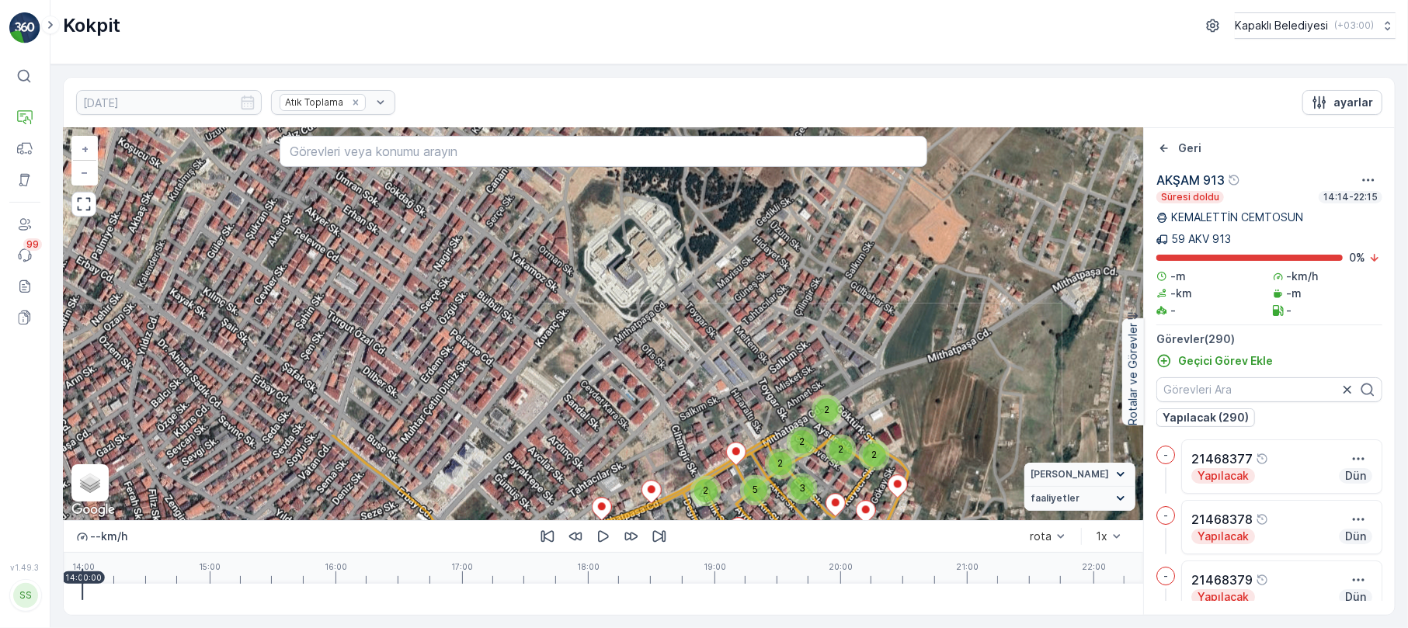
drag, startPoint x: 764, startPoint y: 262, endPoint x: 486, endPoint y: 613, distance: 448.3
click at [486, 613] on div "2 2 2 2 2 3 2 2 2 2 2 3 3 3 5 3 4 6 2 3 3 3 2 4 2 2 3 5 3 2 2 5 4 2 2 3 2 3 2 2…" at bounding box center [603, 371] width 1079 height 487
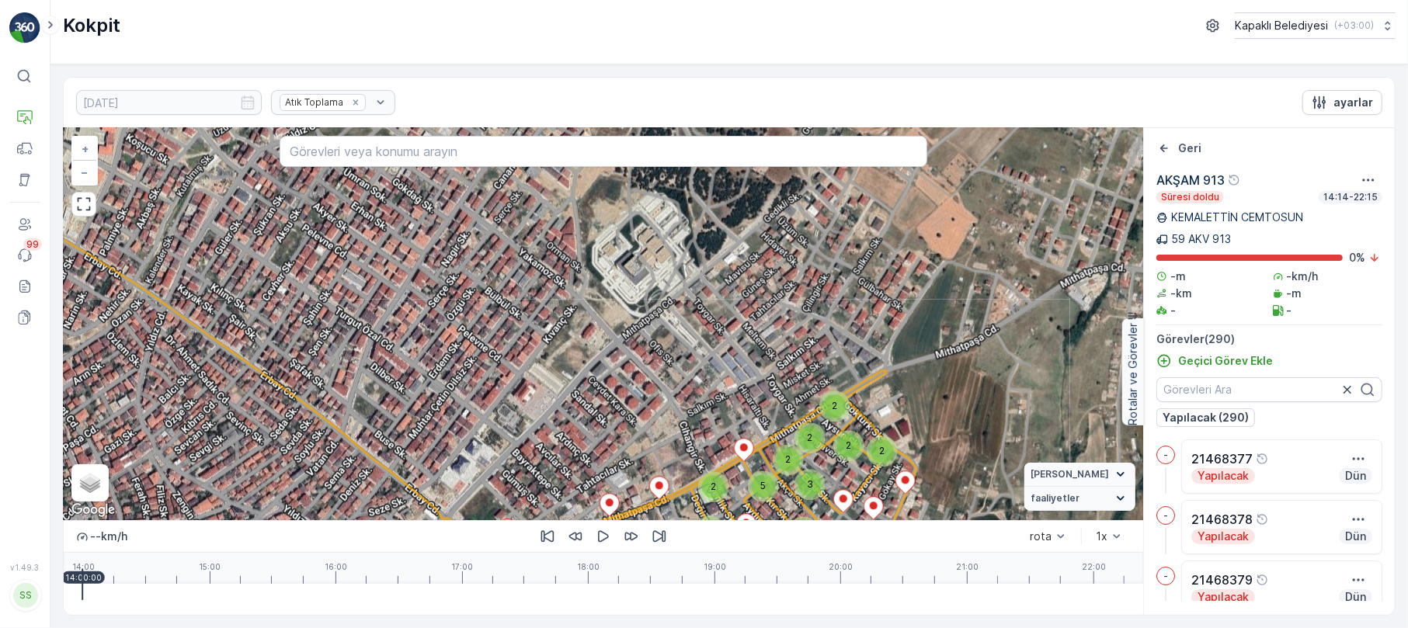
drag, startPoint x: 656, startPoint y: 457, endPoint x: 722, endPoint y: 338, distance: 135.2
click at [705, 359] on div "2 2 2 2 2 3 2 2 2 2 2 3 3 3 5 3 4 6 2 3 3 3 2 4 2 2 3 5 3 2 2 5 4 2 2 3 2 3 2 2…" at bounding box center [603, 324] width 1079 height 392
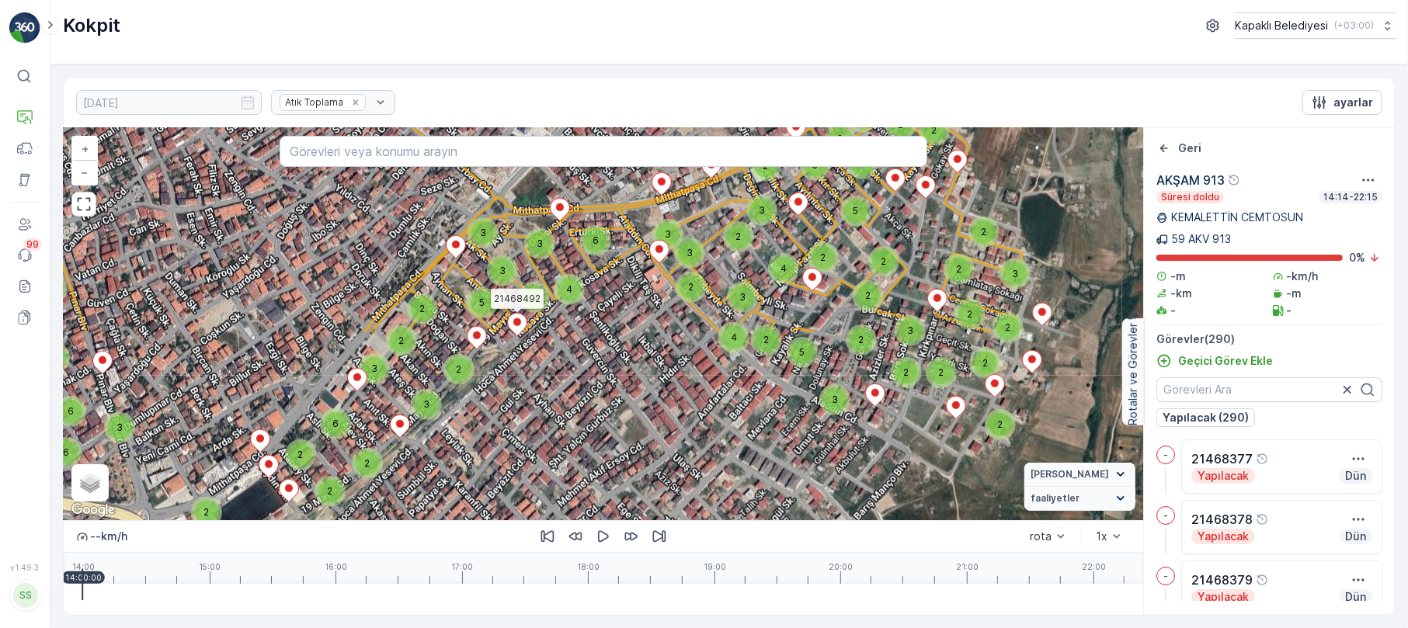
drag, startPoint x: 665, startPoint y: 482, endPoint x: 675, endPoint y: 248, distance: 233.9
click at [675, 250] on div "3" at bounding box center [689, 253] width 31 height 31
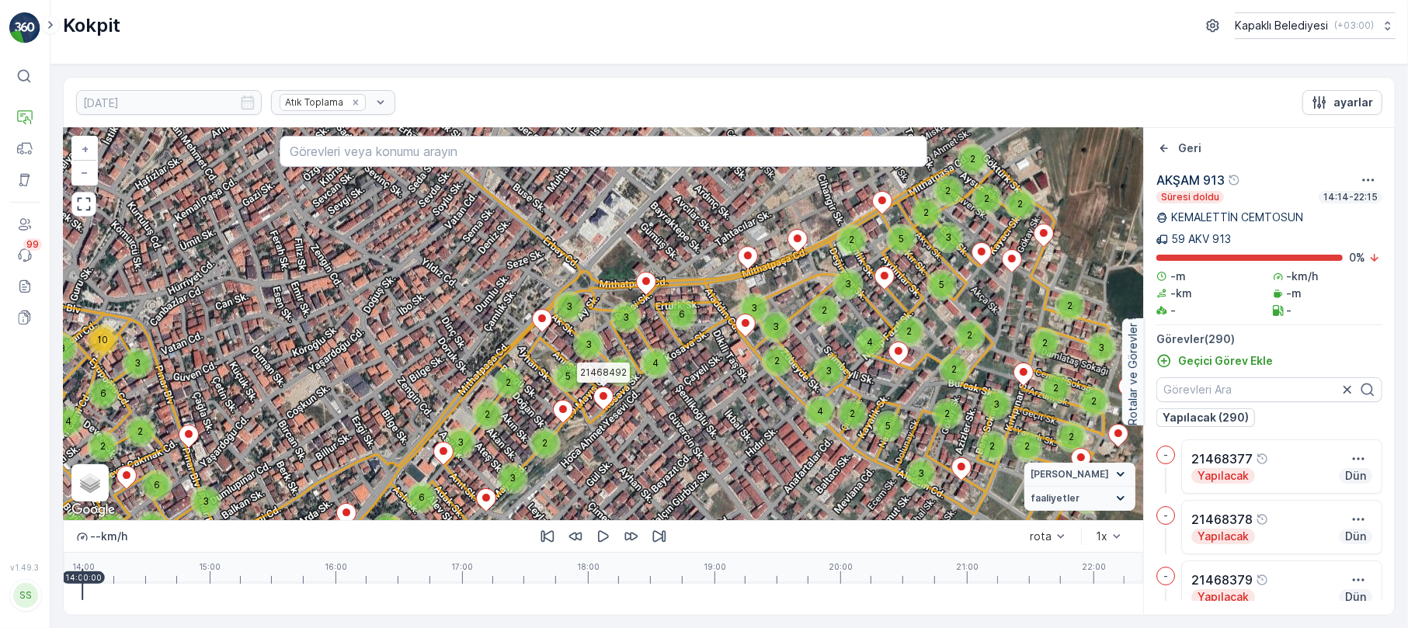
drag, startPoint x: 417, startPoint y: 426, endPoint x: 503, endPoint y: 507, distance: 118.1
click at [503, 507] on div "2 2 2 2 2 3 2 2 2 2 2 3 3 3 5 3 4 6 2 3 3 3 2 4 2 2 3 5 3 2 2 5 4 2 2 3 2 3 2 2…" at bounding box center [603, 324] width 1079 height 392
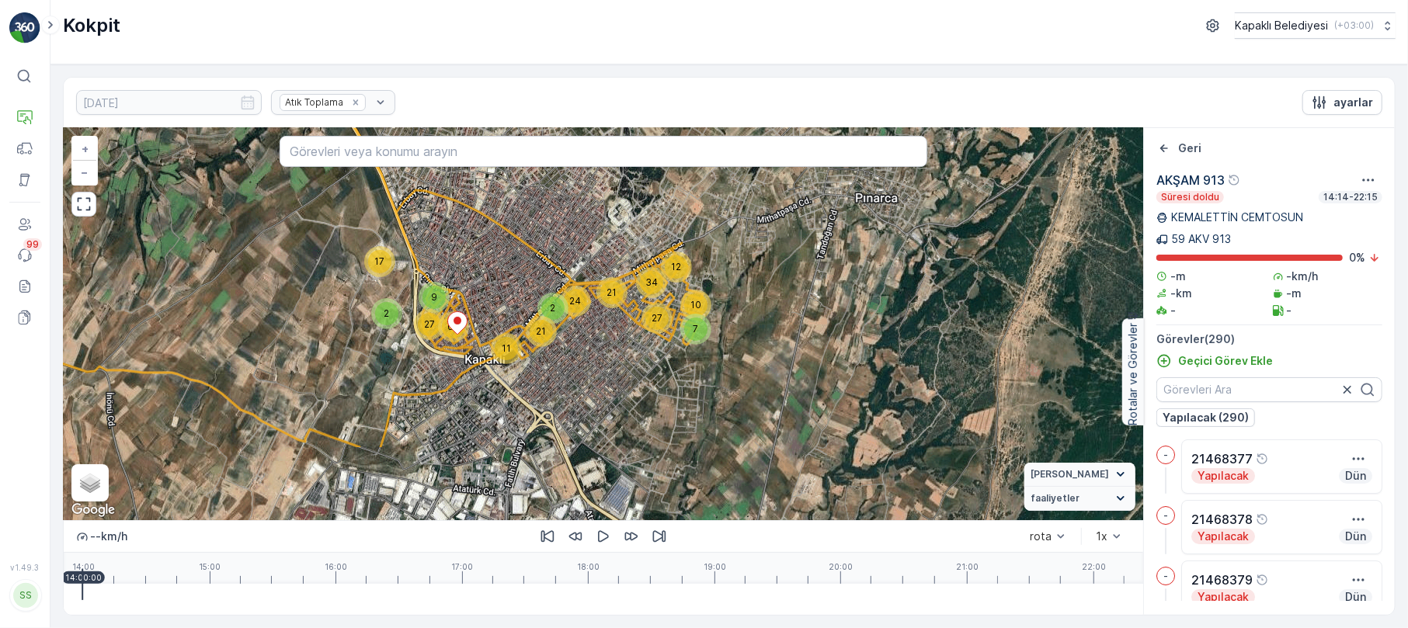
drag, startPoint x: 489, startPoint y: 432, endPoint x: 547, endPoint y: 324, distance: 122.3
click at [547, 324] on div "21" at bounding box center [540, 331] width 23 height 23
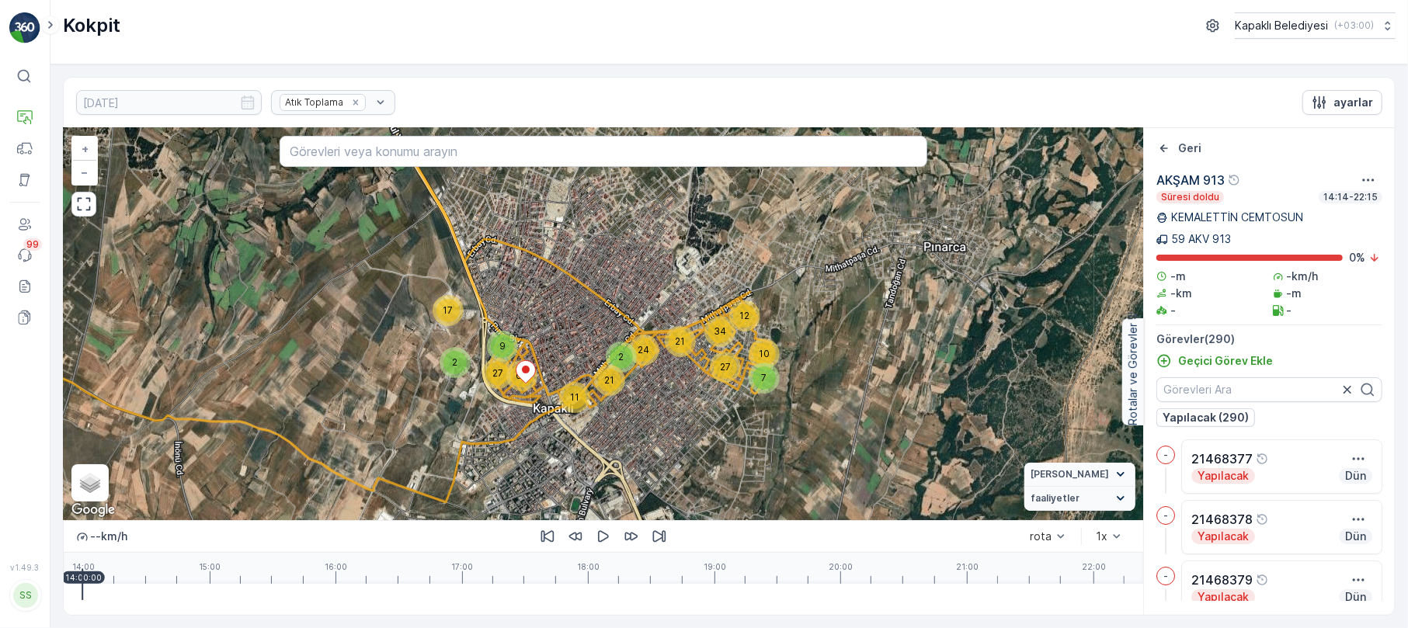
drag, startPoint x: 649, startPoint y: 326, endPoint x: 637, endPoint y: 374, distance: 49.7
click at [637, 374] on div "7 10 12 24 21 34 27 9 27 17 2 65 11 21 2 + − Uydu Yol haritası Arazi Karışık Le…" at bounding box center [603, 324] width 1079 height 392
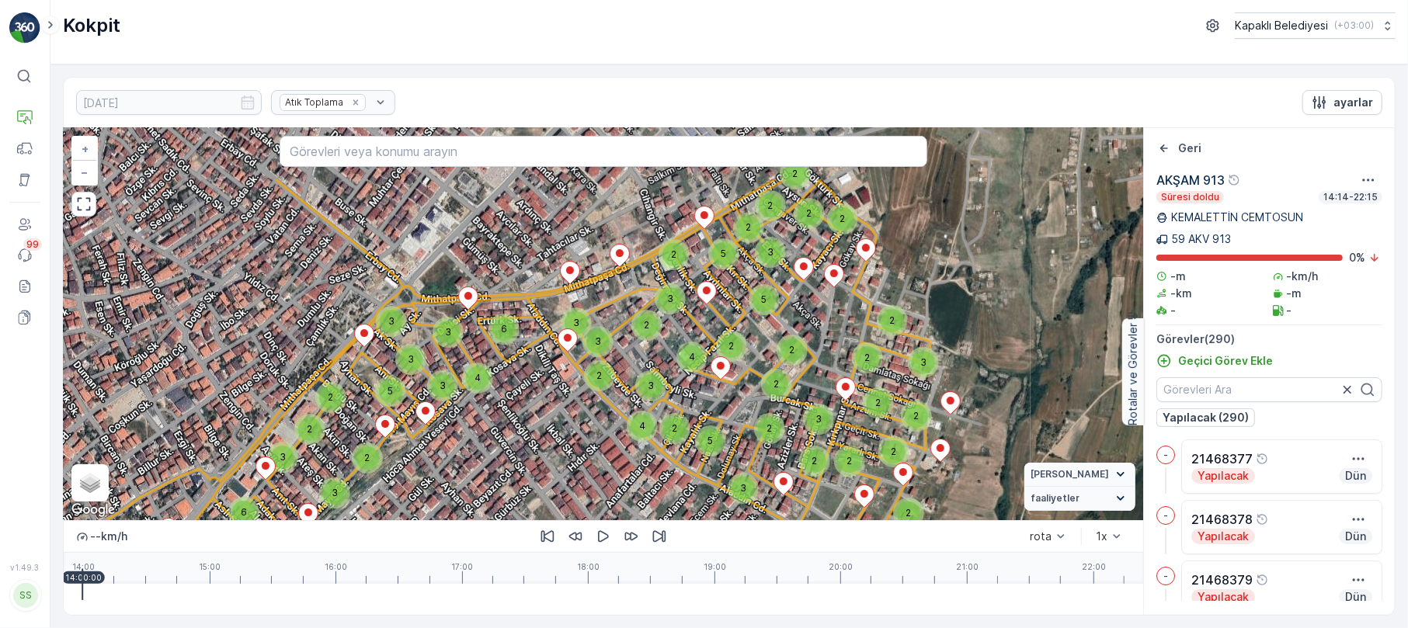
drag, startPoint x: 862, startPoint y: 300, endPoint x: 618, endPoint y: 390, distance: 259.9
click at [618, 390] on div "2 2 2 2 2 3 2 2 2 2 2 3 3 3 5 3 4 6 2 3 3 3 2 4 2 2 3 5 3 2 2 5 4 2 2 3 2 3 2 2…" at bounding box center [603, 324] width 1079 height 392
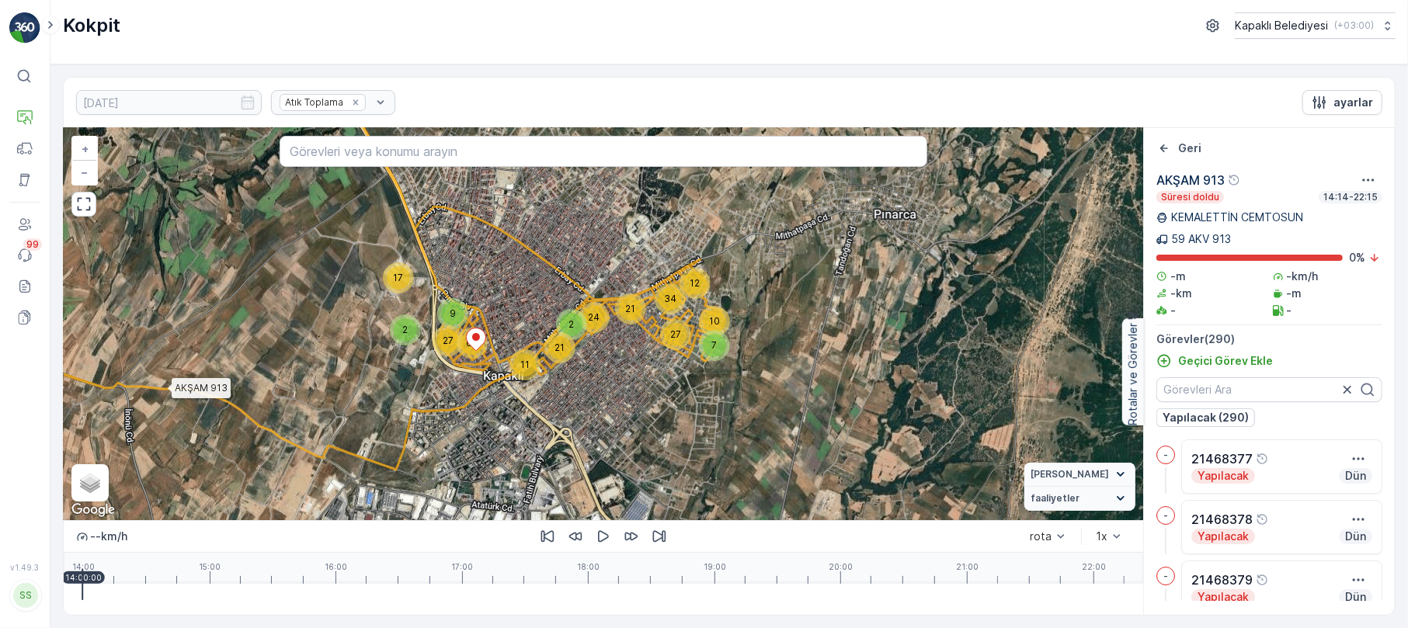
drag, startPoint x: 544, startPoint y: 418, endPoint x: 569, endPoint y: 351, distance: 71.2
click at [569, 351] on div "21" at bounding box center [559, 347] width 23 height 23
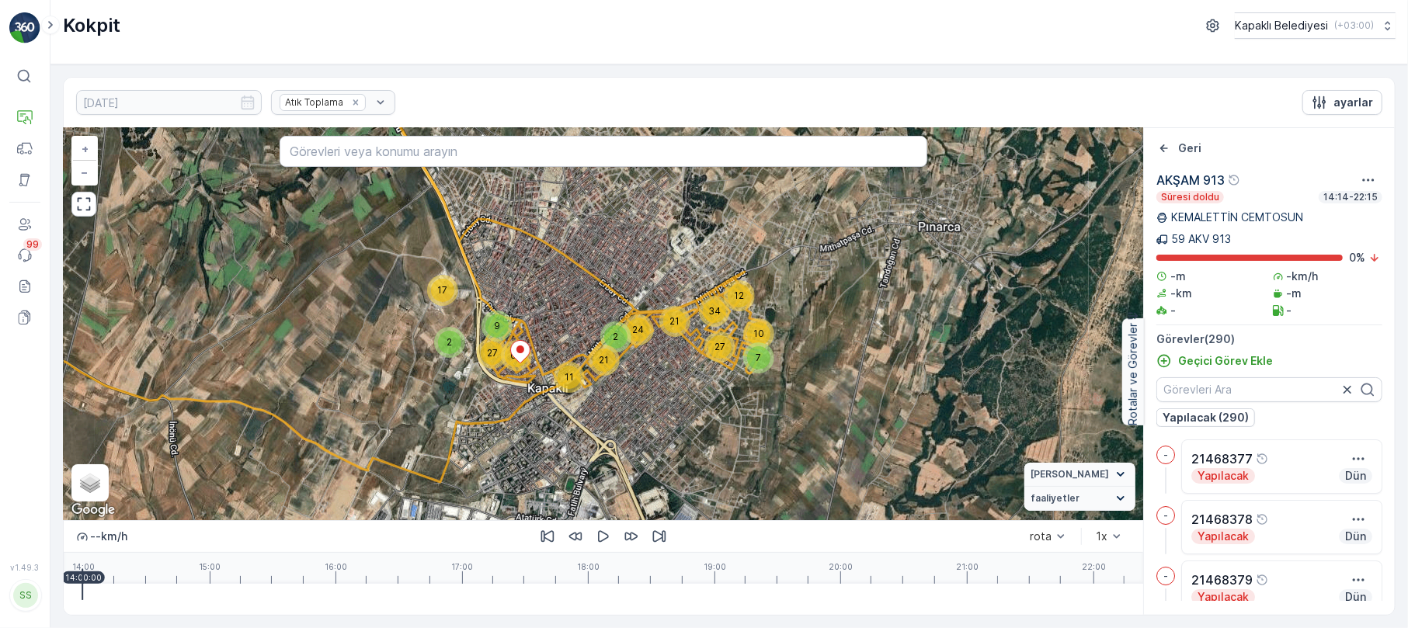
drag, startPoint x: 507, startPoint y: 349, endPoint x: 554, endPoint y: 362, distance: 48.2
click at [554, 362] on div "7 10 12 24 21 34 27 9 27 17 2 65 11 21 2 + − Uydu Yol haritası Arazi Karışık Le…" at bounding box center [603, 324] width 1079 height 392
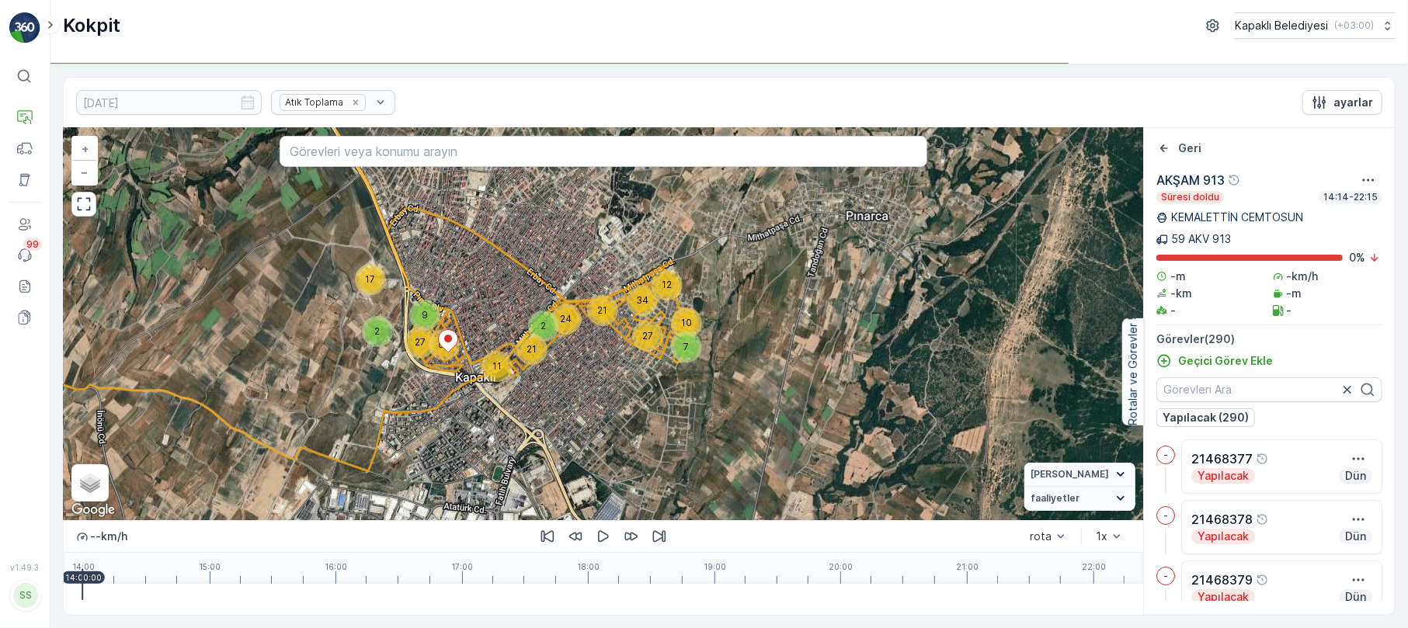
drag, startPoint x: 481, startPoint y: 265, endPoint x: 481, endPoint y: 306, distance: 41.1
click at [481, 306] on div "7 10 12 24 21 34 27 9 27 17 2 65 11 21 2 + − Uydu Yol haritası Arazi Karışık Le…" at bounding box center [603, 324] width 1079 height 392
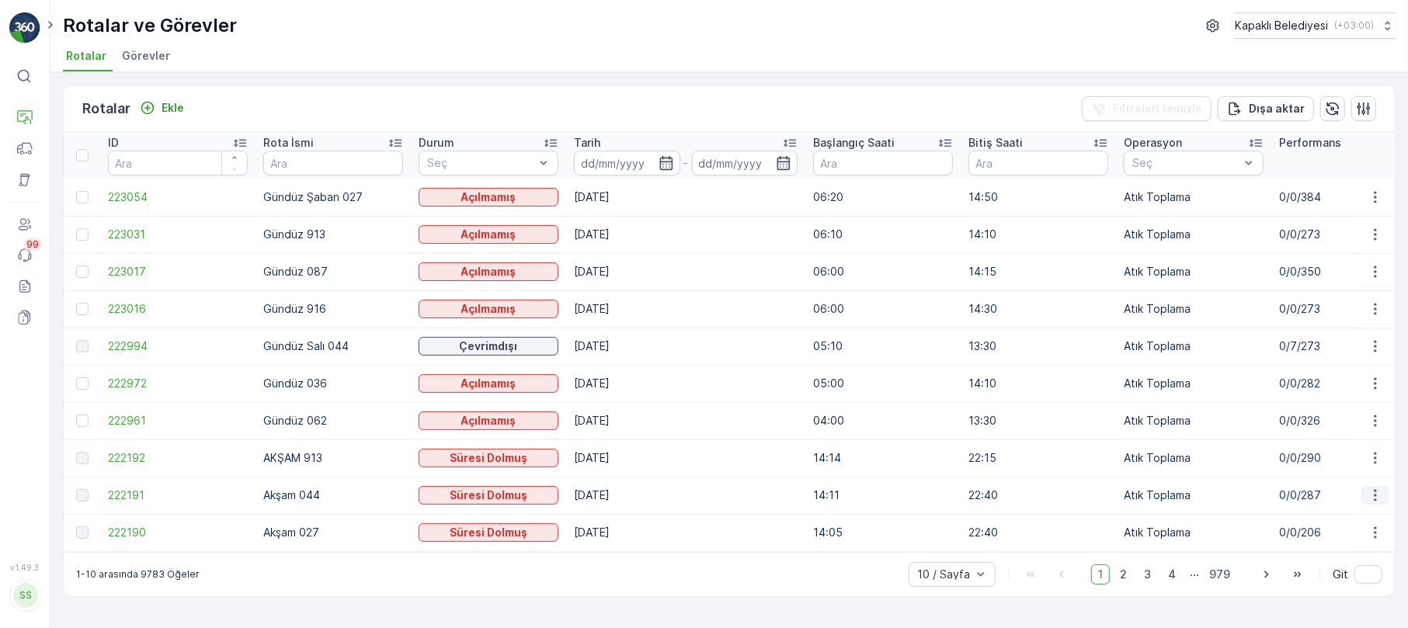
click at [1377, 498] on icon "button" at bounding box center [1375, 496] width 16 height 16
click at [1356, 541] on span "Rota Takibini Görüntüle" at bounding box center [1338, 541] width 122 height 16
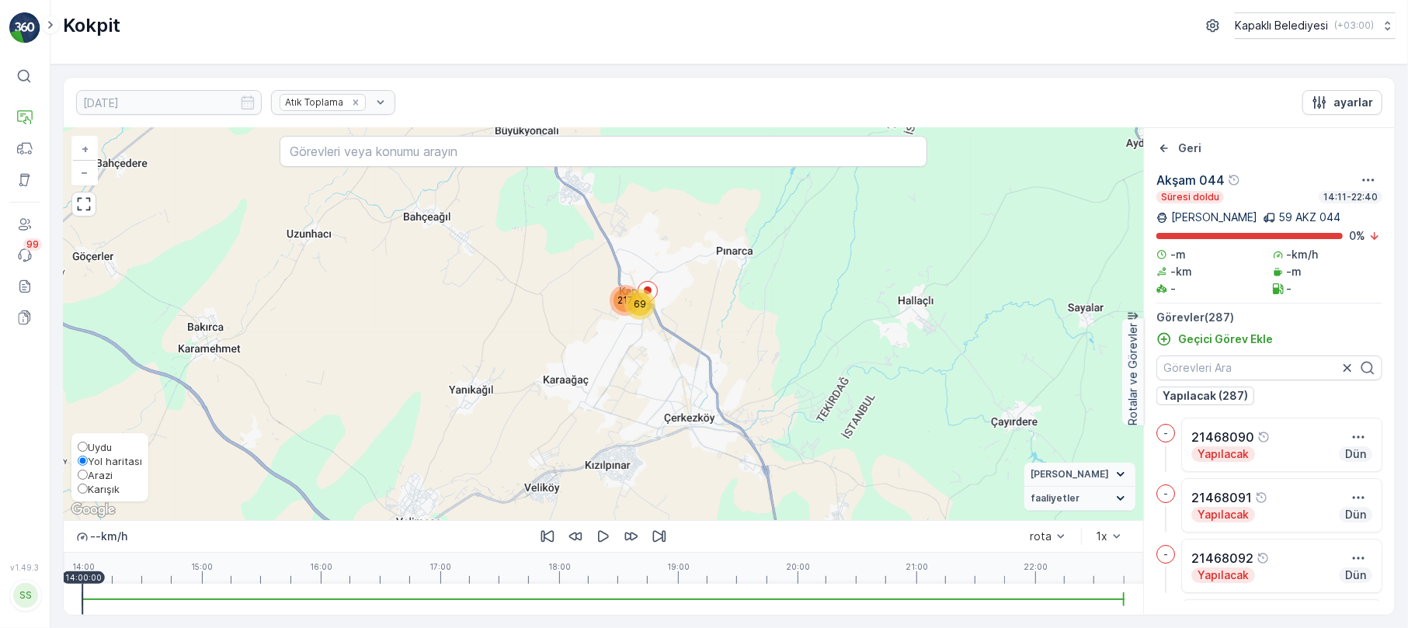
click at [87, 484] on input "Karışık" at bounding box center [83, 489] width 10 height 10
radio input "true"
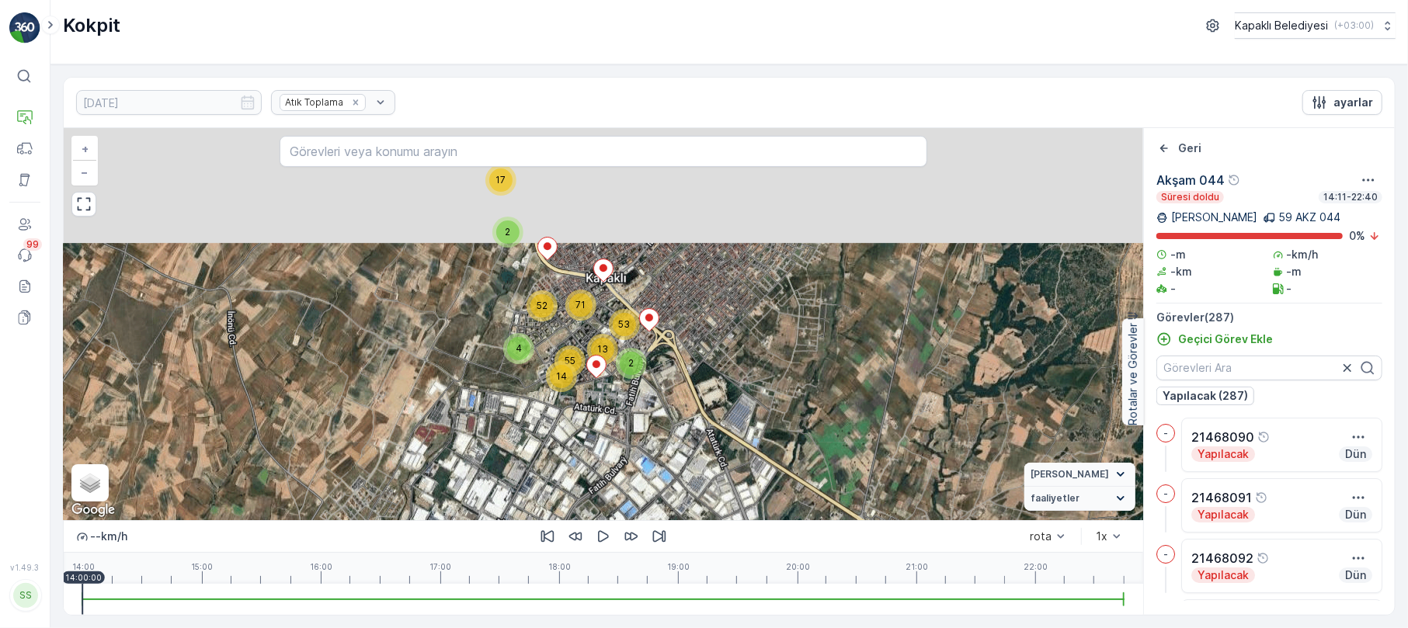
drag, startPoint x: 656, startPoint y: 262, endPoint x: 588, endPoint y: 398, distance: 152.8
click at [618, 421] on div "17 2 14 55 4 71 52 2 13 53 + − Uydu Yol haritası Arazi Karışık Leaflet Klavye k…" at bounding box center [603, 324] width 1079 height 392
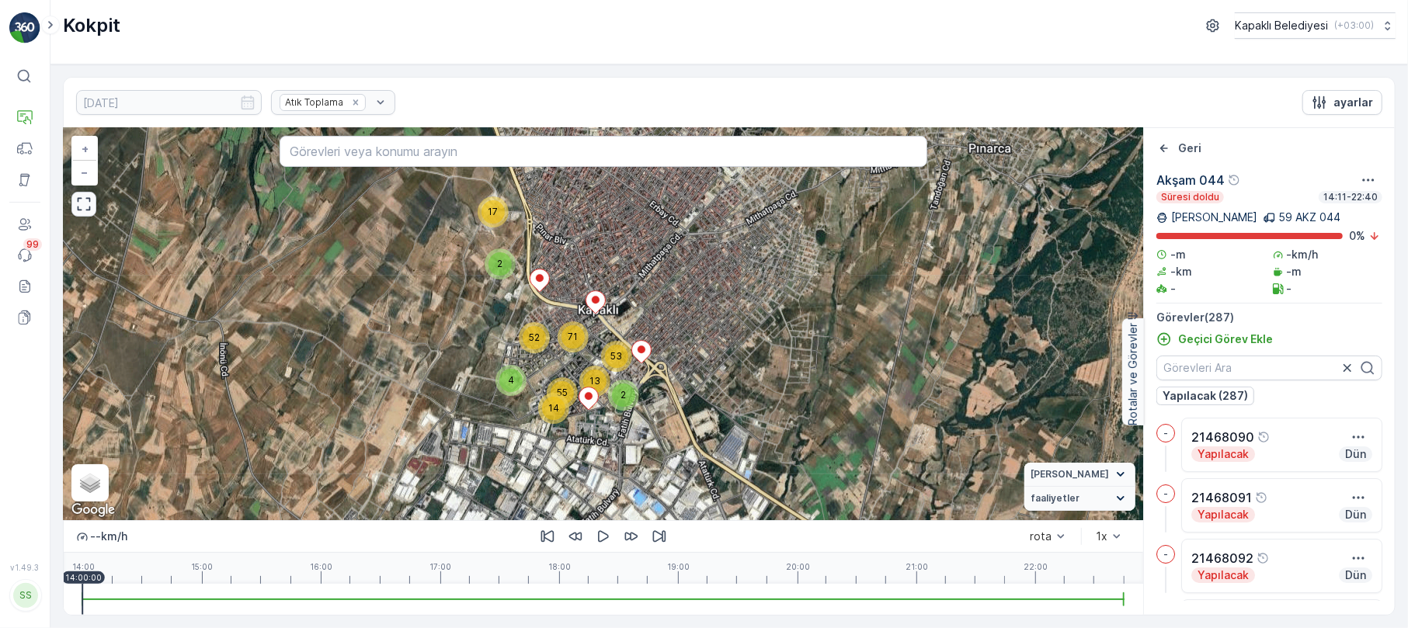
click at [81, 206] on icon "button" at bounding box center [84, 204] width 16 height 16
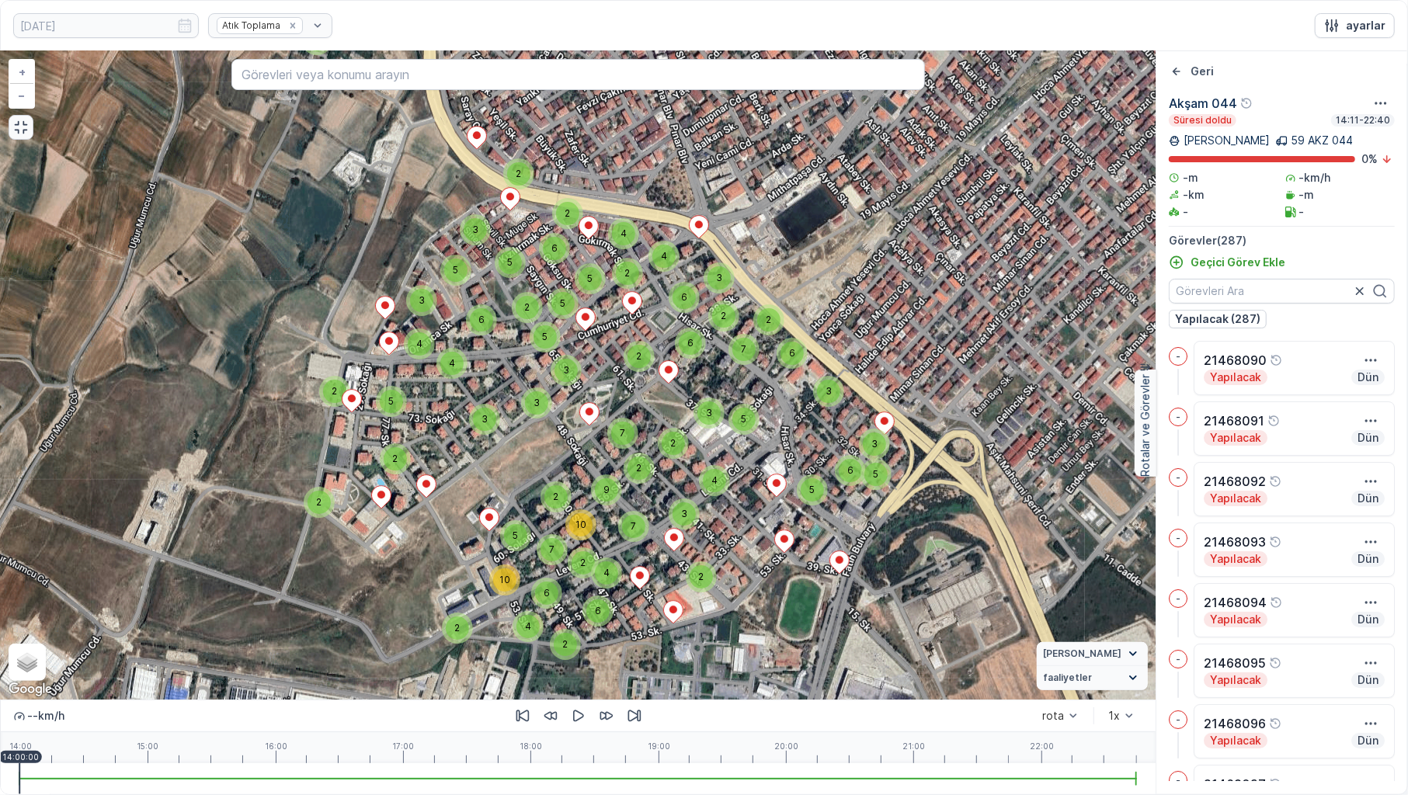
click at [8, 140] on div "5 2 3 3 2 2 2 4 6 2 2 4 6 5 10 2 7 7 10 2 2 3 3 9 7 2 3 6 2 4 4 2 2 5 6 5 3 2 5…" at bounding box center [578, 375] width 1154 height 648
click at [32, 130] on button "button" at bounding box center [21, 127] width 25 height 25
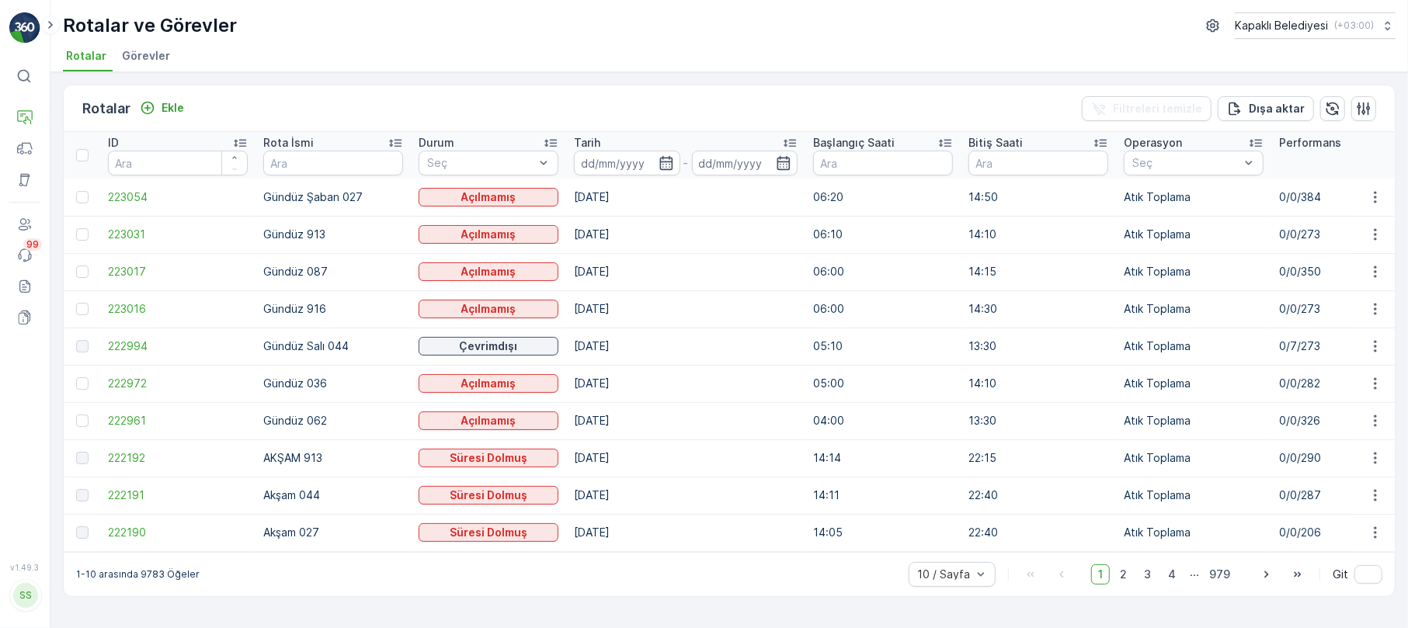
click at [1376, 542] on td at bounding box center [1374, 532] width 42 height 37
click at [1373, 526] on icon "button" at bounding box center [1375, 533] width 16 height 16
click at [1359, 575] on span "Rota Takibini Görüntüle" at bounding box center [1338, 578] width 122 height 16
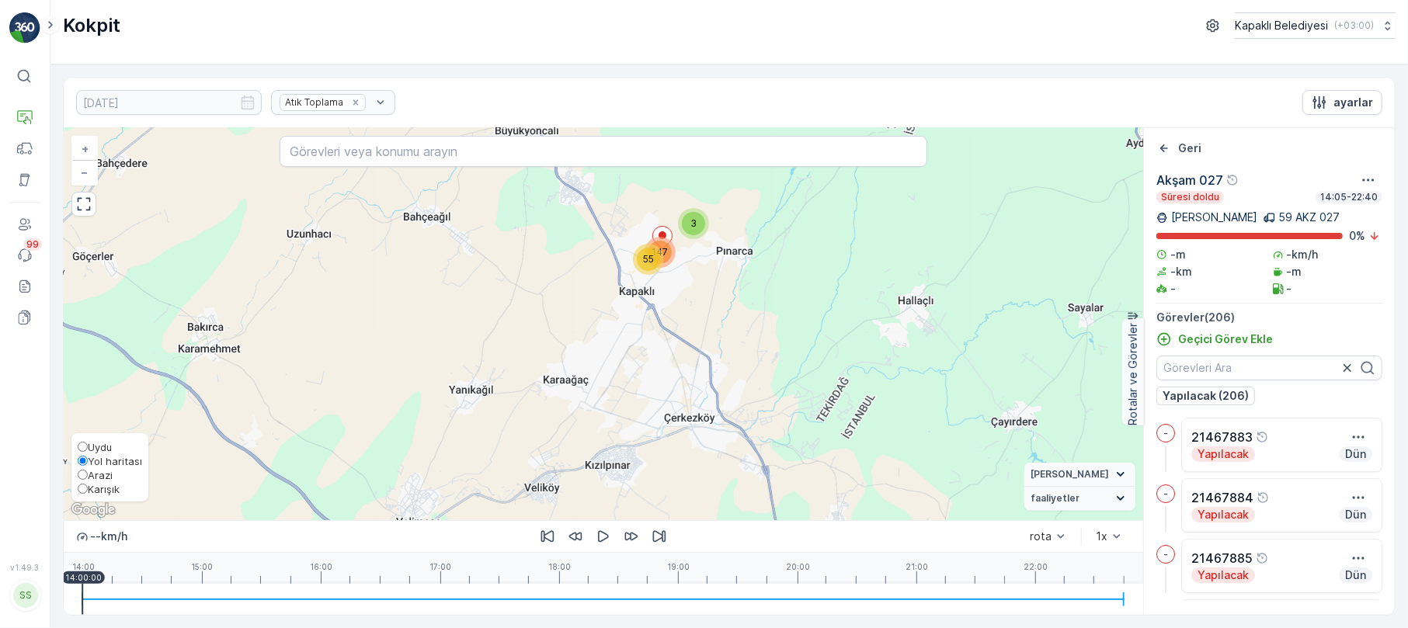
click at [87, 477] on input "Arazi" at bounding box center [83, 475] width 10 height 10
radio input "true"
click at [88, 489] on span "Karışık" at bounding box center [104, 489] width 32 height 12
click at [88, 489] on input "Karışık" at bounding box center [83, 489] width 10 height 10
radio input "true"
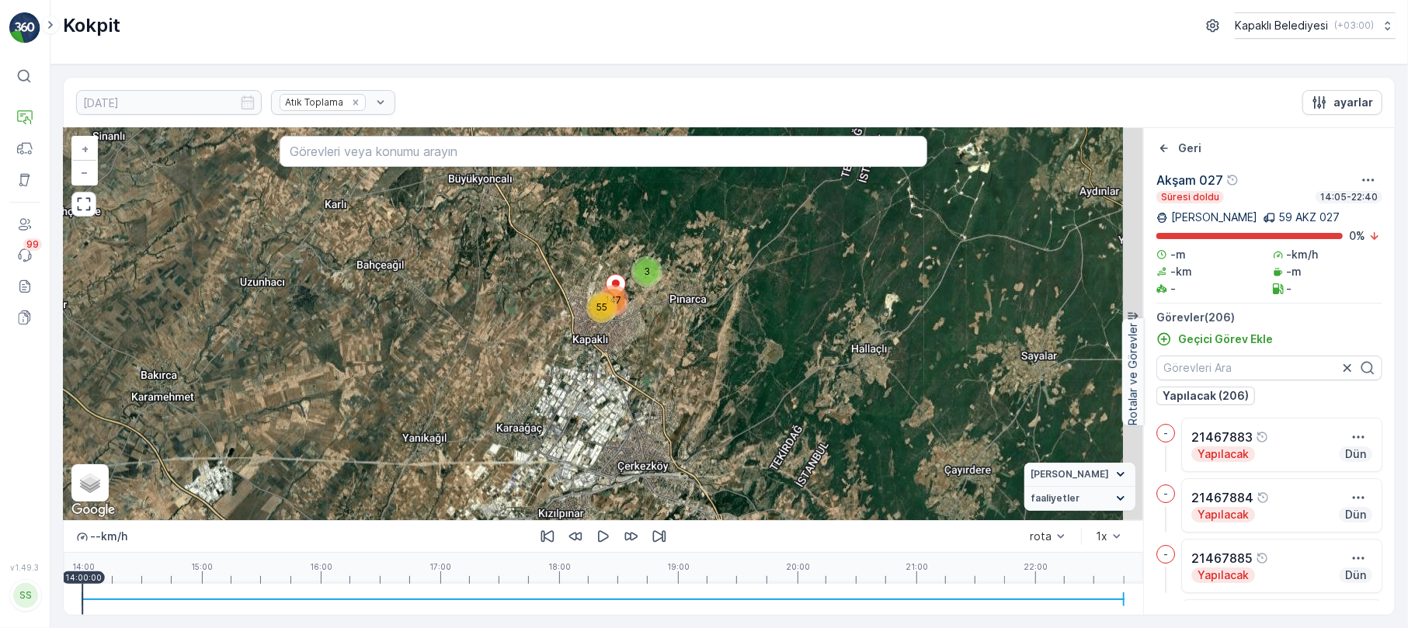
drag, startPoint x: 597, startPoint y: 321, endPoint x: 536, endPoint y: 371, distance: 78.9
click at [547, 370] on div "3 55 147 + − Uydu Yol haritası Arazi Karışık Leaflet Klavye kısayolları Harita …" at bounding box center [603, 324] width 1079 height 392
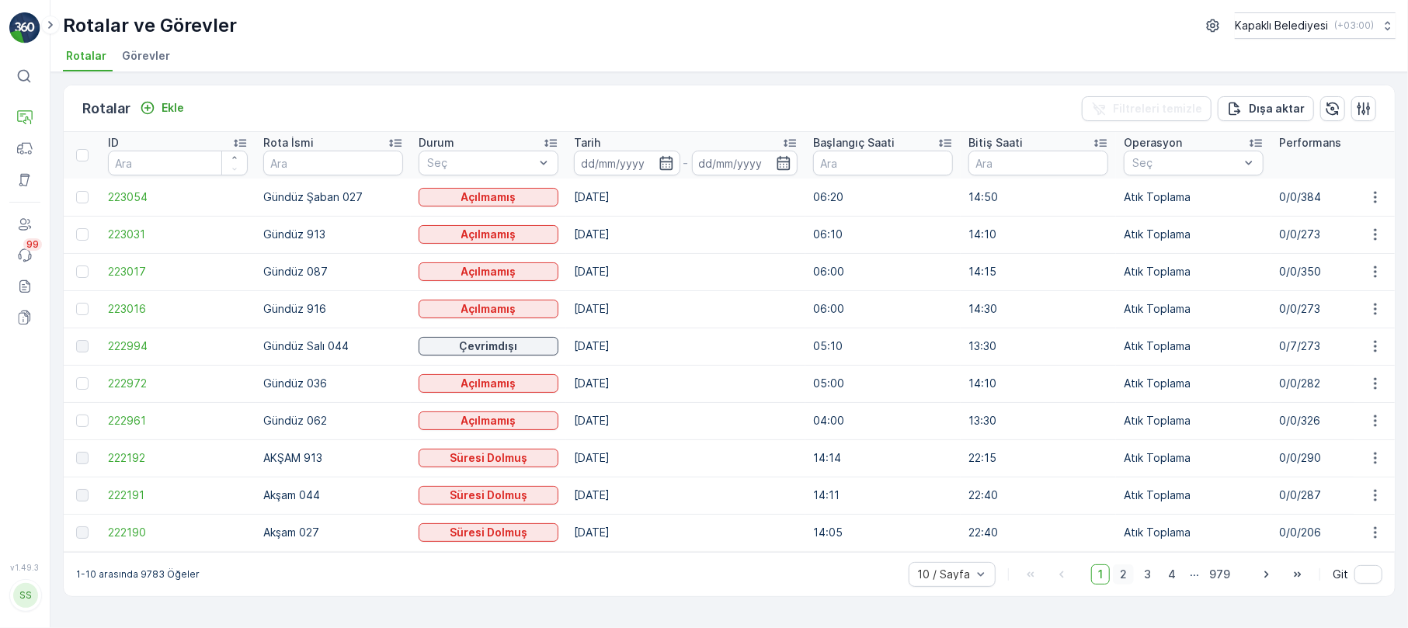
click at [1133, 582] on span "2" at bounding box center [1123, 574] width 21 height 20
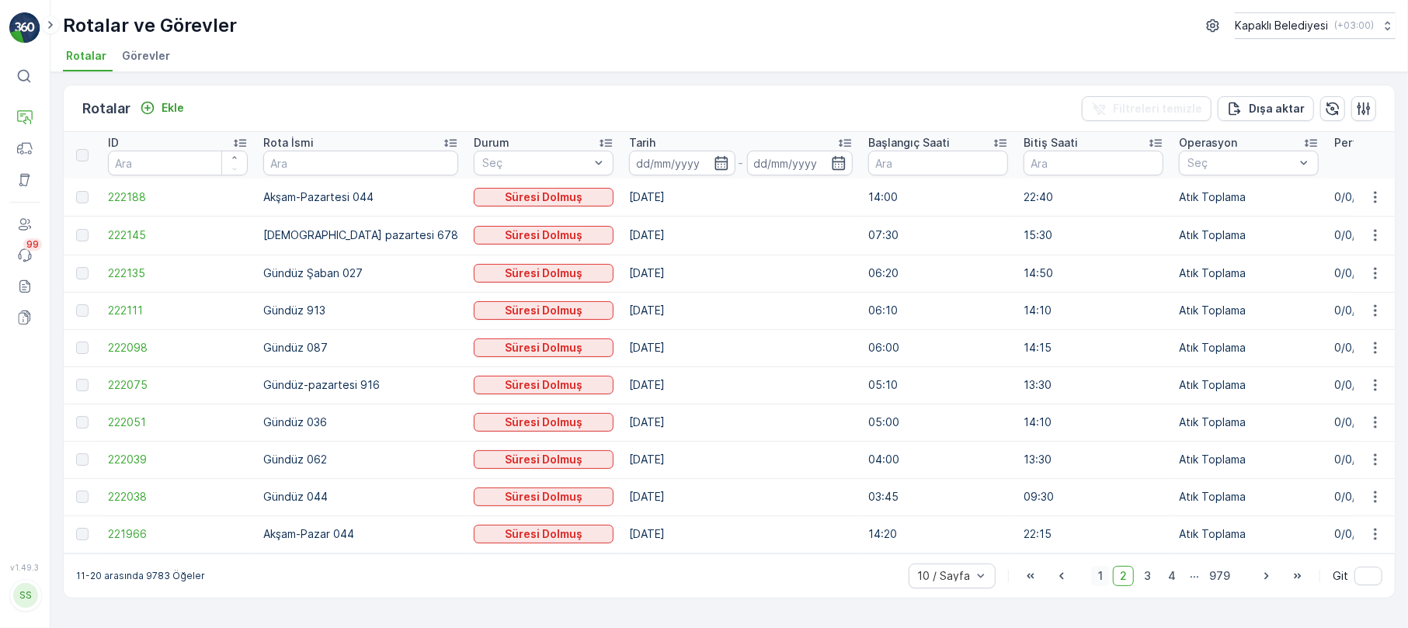
click at [1098, 575] on span "1" at bounding box center [1100, 576] width 19 height 20
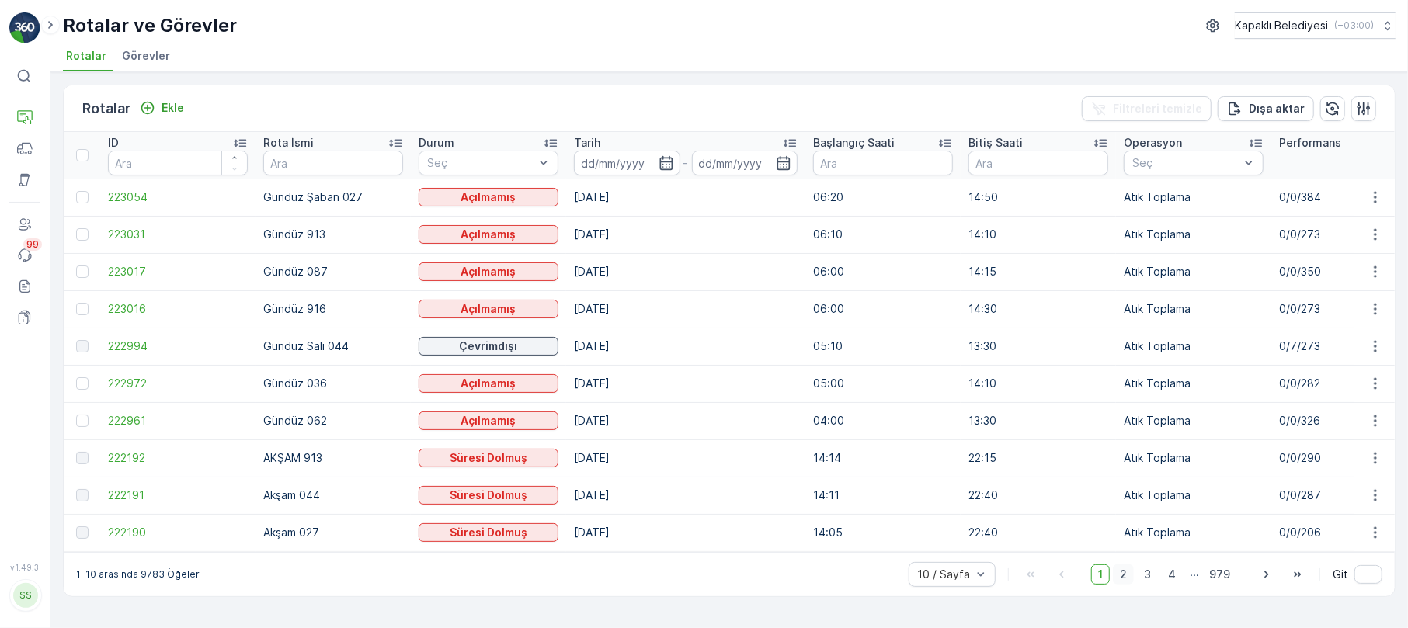
click at [1119, 576] on span "2" at bounding box center [1123, 574] width 21 height 20
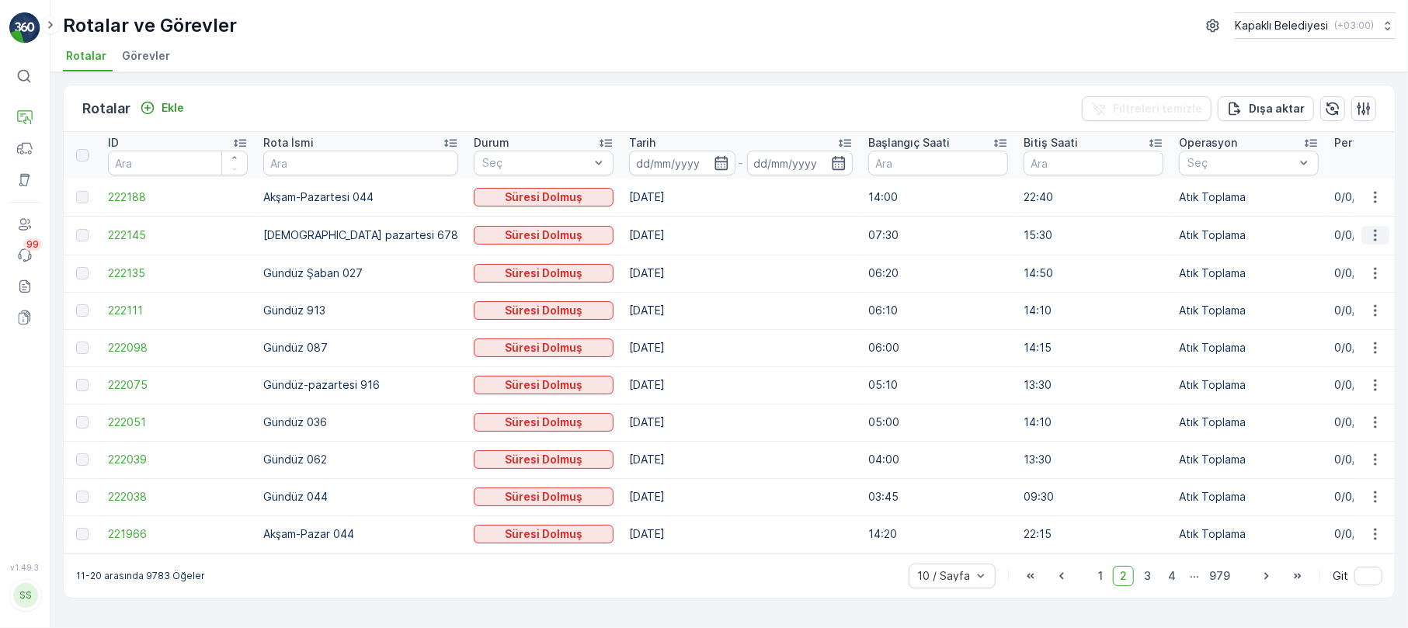
click at [1370, 231] on icon "button" at bounding box center [1375, 235] width 16 height 16
click at [1346, 281] on span "Rota Takibini Görüntüle" at bounding box center [1338, 280] width 122 height 16
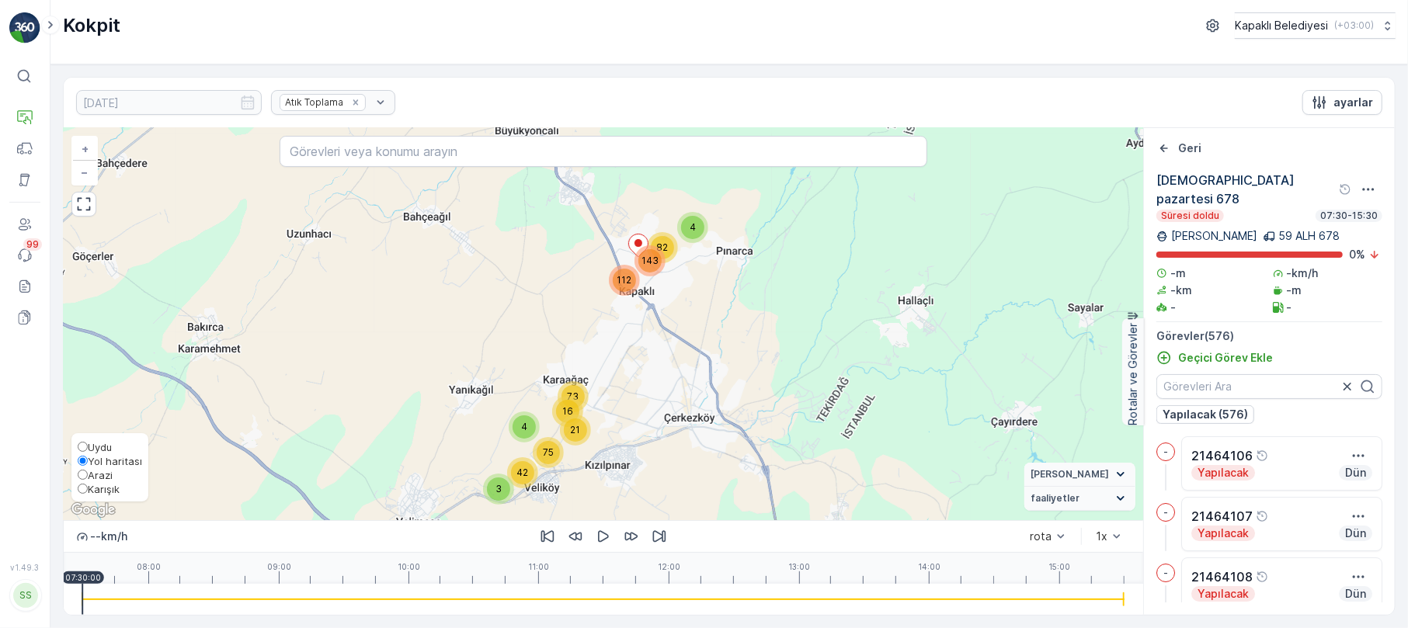
click at [84, 484] on input "Karışık" at bounding box center [83, 489] width 10 height 10
radio input "true"
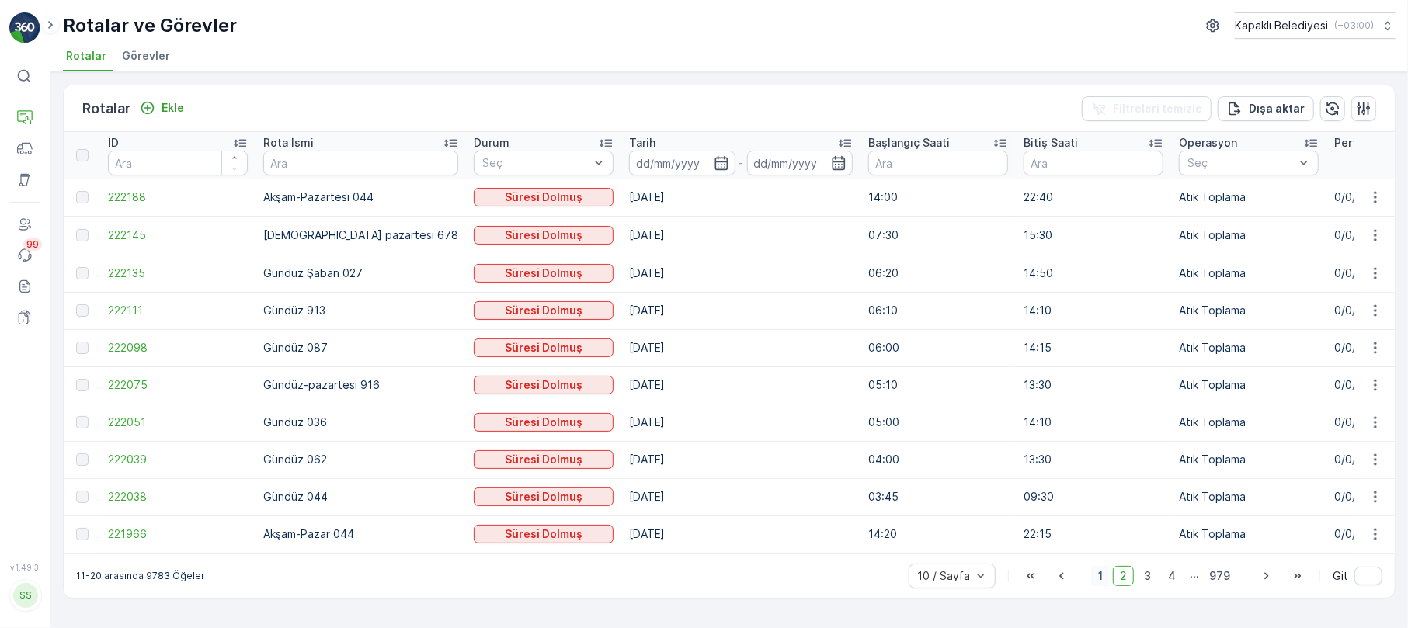
click at [1106, 578] on span "1" at bounding box center [1100, 576] width 19 height 20
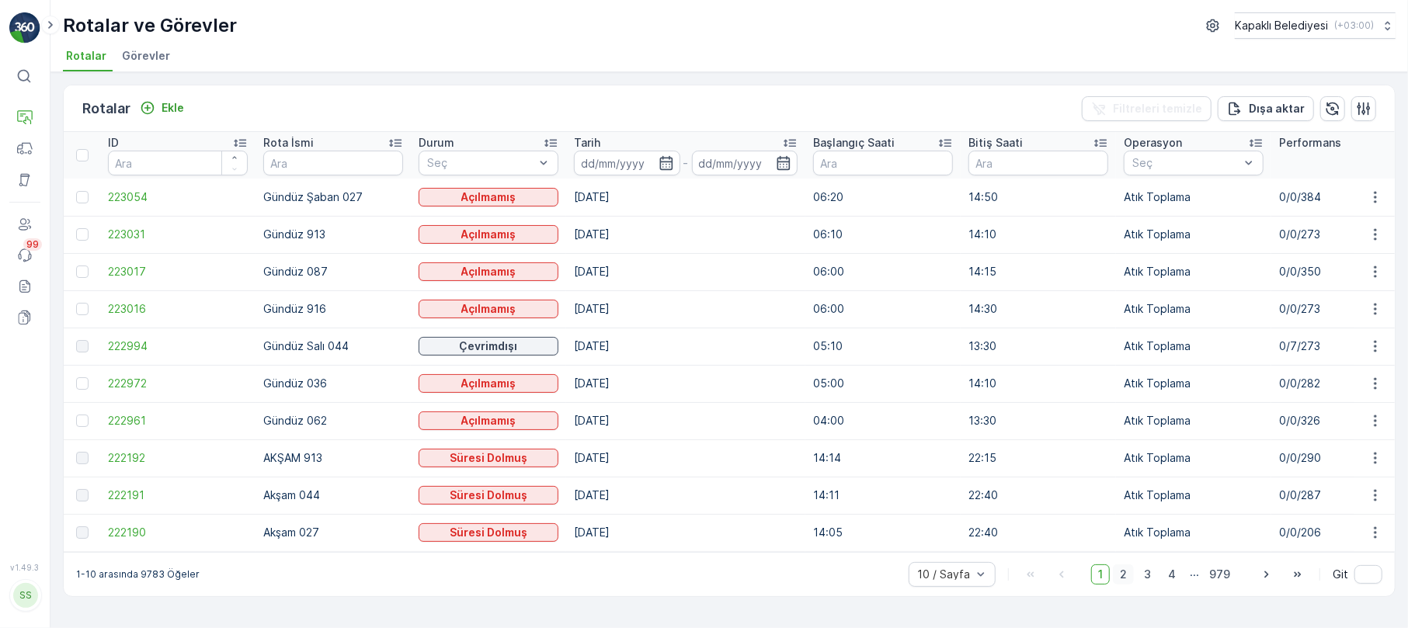
click at [1127, 581] on span "2" at bounding box center [1123, 574] width 21 height 20
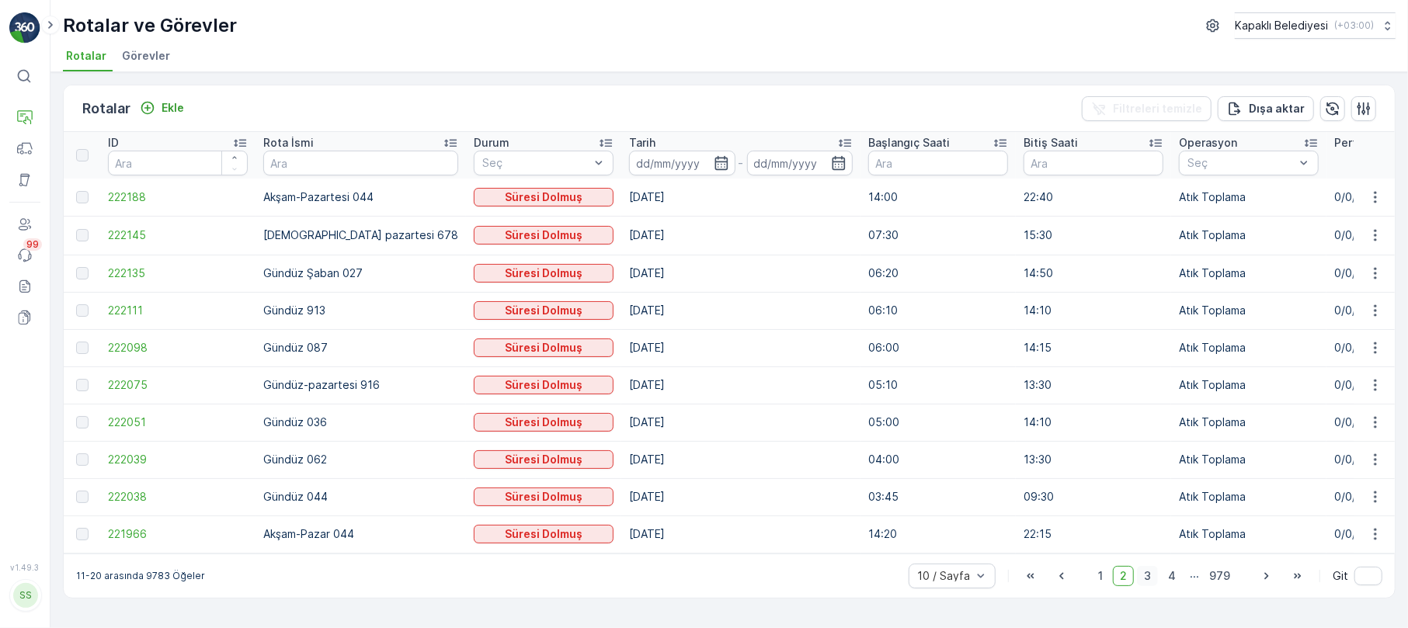
click at [1144, 581] on span "3" at bounding box center [1147, 576] width 21 height 20
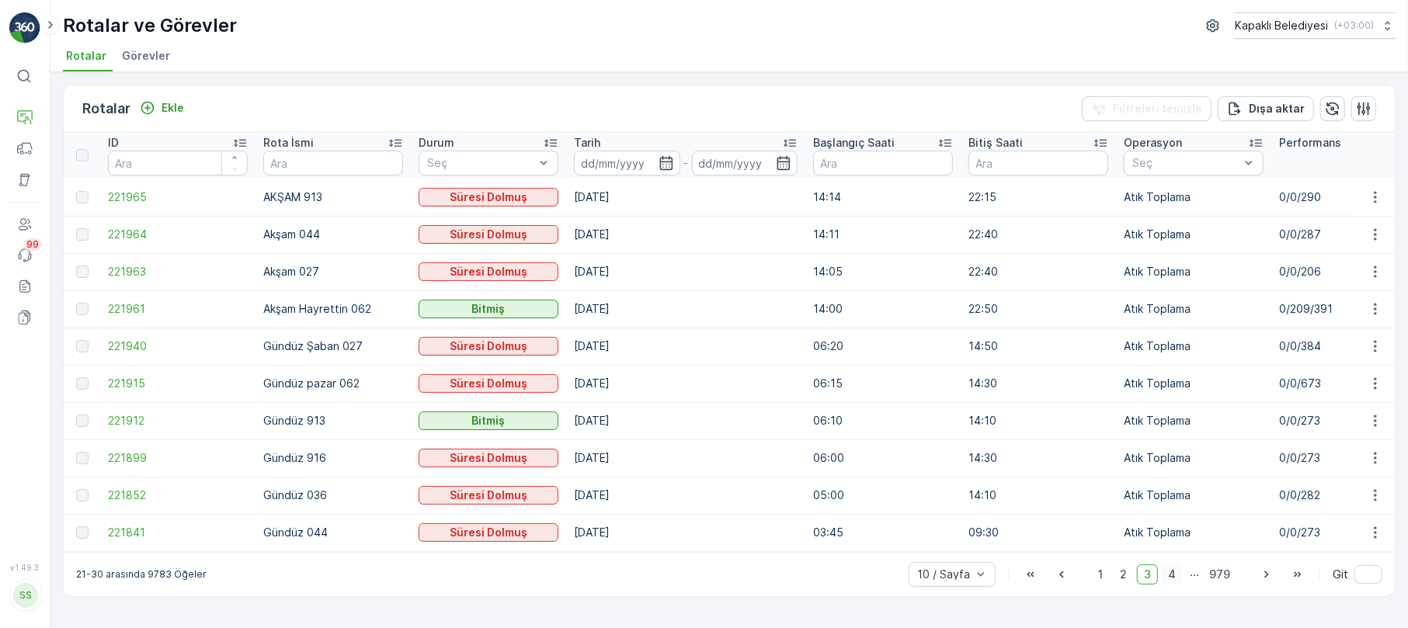
click at [1169, 578] on span "4" at bounding box center [1172, 574] width 22 height 20
click at [1076, 572] on span "1" at bounding box center [1076, 574] width 19 height 20
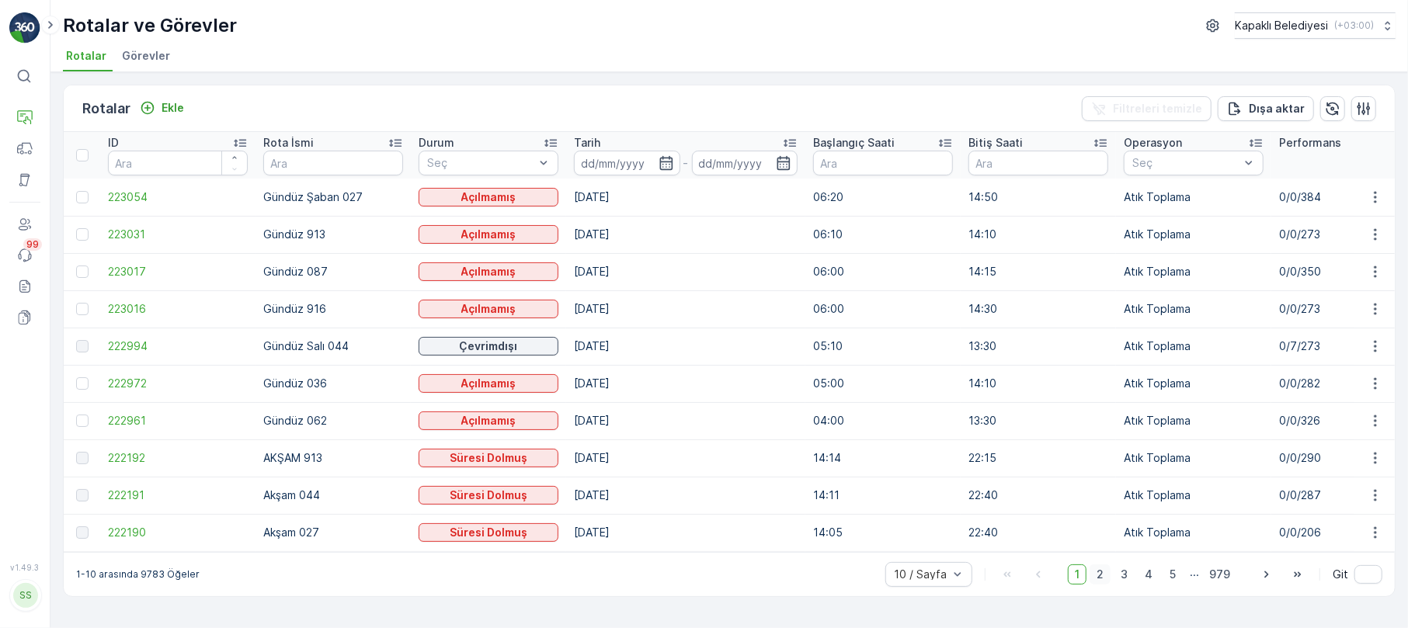
click at [1096, 585] on span "2" at bounding box center [1099, 574] width 21 height 20
